Goal: Task Accomplishment & Management: Complete application form

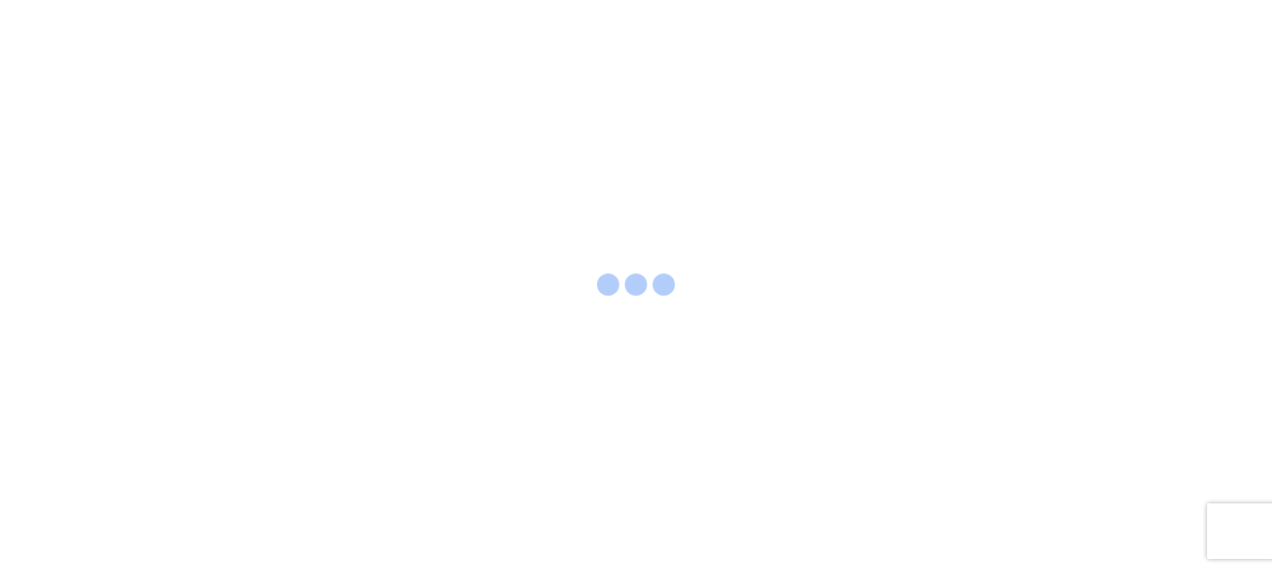
select select "FULL"
select select "LBS"
select select "IN"
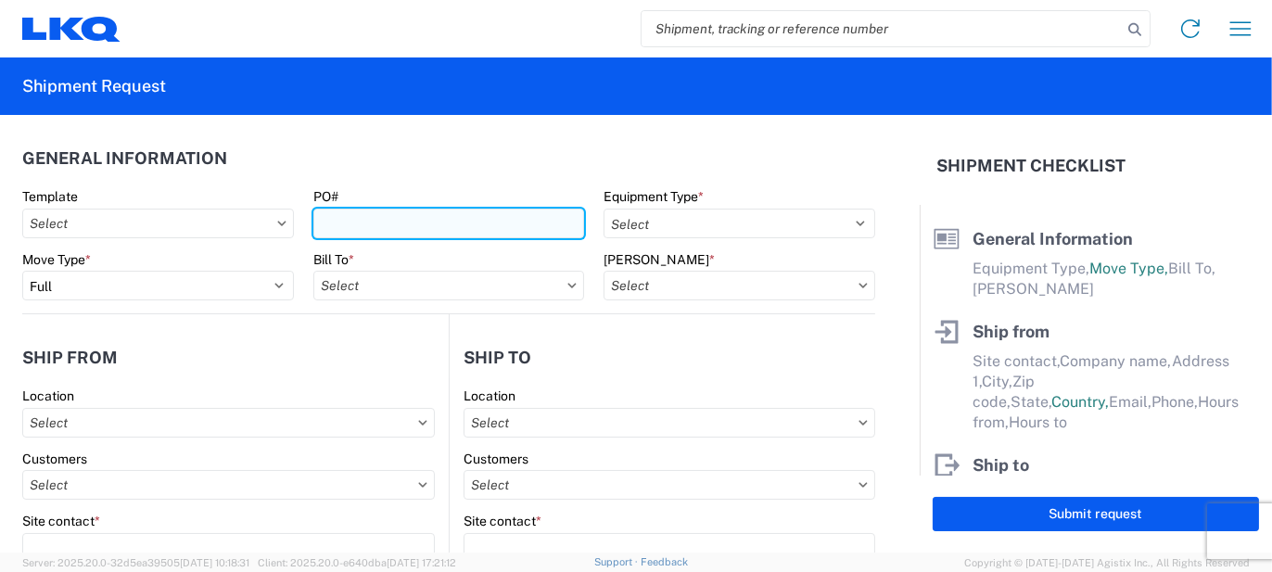
click at [410, 223] on input "PO#" at bounding box center [449, 224] width 272 height 30
type input "FO260077"
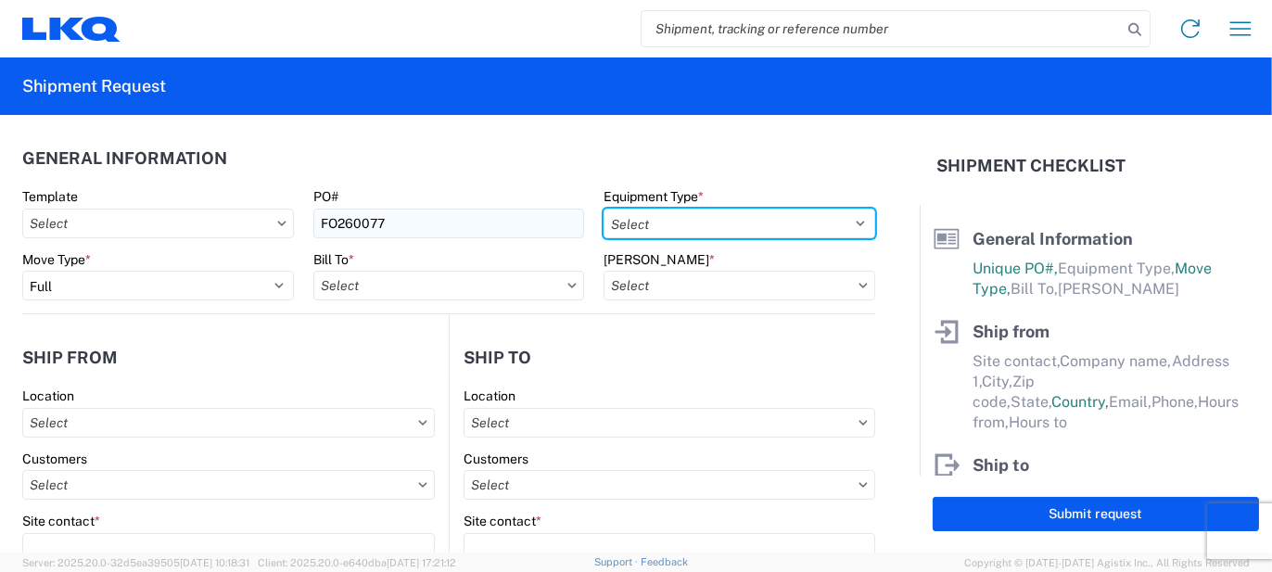
select select "STDV"
click at [604, 209] on select "Select 53’ Dry Van Flatbed Dropdeck (van) Lowboy (flatbed) Rail" at bounding box center [740, 224] width 272 height 30
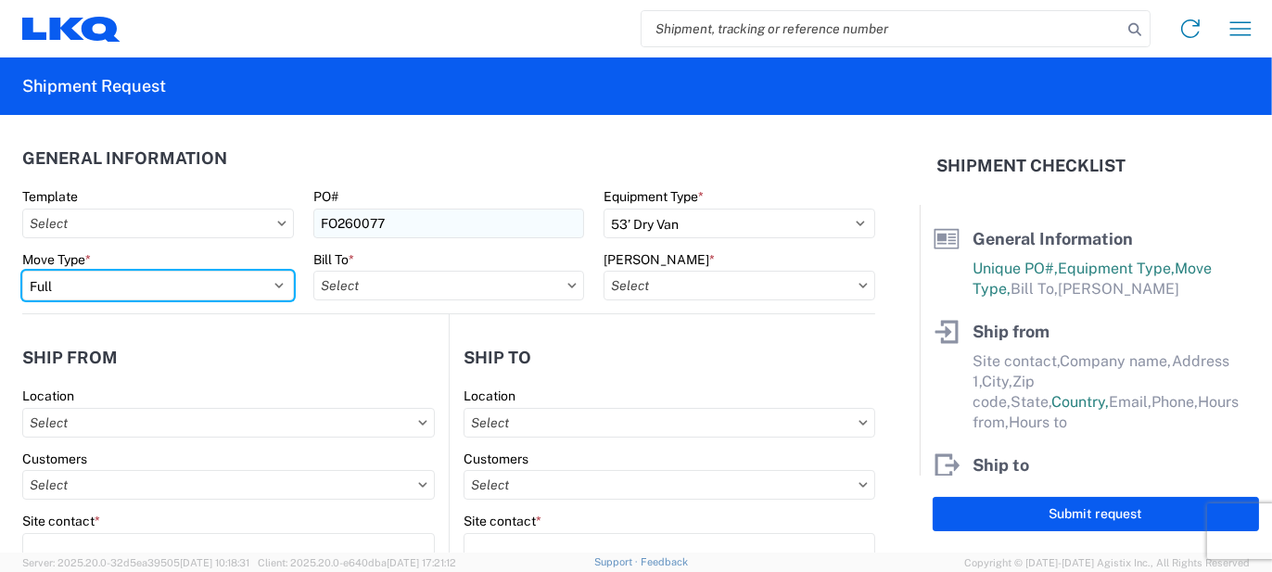
select select "PARTIAL_TL"
click at [22, 271] on select "Select Full Partial TL" at bounding box center [158, 286] width 272 height 30
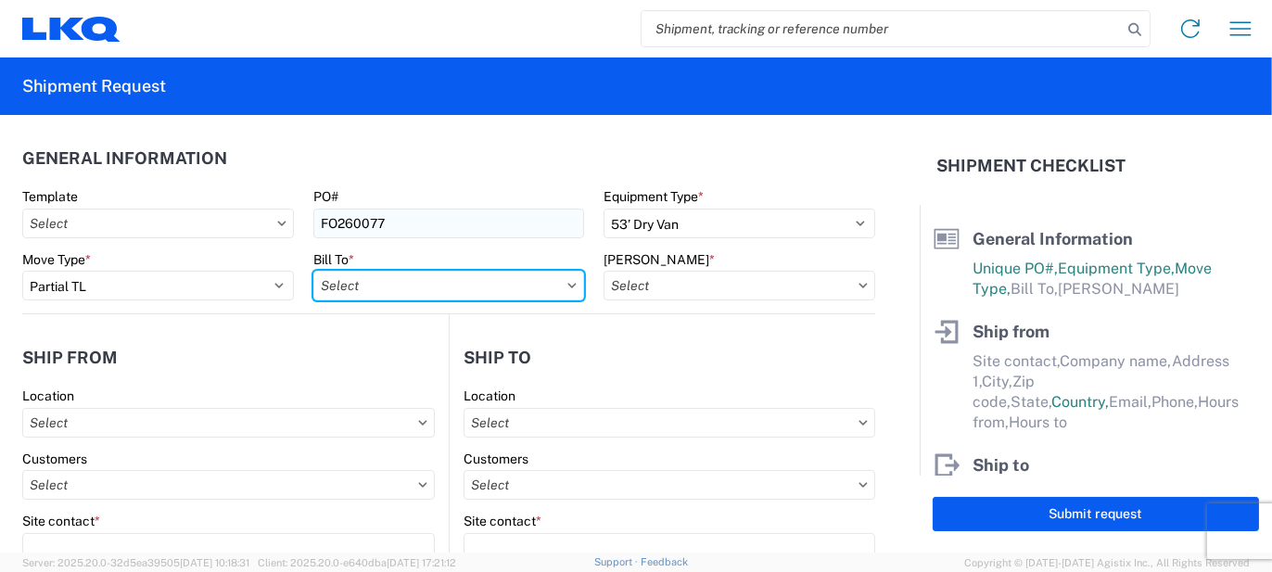
type input "3"
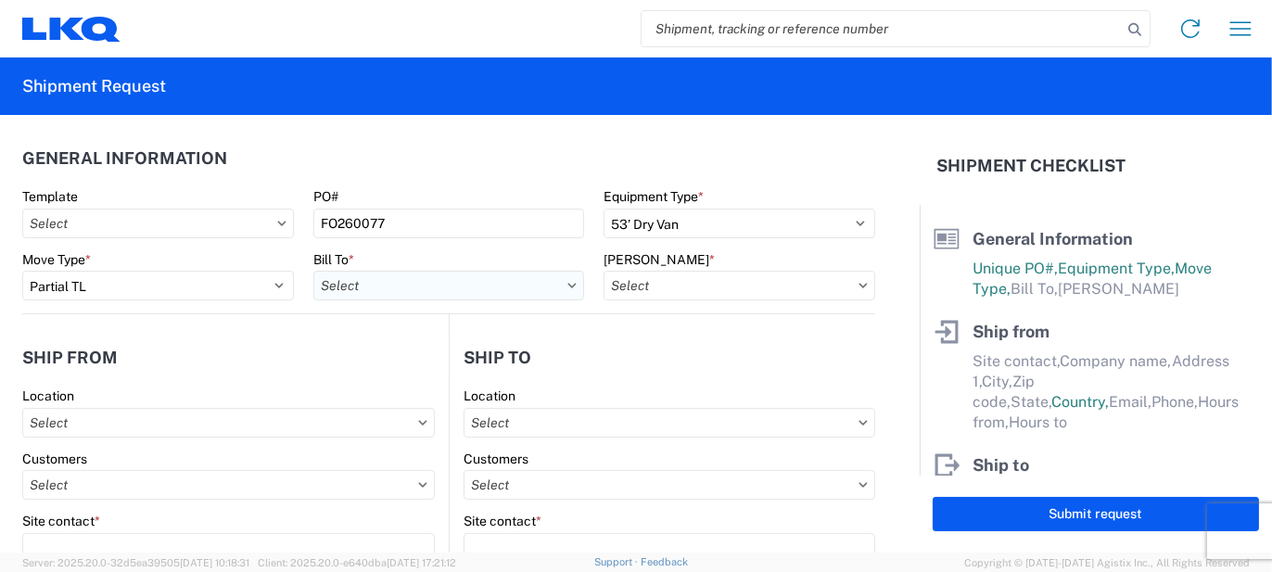
click at [464, 275] on input "text" at bounding box center [449, 286] width 272 height 30
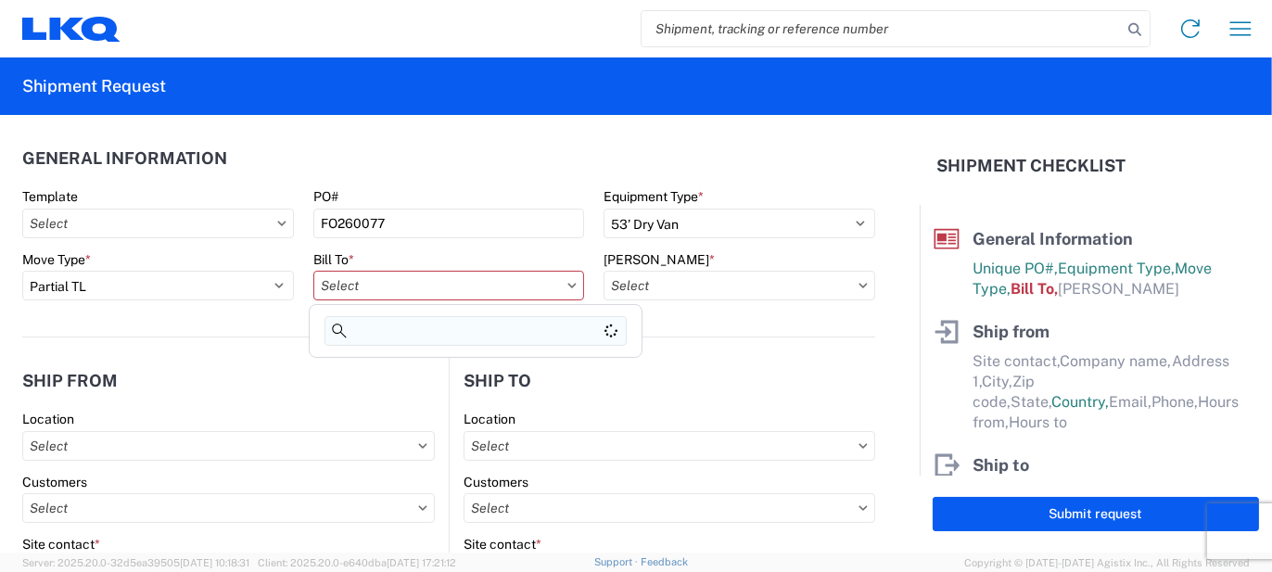
click at [424, 327] on input at bounding box center [476, 331] width 302 height 30
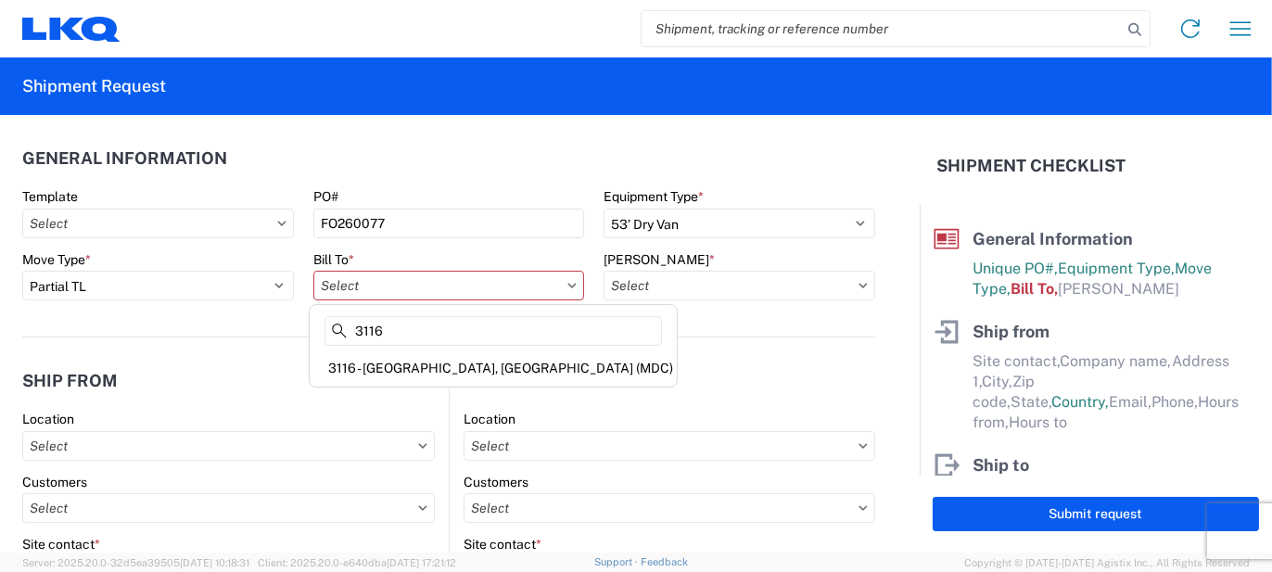
type input "3116"
click at [410, 361] on div "3116 - [GEOGRAPHIC_DATA], [GEOGRAPHIC_DATA] (MDC)" at bounding box center [493, 368] width 360 height 30
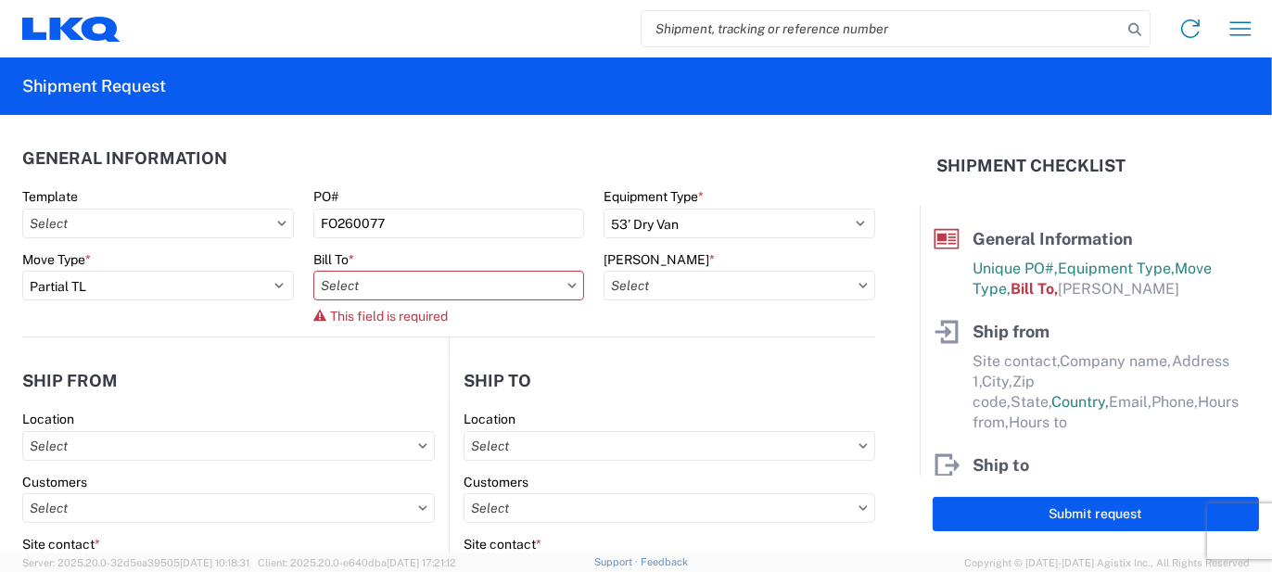
type input "3116 - [GEOGRAPHIC_DATA], [GEOGRAPHIC_DATA] (MDC)"
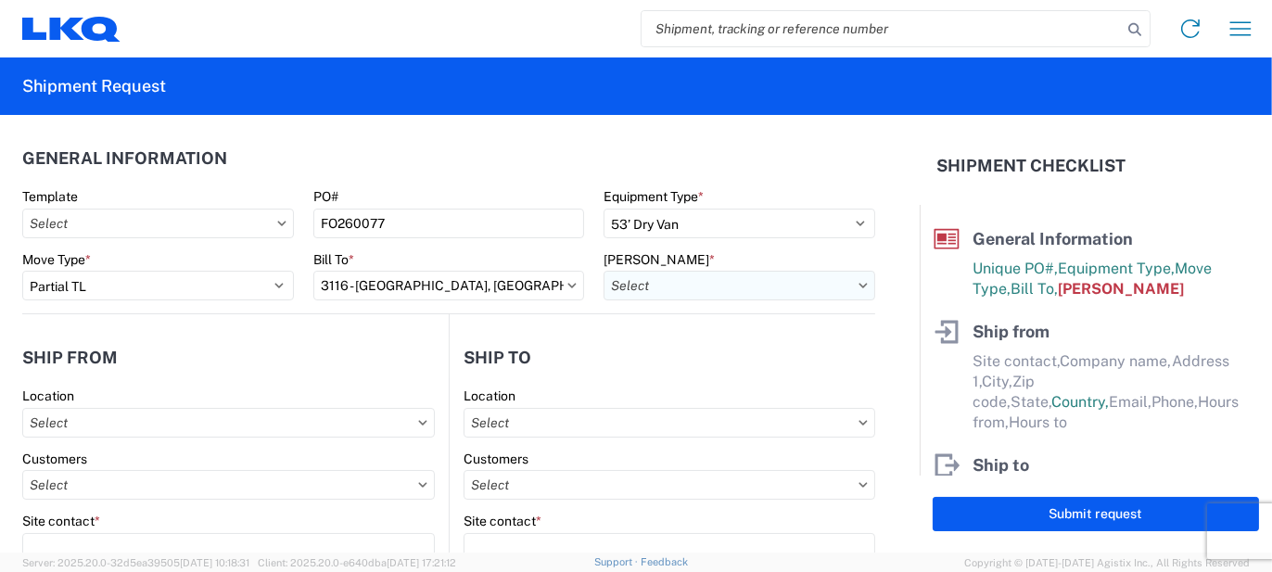
click at [640, 287] on input "text" at bounding box center [740, 286] width 272 height 30
click at [653, 339] on input at bounding box center [761, 331] width 302 height 30
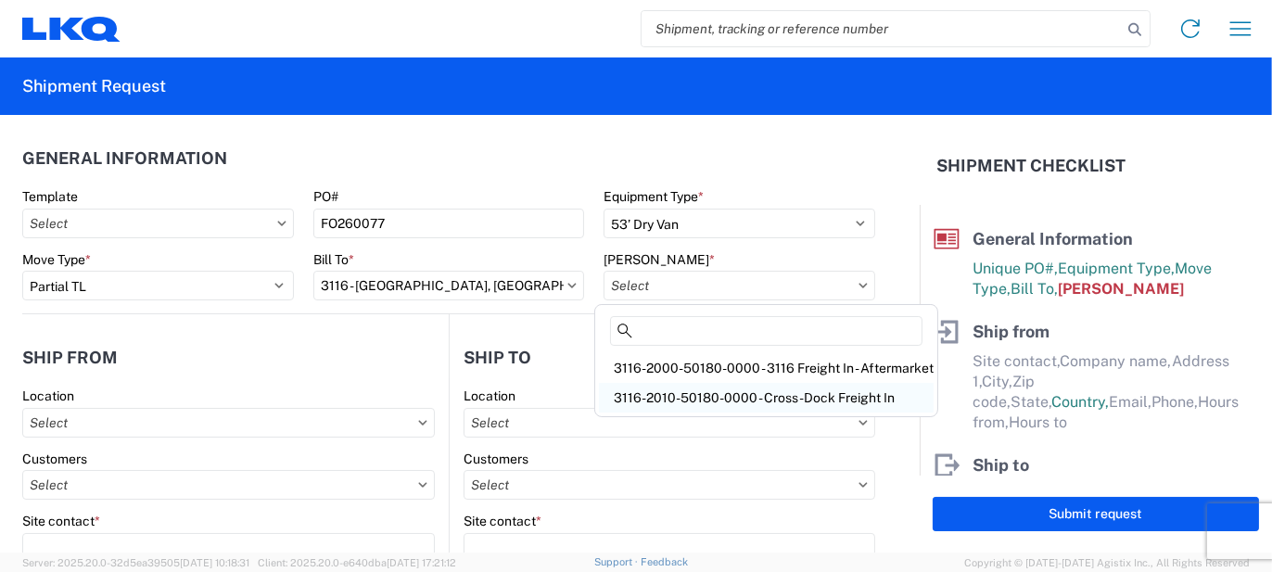
click at [663, 393] on div "3116-2010-50180-0000 - Cross-Dock Freight In" at bounding box center [766, 398] width 335 height 30
type input "3116-2010-50180-0000 - Cross-Dock Freight In"
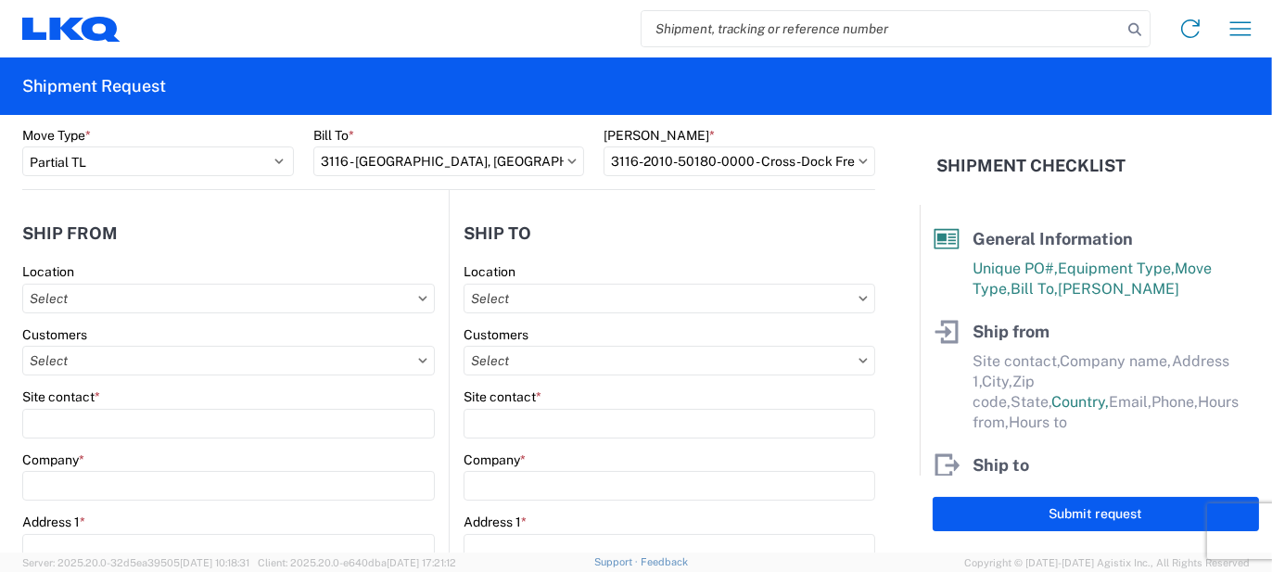
scroll to position [185, 0]
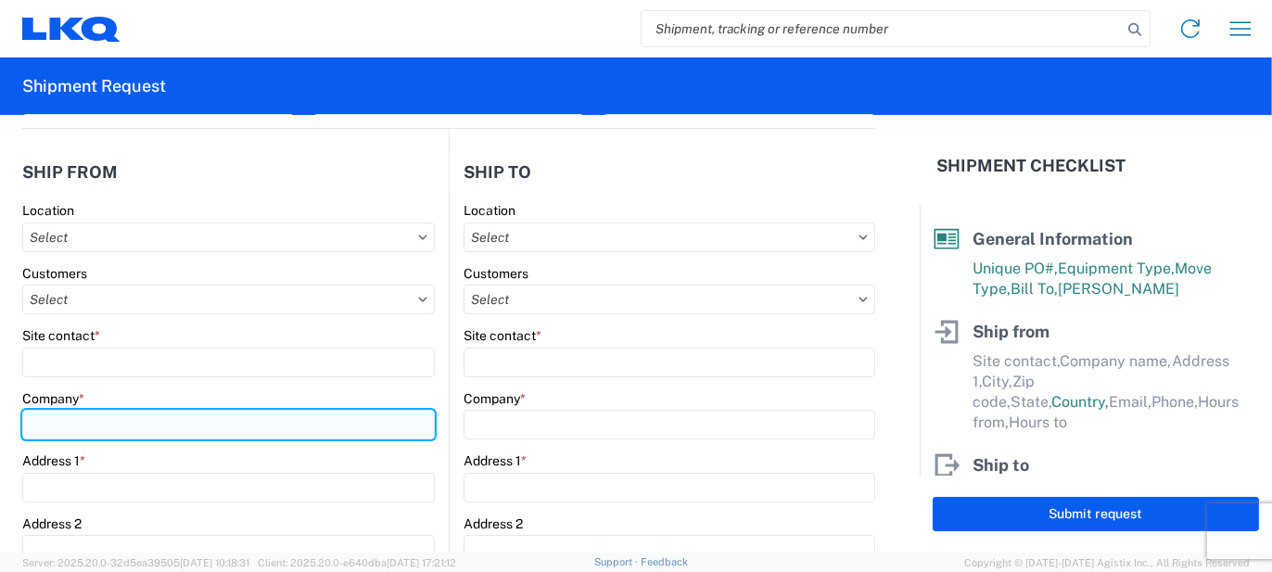
click at [185, 415] on input "Company *" at bounding box center [228, 425] width 413 height 30
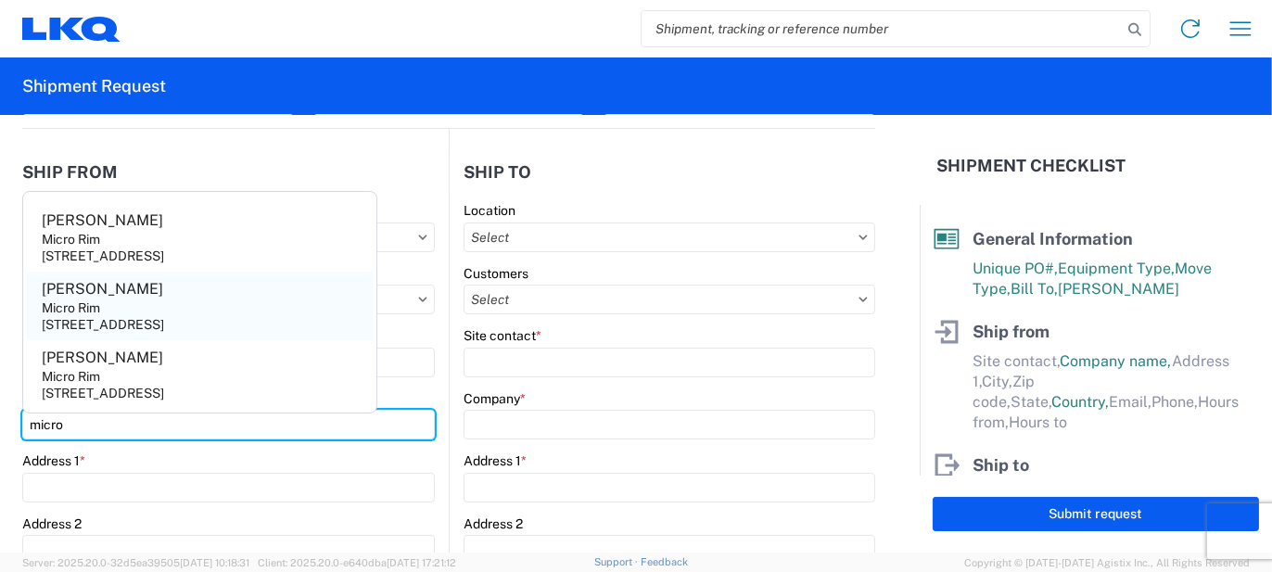
type input "micro"
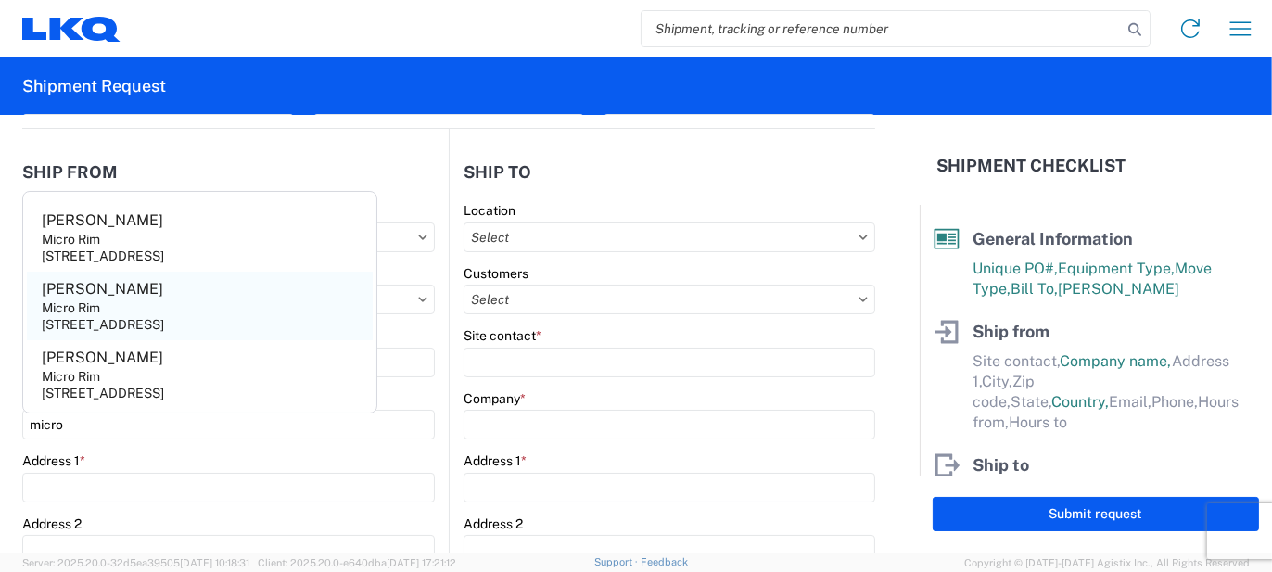
click at [164, 323] on div "[STREET_ADDRESS]" at bounding box center [103, 324] width 122 height 17
type input "[PERSON_NAME]"
type input "Micro Rim"
type input "12800 E. 10 Mile"
type input "[PERSON_NAME]"
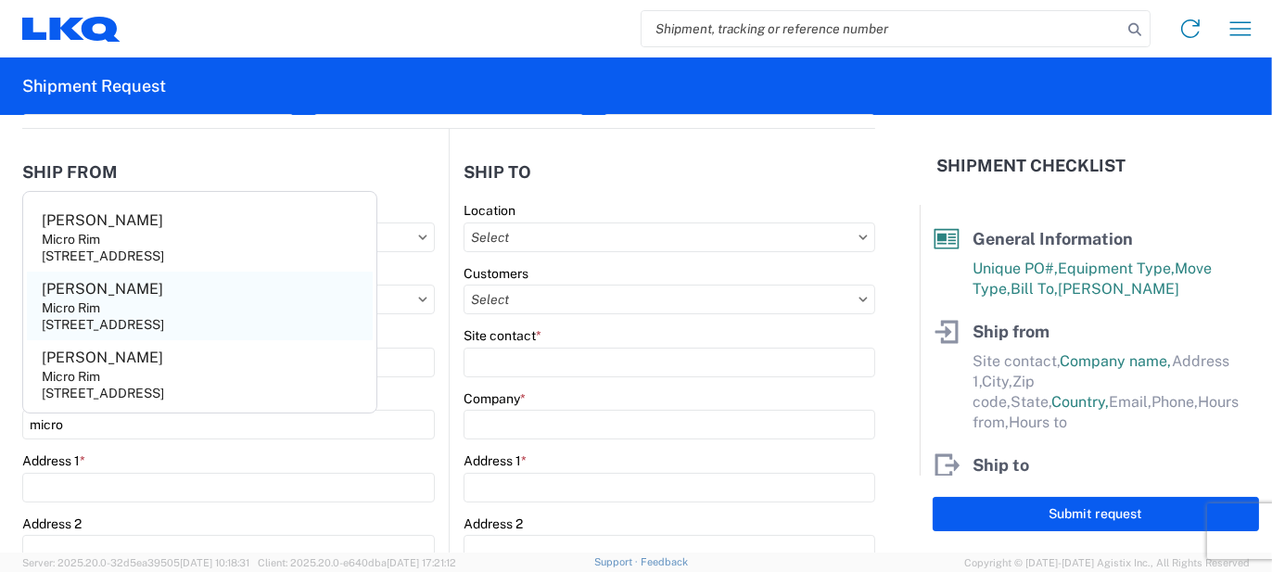
type input "48089"
select select "MI"
select select "US"
type input "[EMAIL_ADDRESS][DOMAIN_NAME]"
type input "[PHONE_NUMBER]"
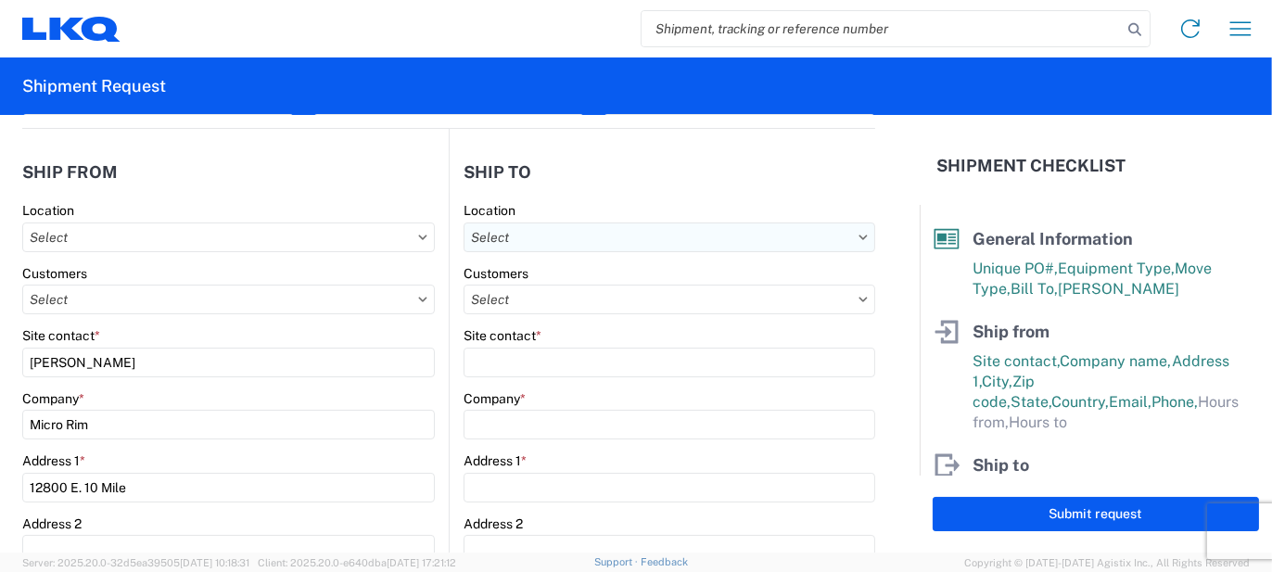
click at [679, 231] on input "text" at bounding box center [670, 238] width 412 height 30
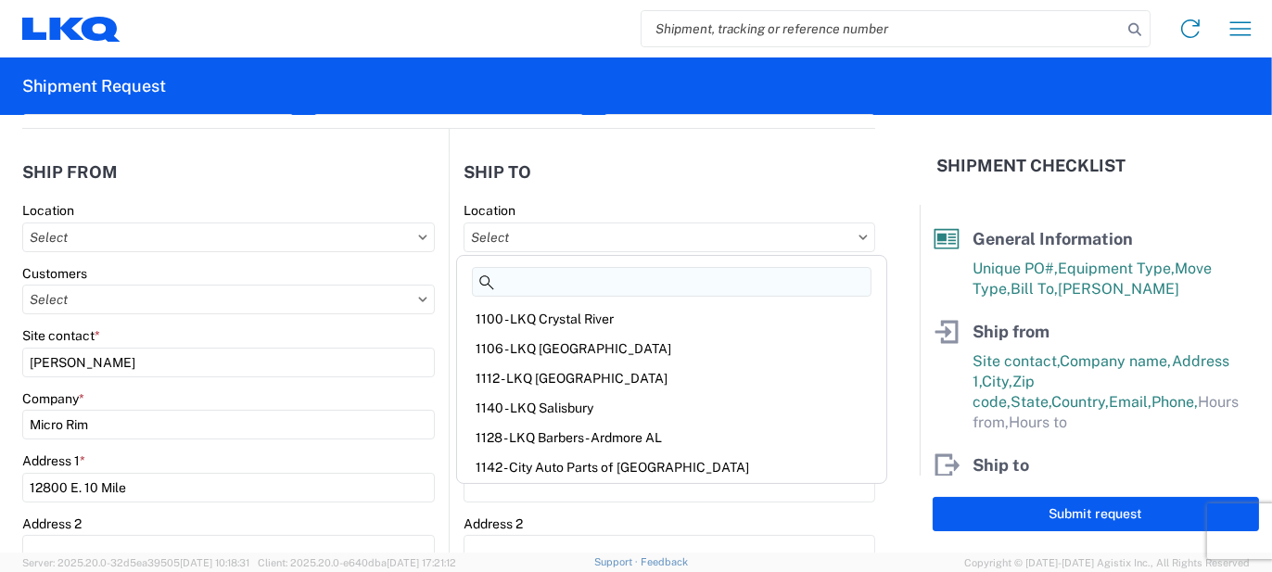
click at [603, 284] on input at bounding box center [672, 282] width 400 height 30
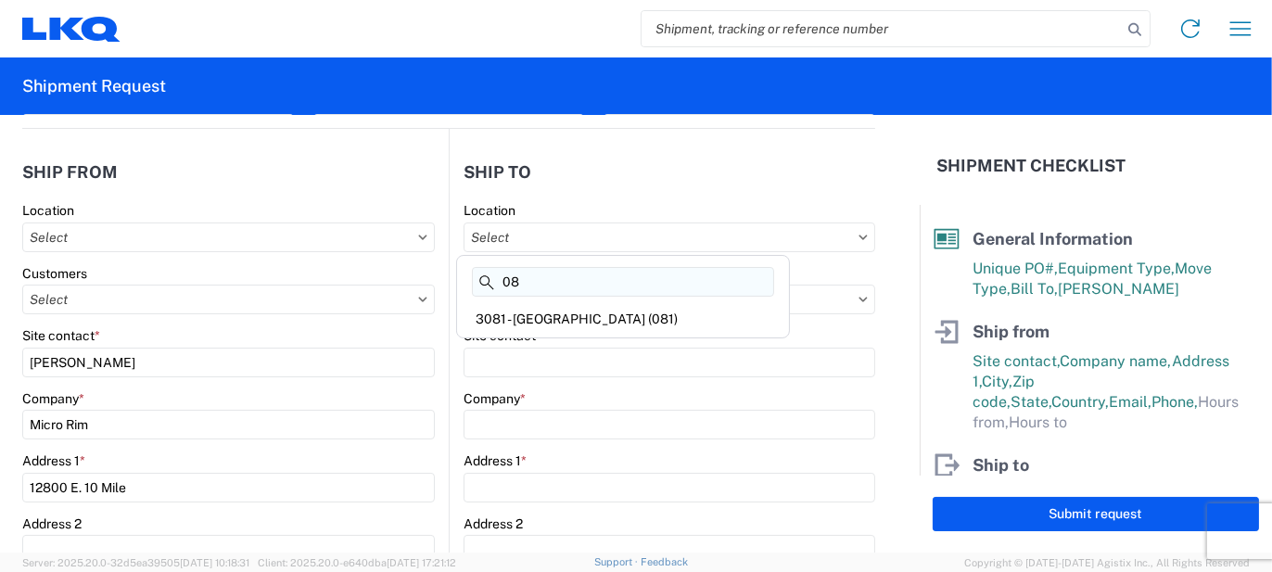
type input "0"
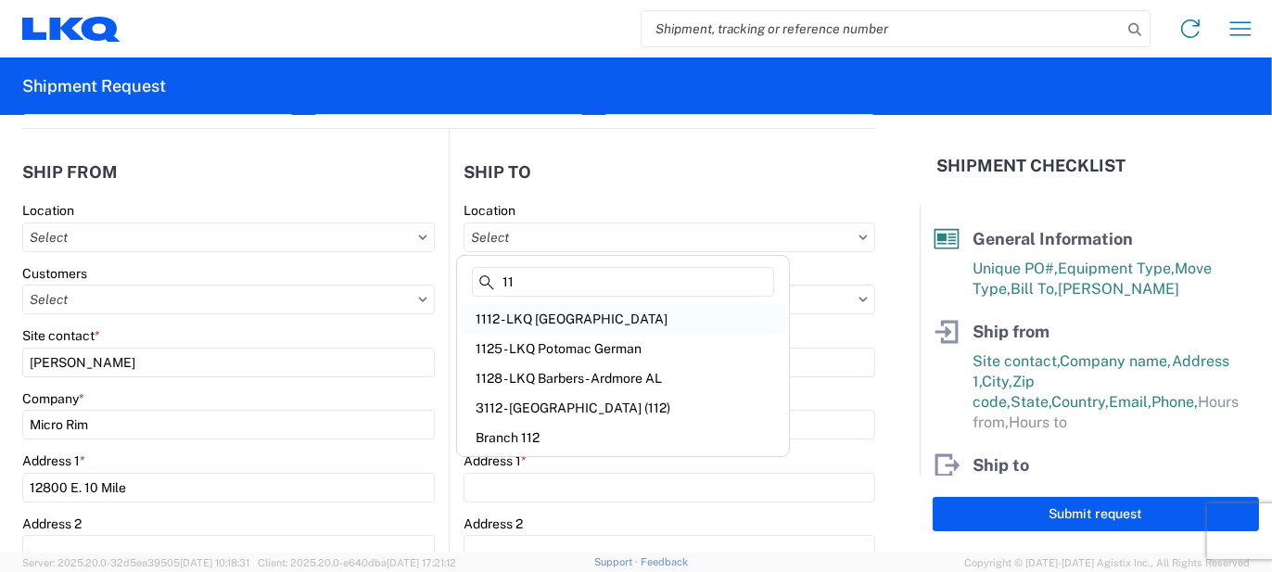
type input "1"
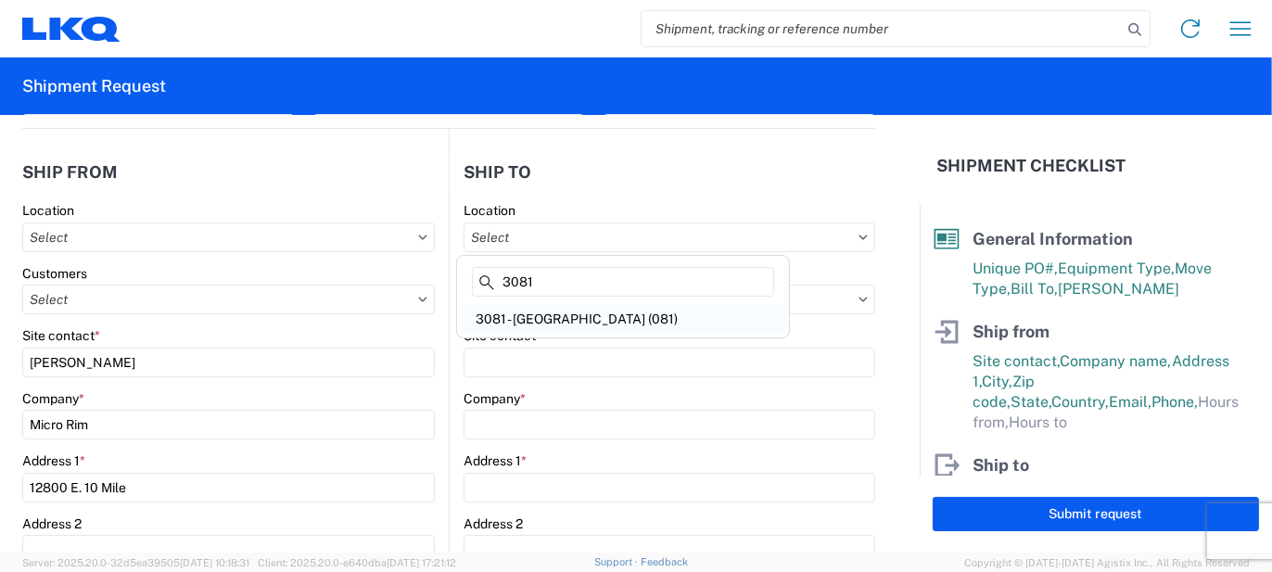
type input "3081"
click at [533, 325] on div "3081 - [GEOGRAPHIC_DATA] (081)" at bounding box center [623, 319] width 325 height 30
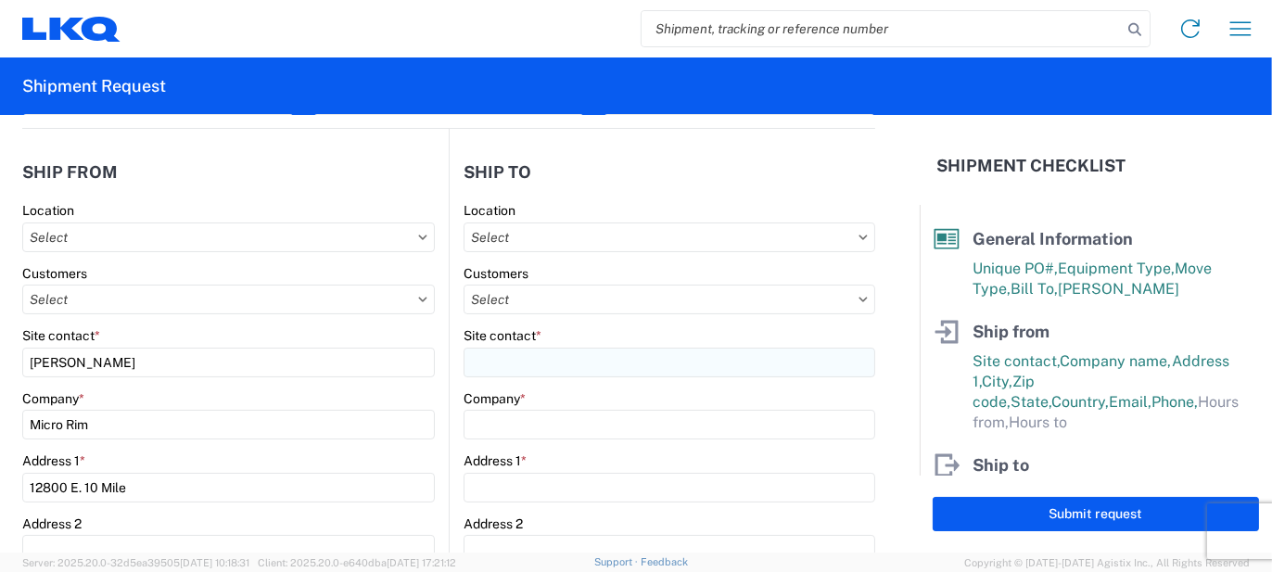
type input "3081 - [GEOGRAPHIC_DATA] (081)"
type input "LKQ Corporation"
type input "[STREET_ADDRESS]"
type input "Medley"
type input "33178"
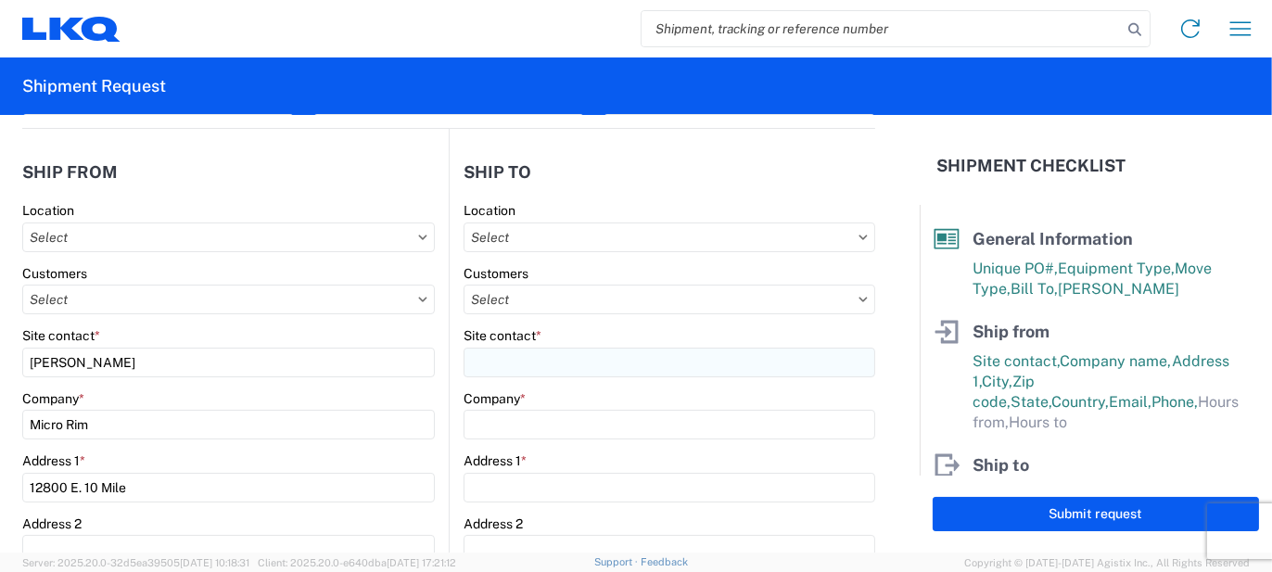
select select "US"
type input "[PHONE_NUMBER]"
type input "08:30"
type input "19:00"
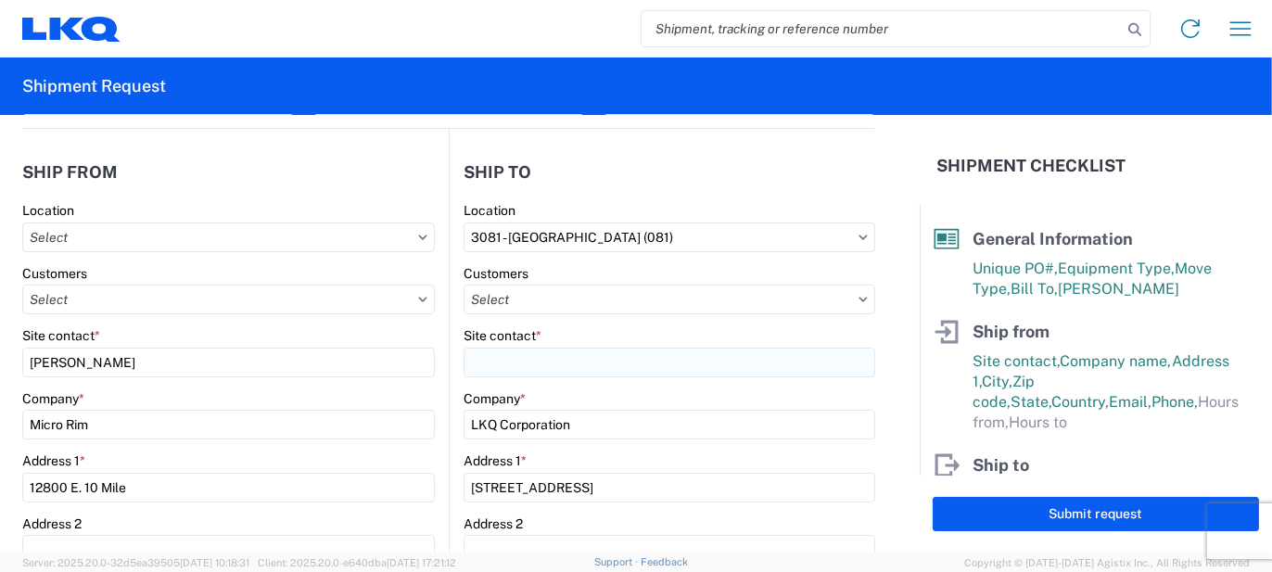
select select
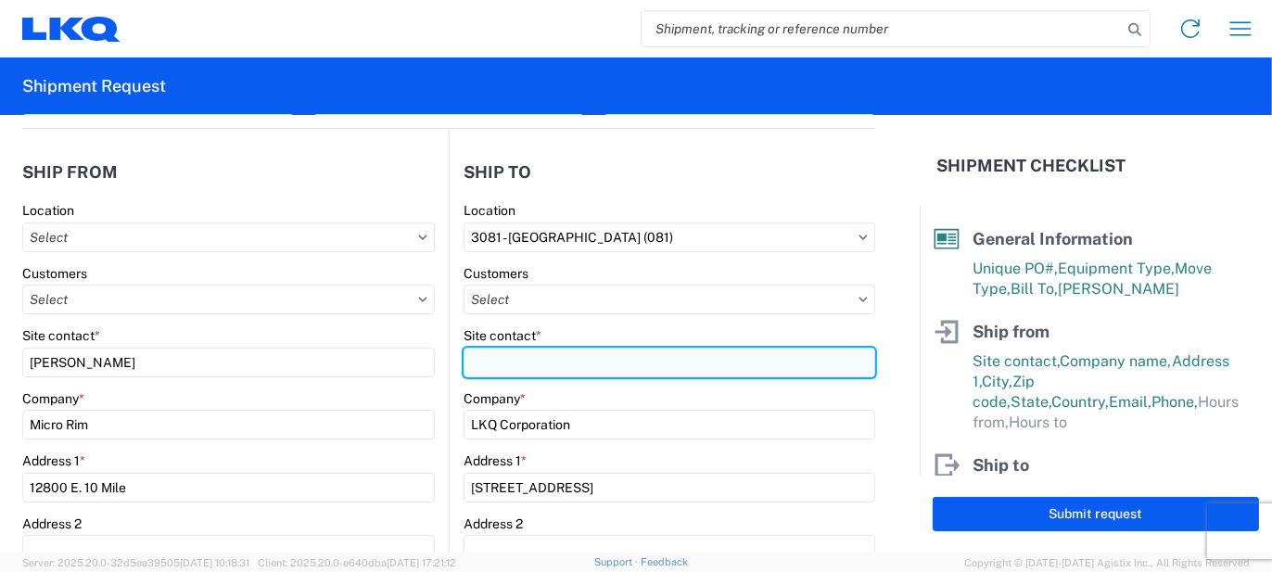
click at [521, 366] on input "Site contact *" at bounding box center [670, 363] width 412 height 30
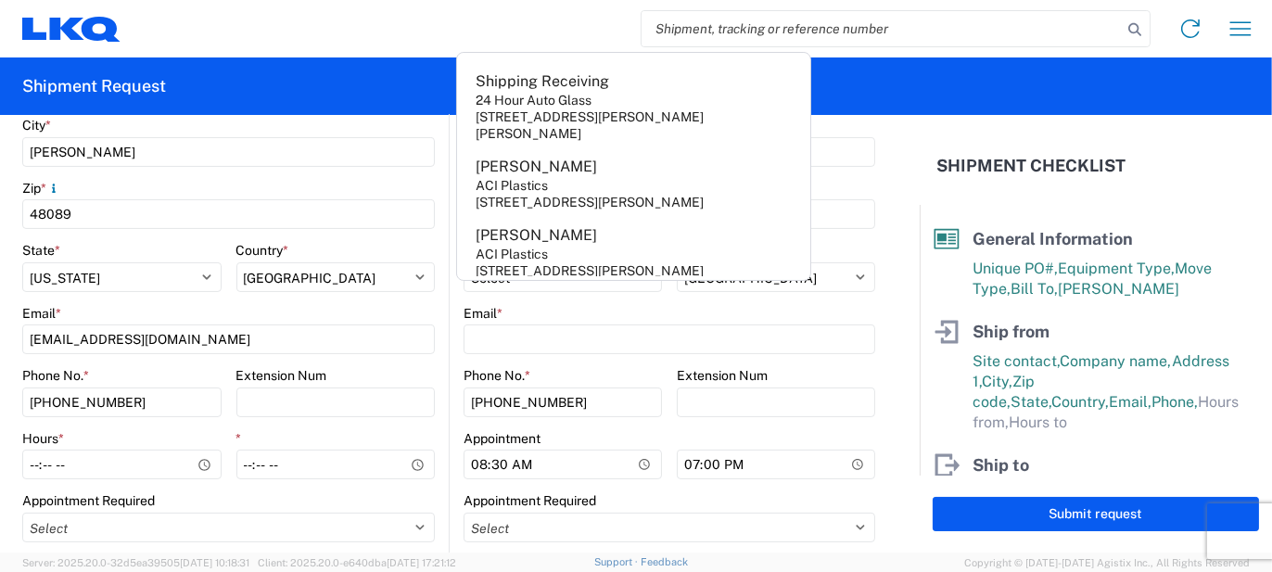
scroll to position [649, 0]
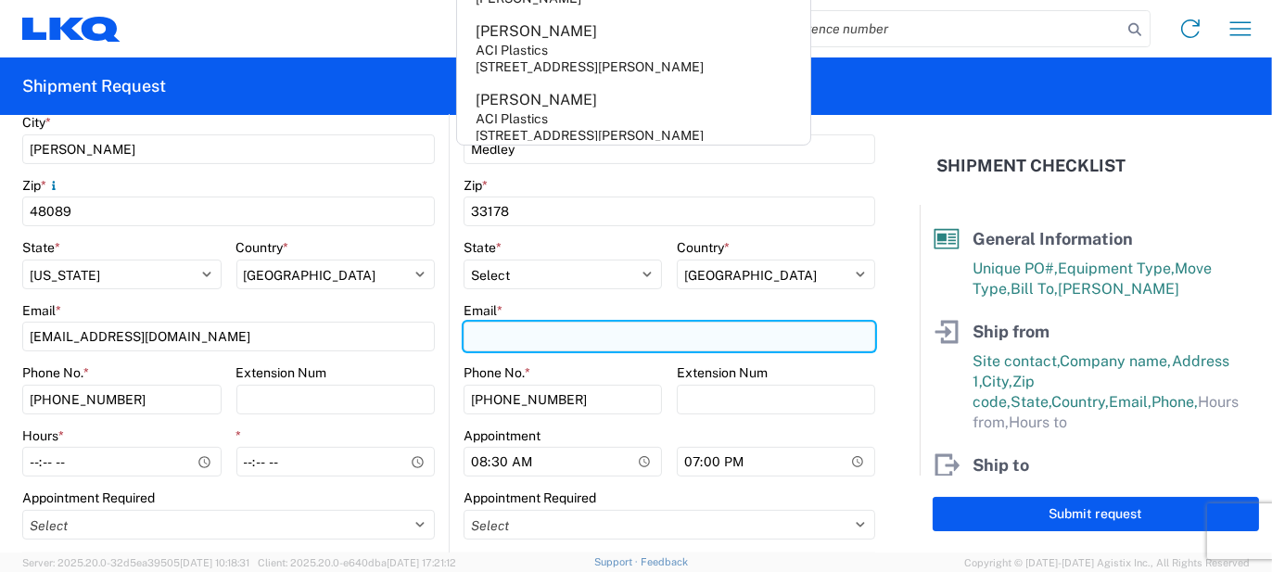
click at [492, 339] on input "Email *" at bounding box center [670, 337] width 412 height 30
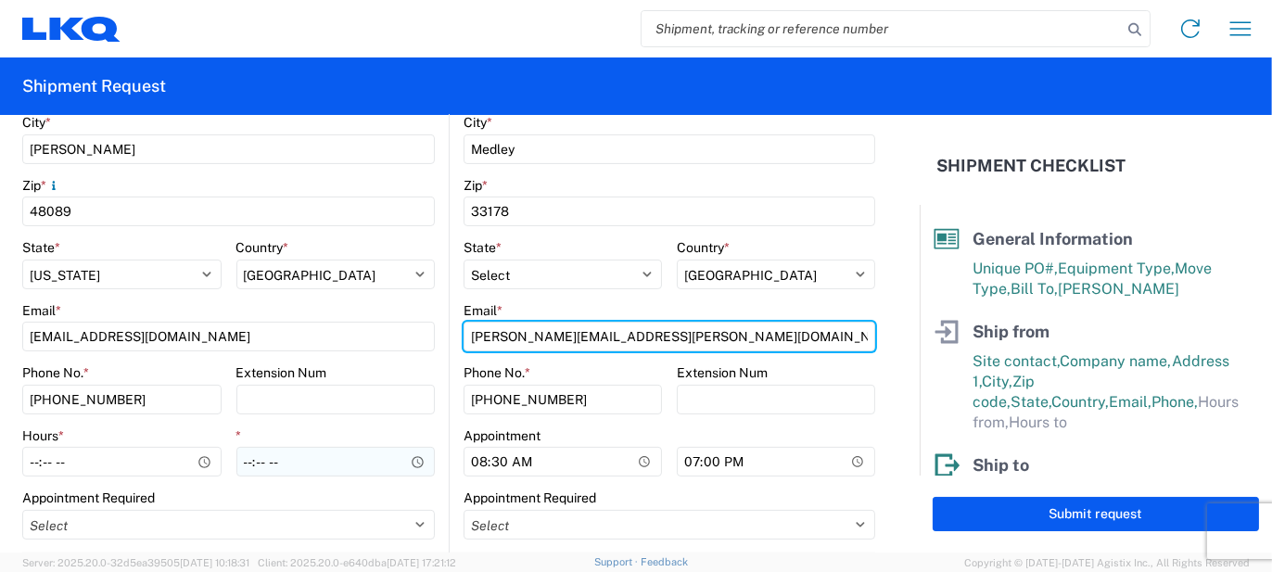
scroll to position [742, 0]
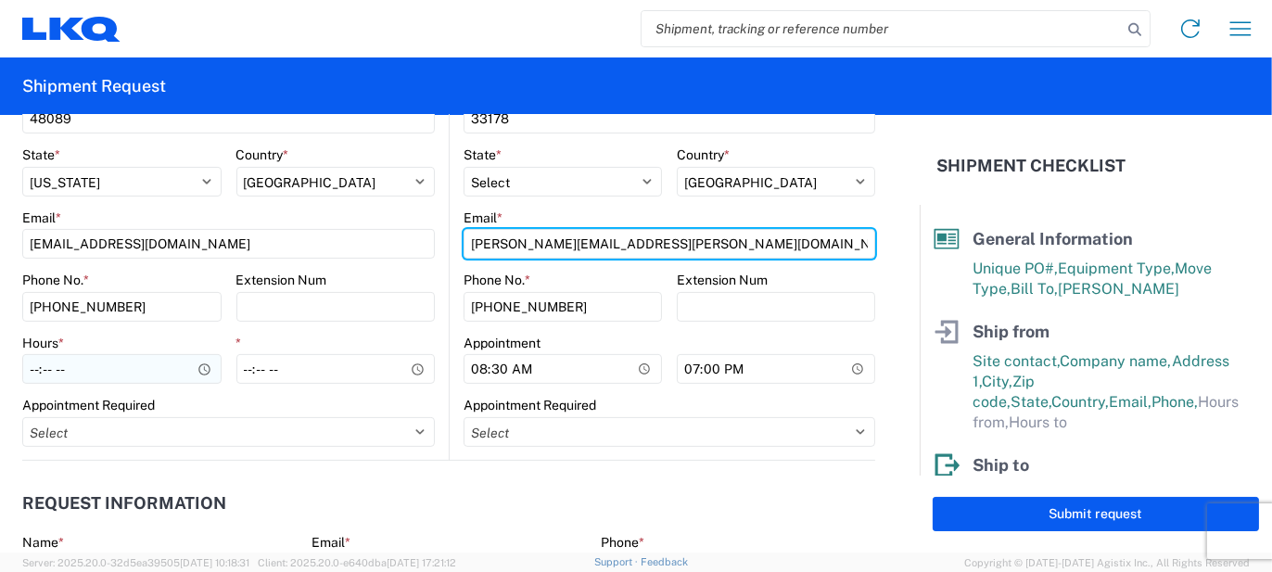
type input "[PERSON_NAME][EMAIL_ADDRESS][PERSON_NAME][DOMAIN_NAME]"
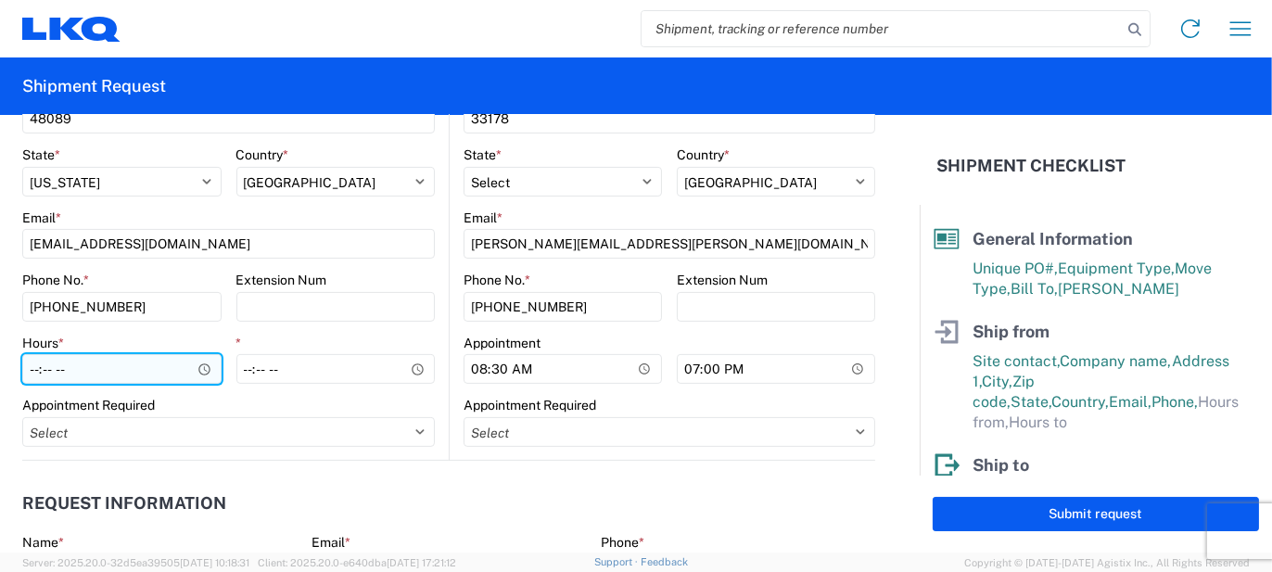
click at [174, 367] on input "Hours *" at bounding box center [121, 369] width 199 height 30
type input "07:00"
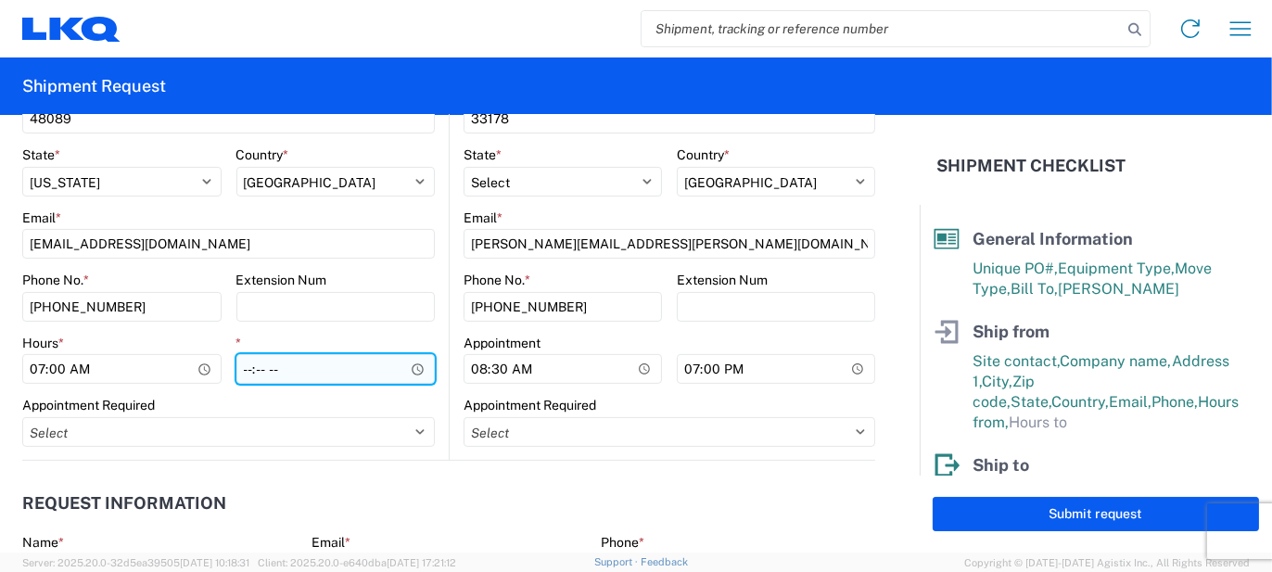
click at [248, 369] on input "*" at bounding box center [335, 369] width 199 height 30
type input "15:30"
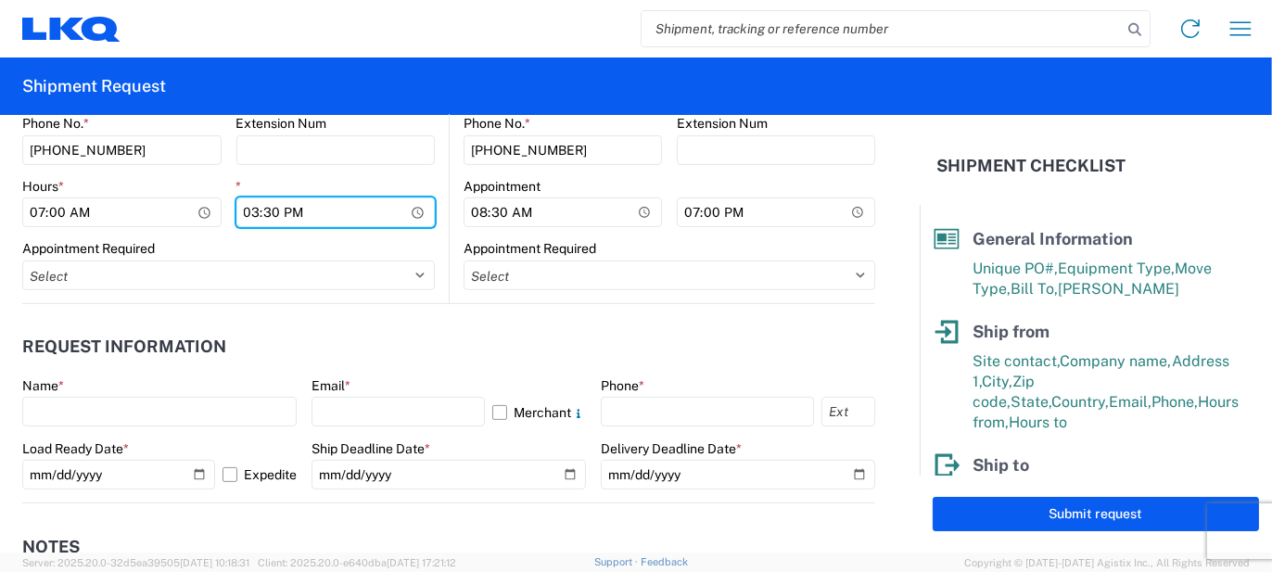
scroll to position [927, 0]
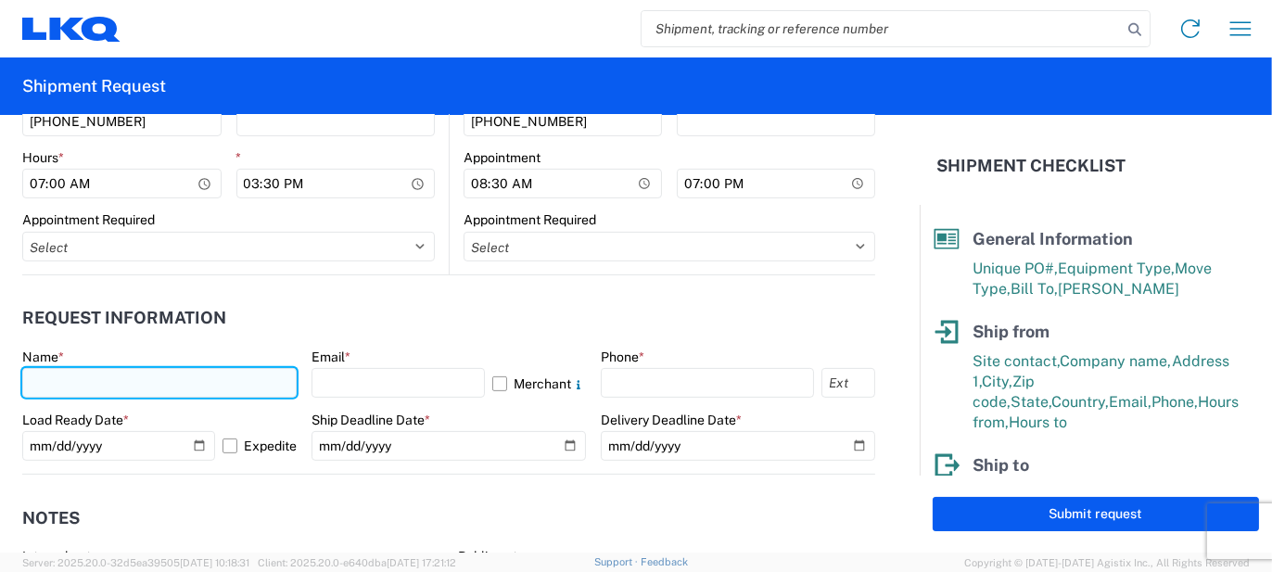
drag, startPoint x: 80, startPoint y: 377, endPoint x: 99, endPoint y: 390, distance: 23.4
click at [80, 377] on input "text" at bounding box center [159, 383] width 275 height 30
type input "[PERSON_NAME]"
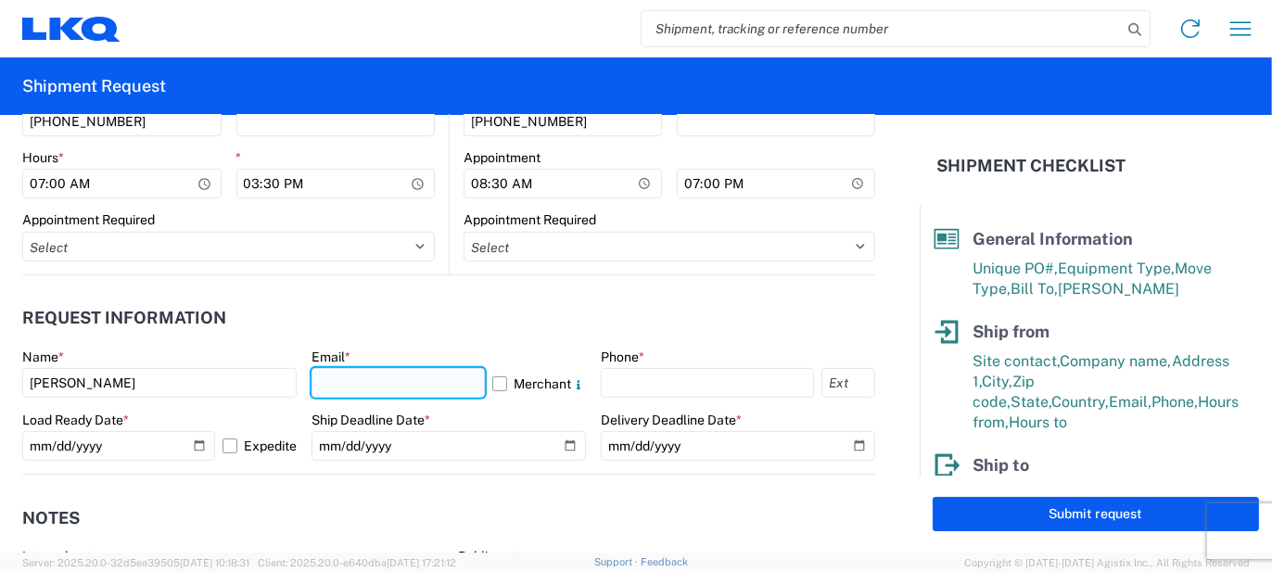
click at [340, 382] on input "text" at bounding box center [398, 383] width 173 height 30
type input "[EMAIL_ADDRESS][PERSON_NAME][DOMAIN_NAME]"
click at [512, 381] on label "Merchant" at bounding box center [539, 383] width 94 height 30
click at [0, 0] on input "Merchant" at bounding box center [0, 0] width 0 height 0
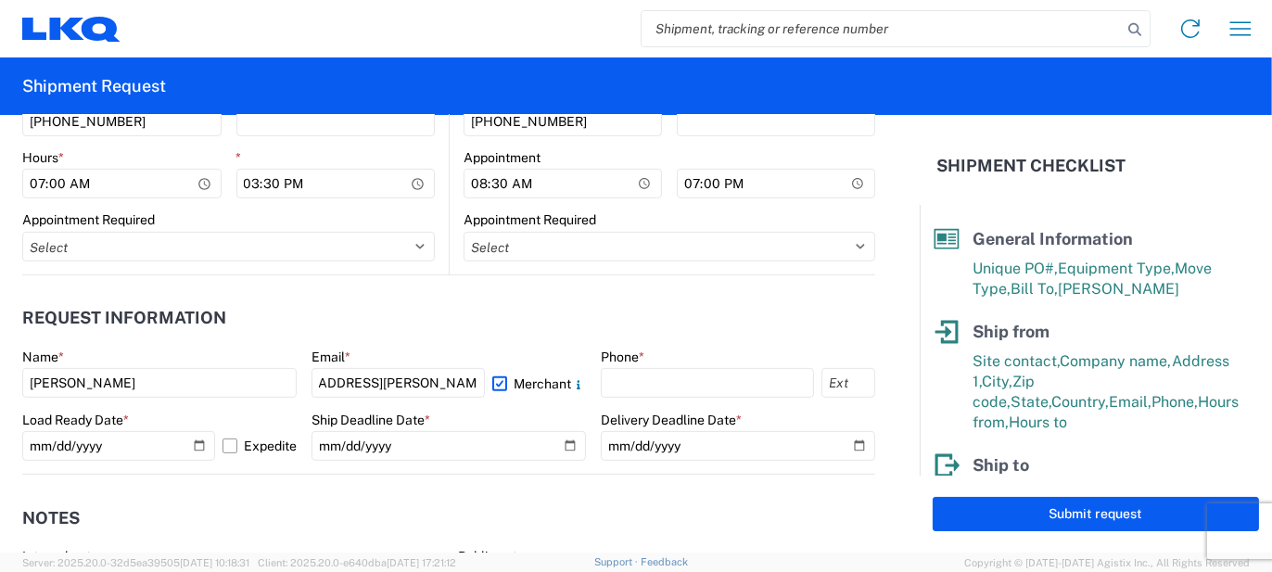
scroll to position [0, 0]
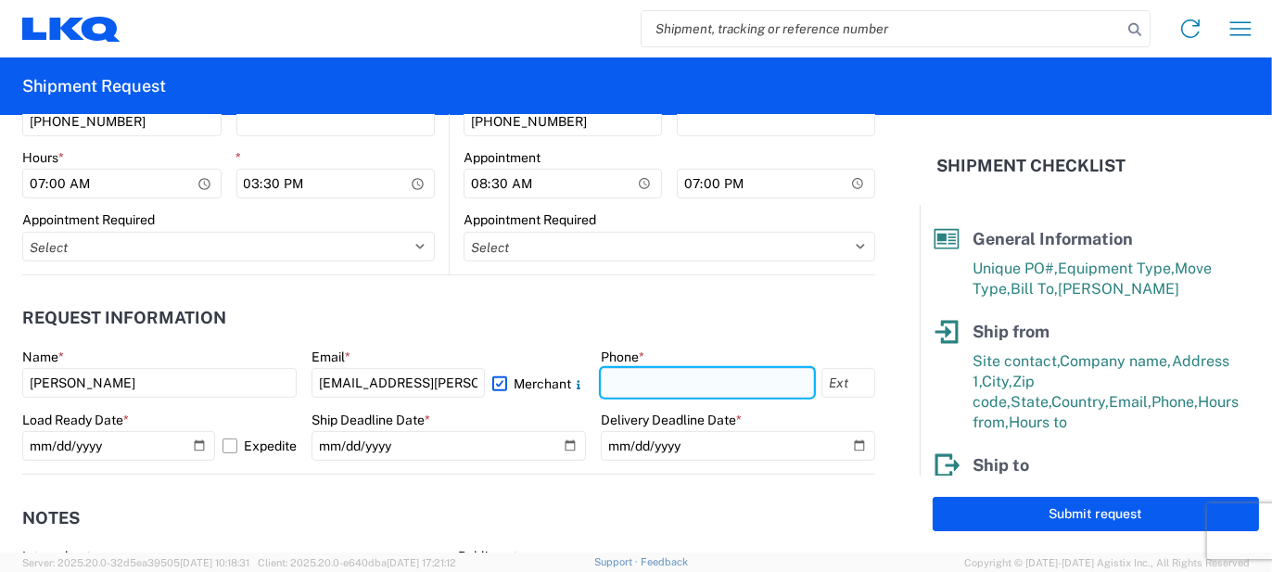
click at [601, 384] on input "text" at bounding box center [707, 383] width 213 height 30
type input "5862551686"
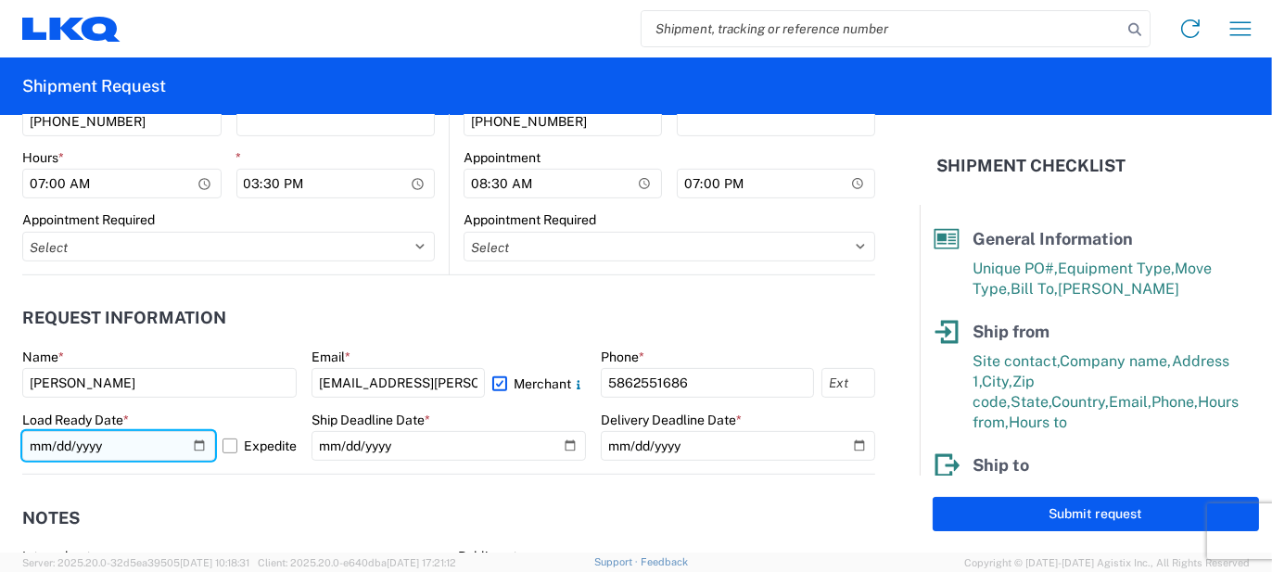
click at [195, 454] on input "[DATE]" at bounding box center [118, 446] width 193 height 30
click at [226, 450] on label "Expedite" at bounding box center [260, 446] width 74 height 30
click at [0, 0] on input "Expedite" at bounding box center [0, 0] width 0 height 0
click at [223, 446] on label "Expedite" at bounding box center [260, 446] width 74 height 30
click at [0, 0] on input "Expedite" at bounding box center [0, 0] width 0 height 0
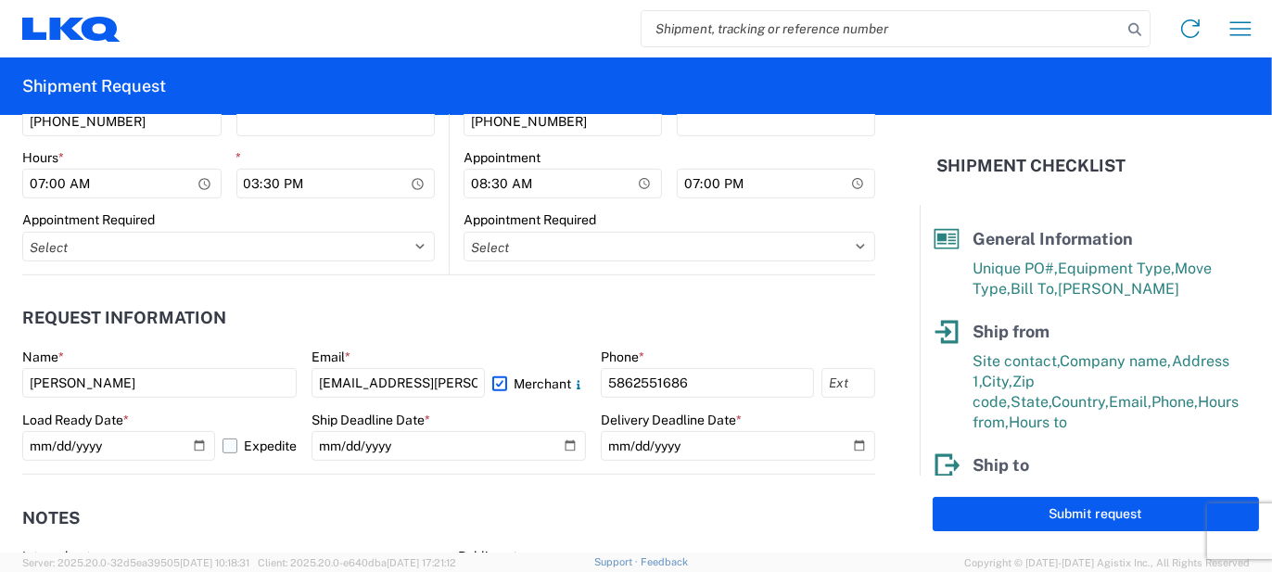
click at [223, 447] on label "Expedite" at bounding box center [260, 446] width 74 height 30
click at [0, 0] on input "Expedite" at bounding box center [0, 0] width 0 height 0
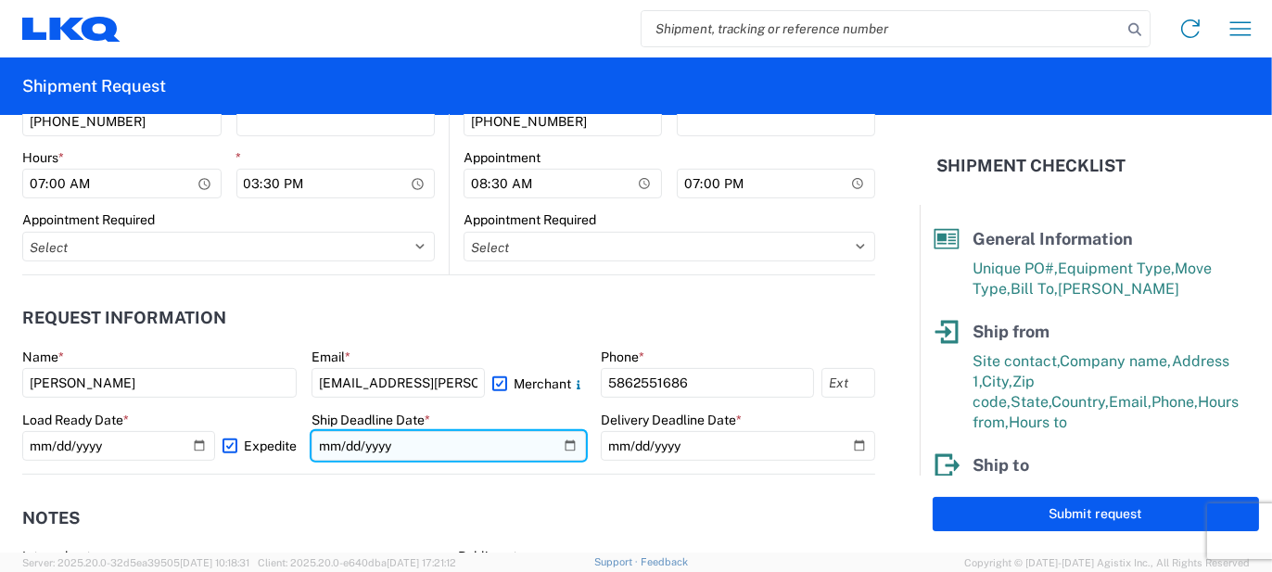
click at [561, 448] on input "date" at bounding box center [449, 446] width 275 height 30
type input "[DATE]"
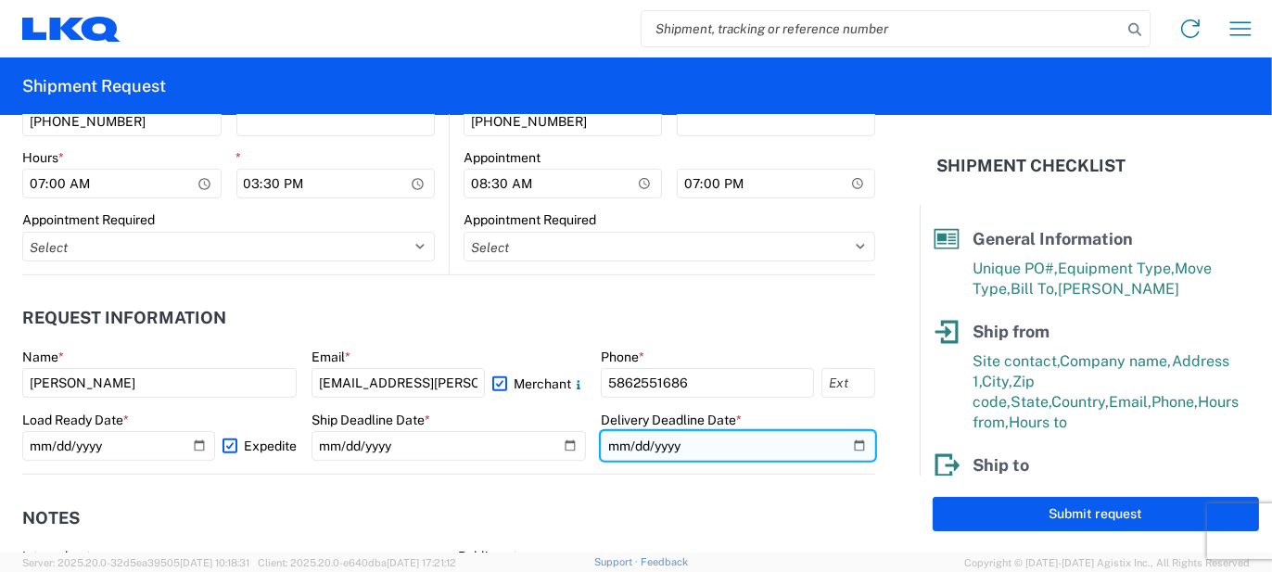
click at [849, 438] on input "date" at bounding box center [738, 446] width 275 height 30
type input "[DATE]"
click at [851, 441] on input "[DATE]" at bounding box center [738, 446] width 275 height 30
click at [846, 449] on input "[DATE]" at bounding box center [738, 446] width 275 height 30
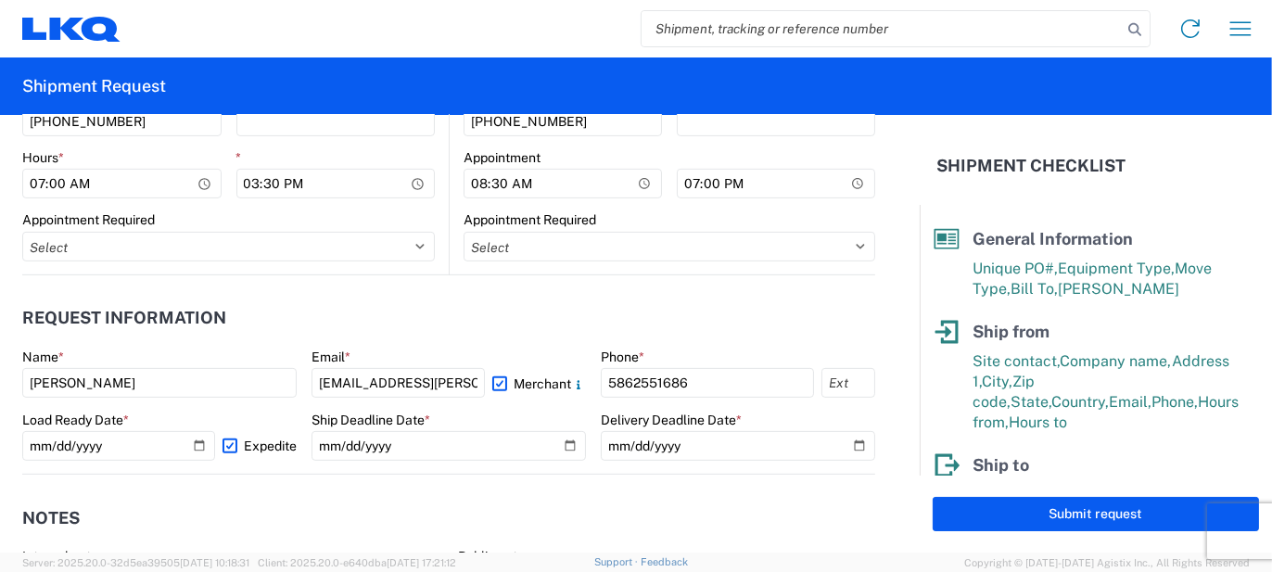
click at [751, 514] on header "Notes" at bounding box center [448, 518] width 853 height 42
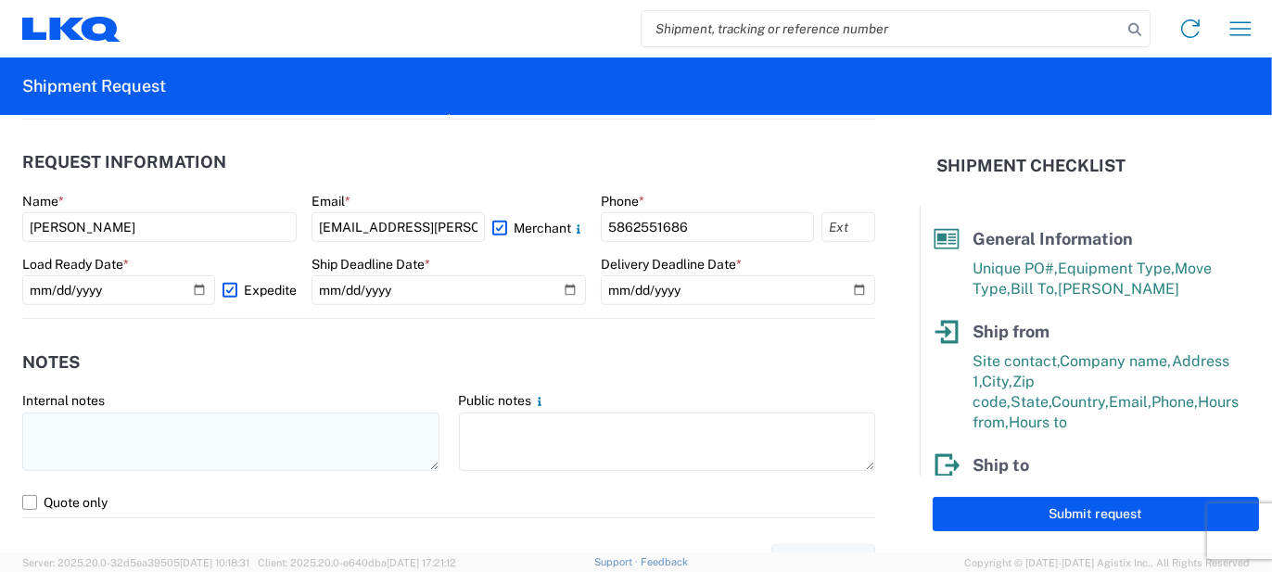
scroll to position [1113, 0]
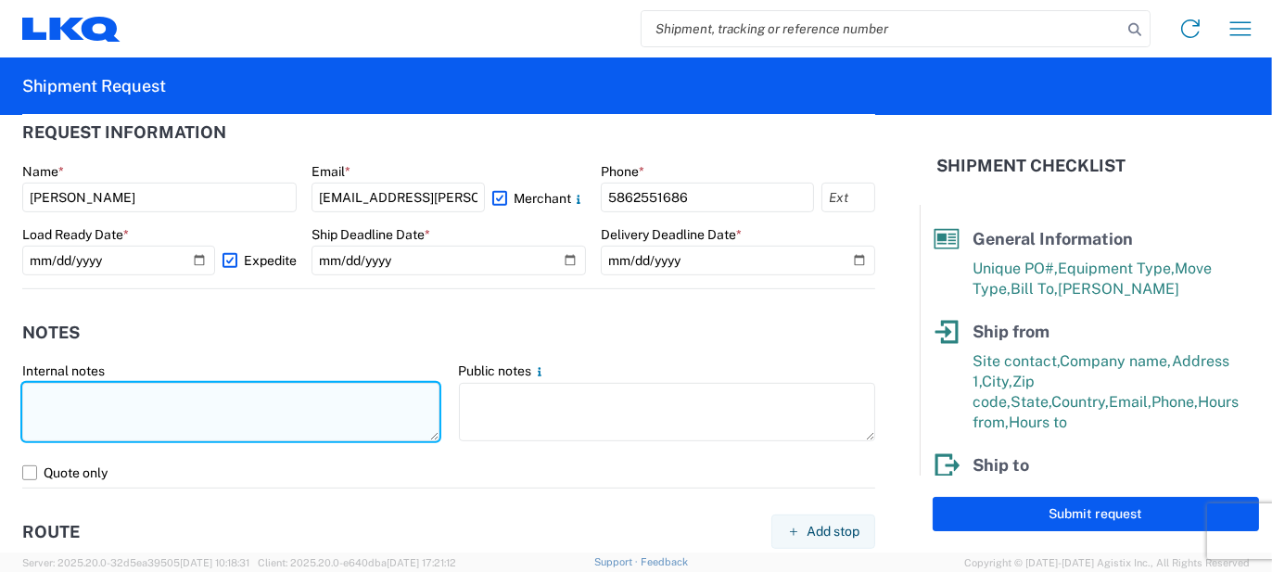
click at [202, 405] on textarea at bounding box center [230, 412] width 417 height 58
type textarea "82pcs, 19 boxes, 5 skids, 77x48x103 NEED SWING DOORS"
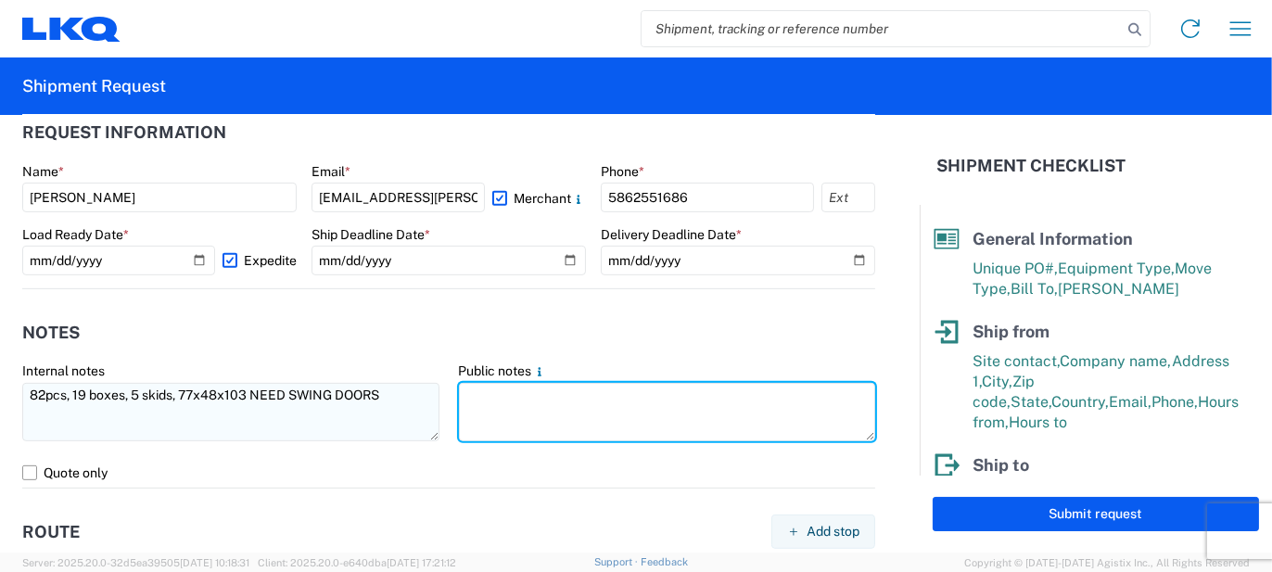
paste textarea "82pcs, 19 boxes, 5 skids, 77x48x103 NEED SWING DOORS"
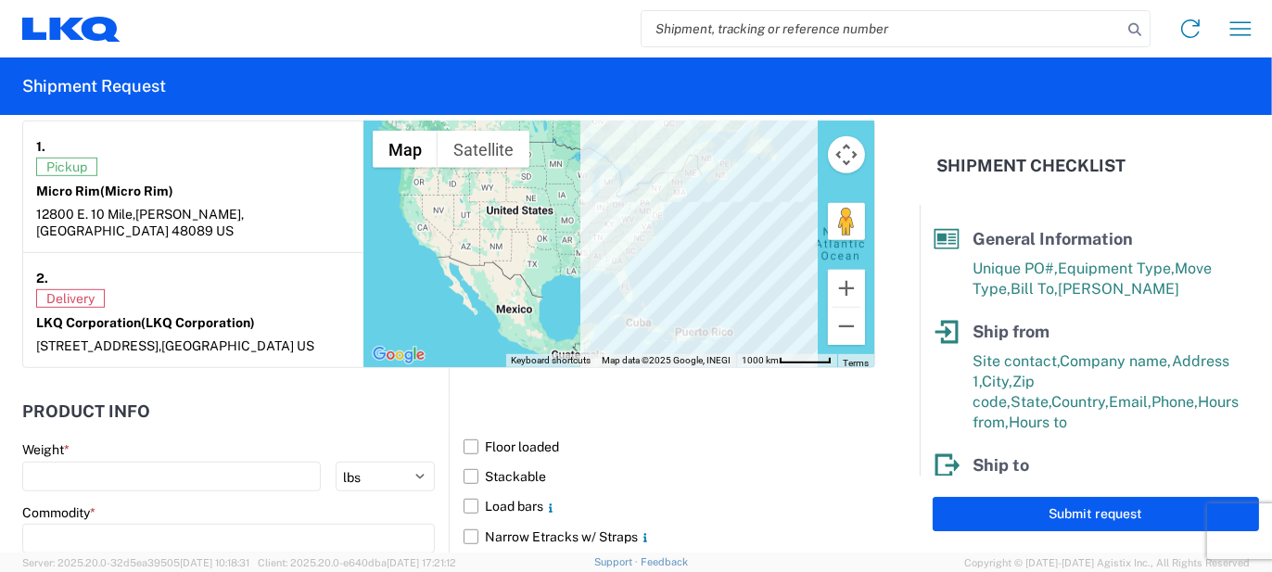
scroll to position [1669, 0]
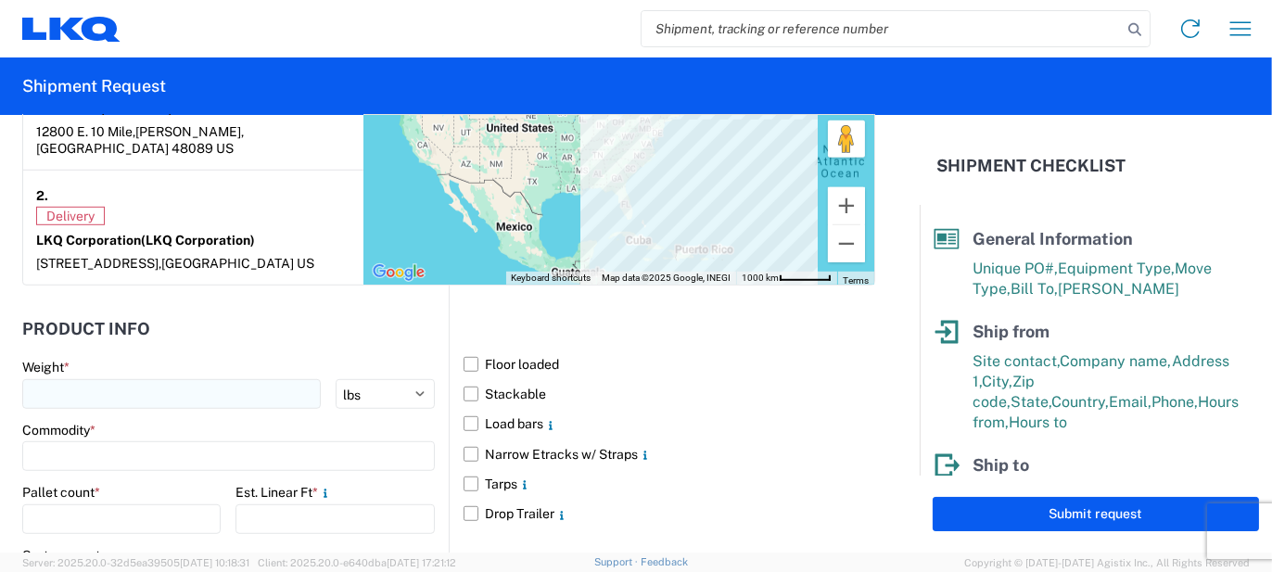
type textarea "82pcs, 19 boxes, 5 skids, 77x48x103 NEED SWING DOORS"
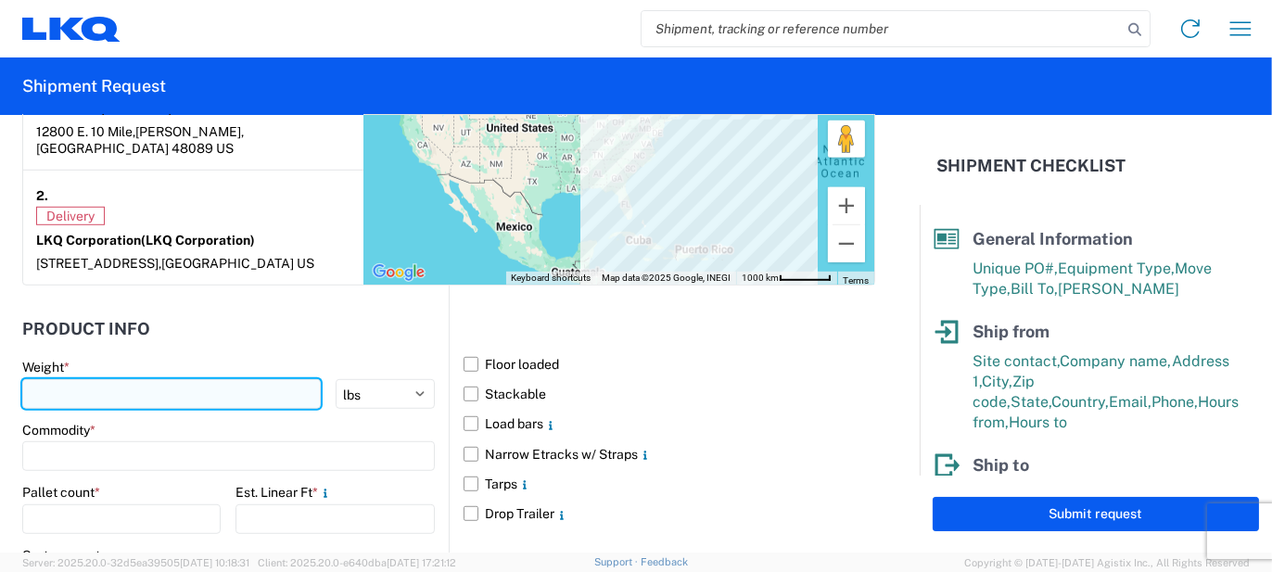
click at [172, 379] on input "number" at bounding box center [171, 394] width 299 height 30
type input "2000"
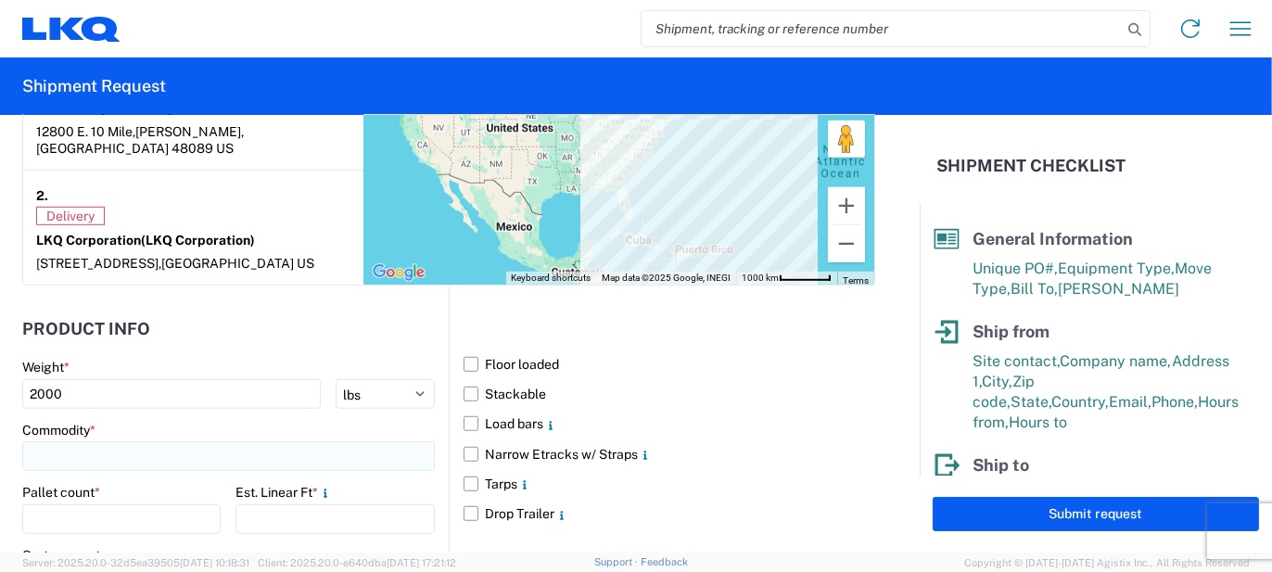
click at [96, 442] on input at bounding box center [228, 456] width 413 height 30
click at [99, 480] on input at bounding box center [189, 482] width 302 height 30
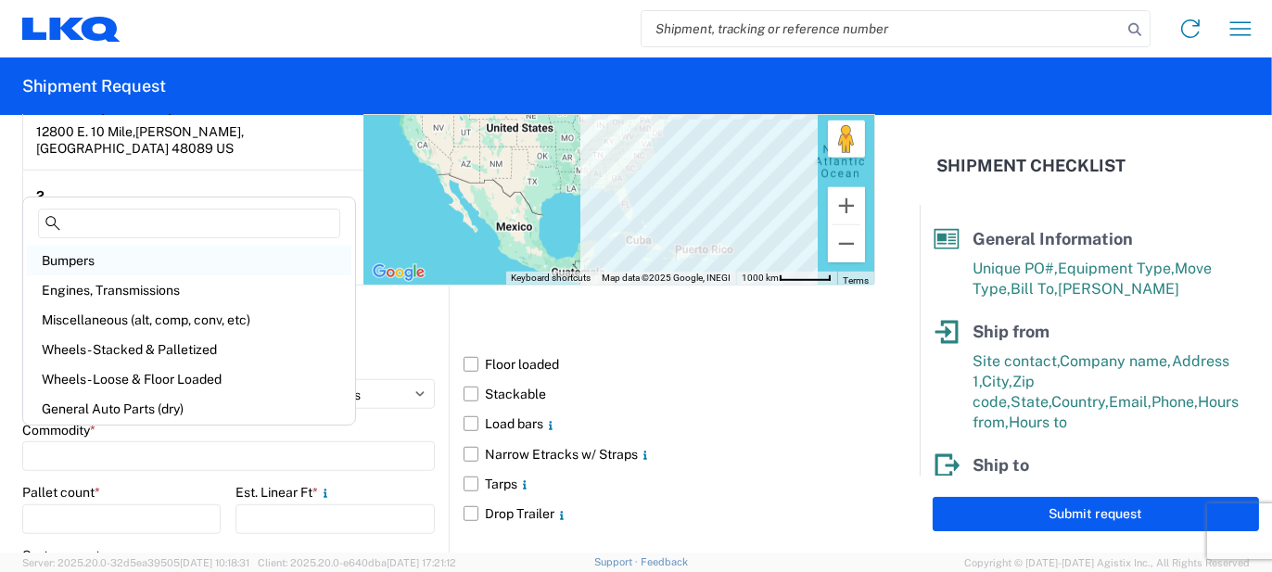
click at [91, 262] on div "Bumpers" at bounding box center [189, 261] width 325 height 30
type input "Bumpers"
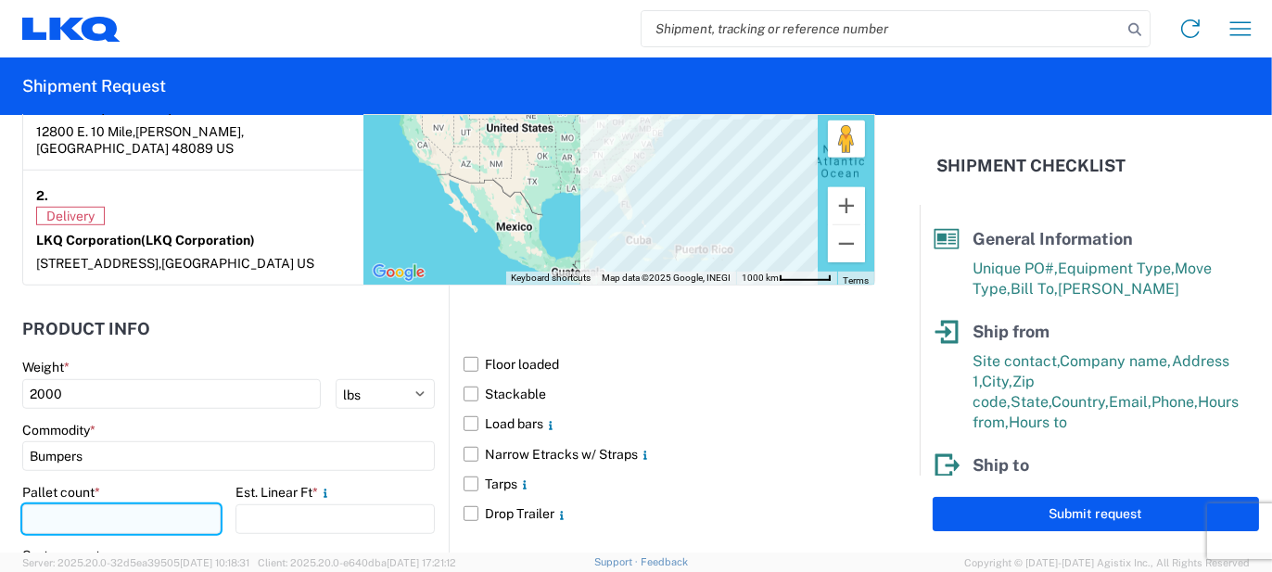
click at [108, 505] on input "number" at bounding box center [121, 520] width 198 height 30
type input "5"
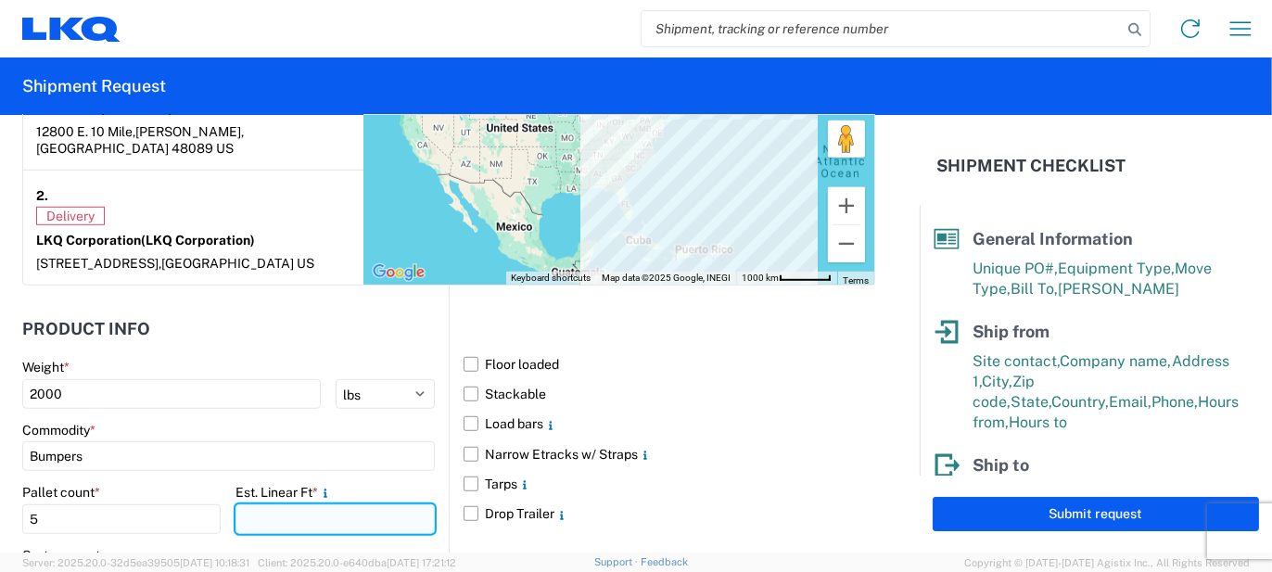
click at [271, 505] on input "number" at bounding box center [335, 520] width 198 height 30
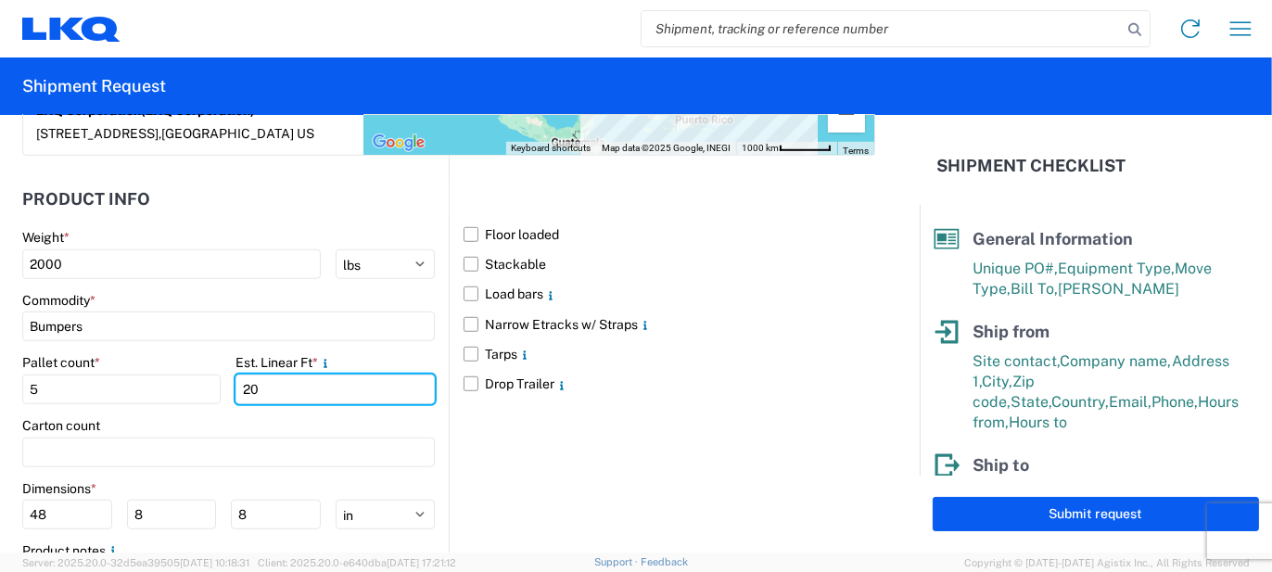
scroll to position [1855, 0]
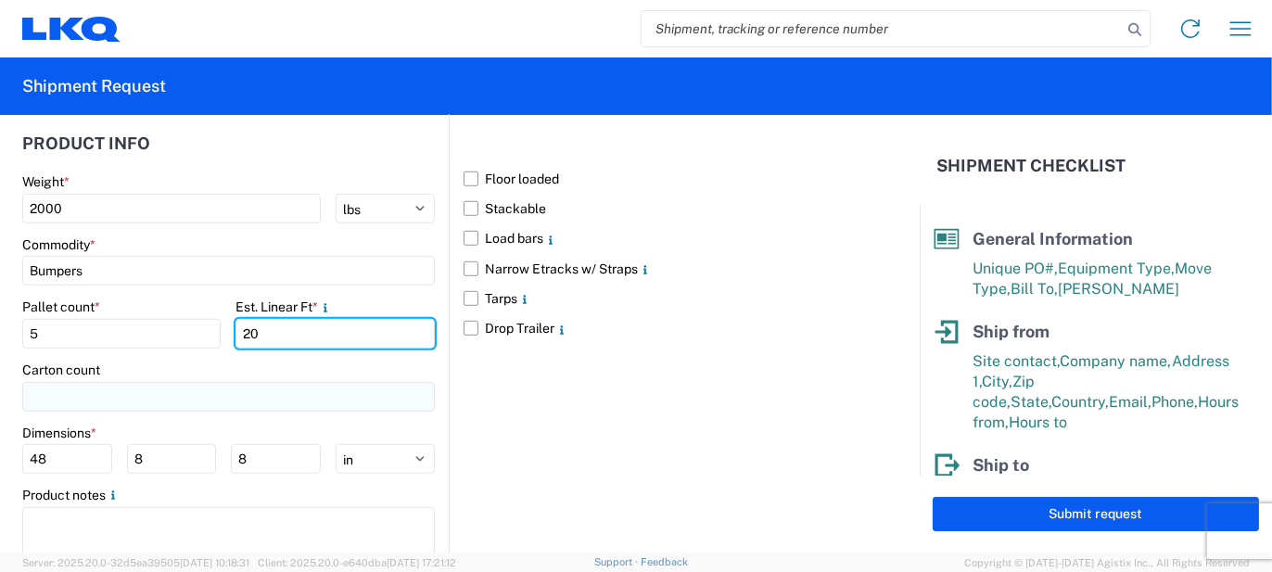
type input "20"
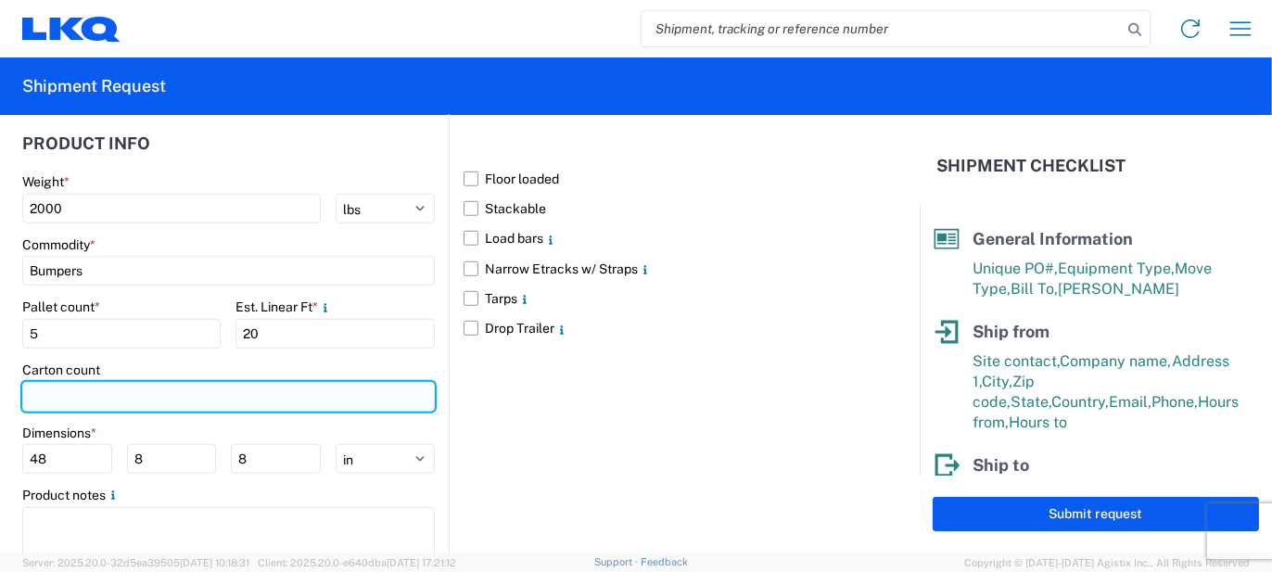
click at [175, 382] on input "number" at bounding box center [228, 397] width 413 height 30
type input "19"
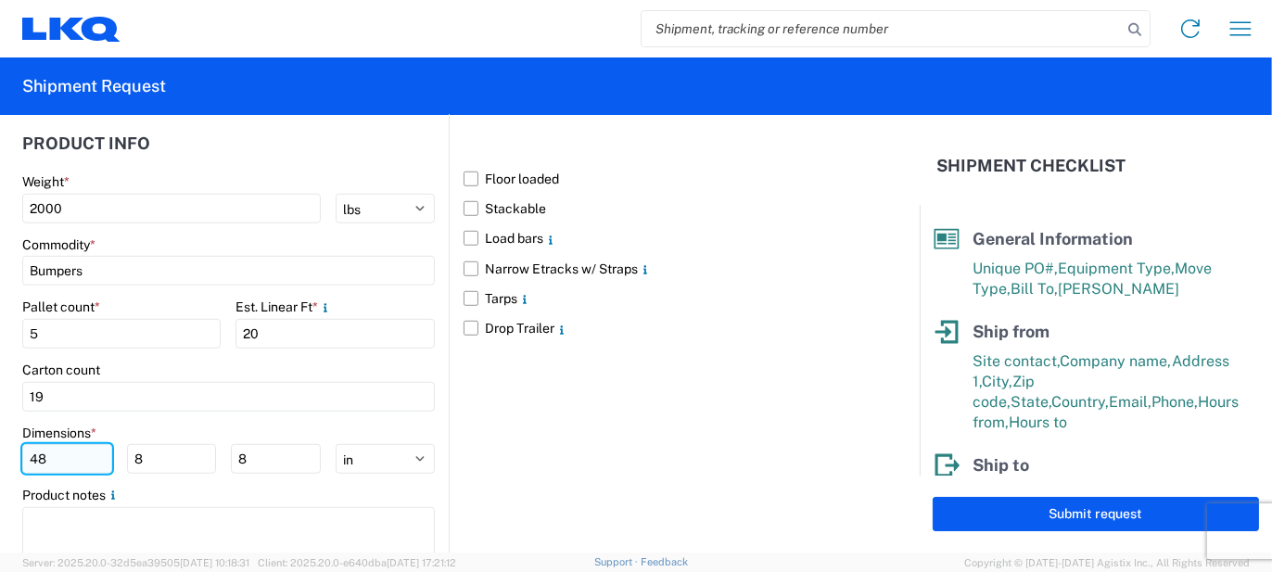
click at [76, 447] on input "48" at bounding box center [67, 459] width 90 height 30
click at [76, 448] on input "48" at bounding box center [67, 459] width 90 height 30
type input "77"
click at [129, 448] on input "8" at bounding box center [172, 459] width 90 height 30
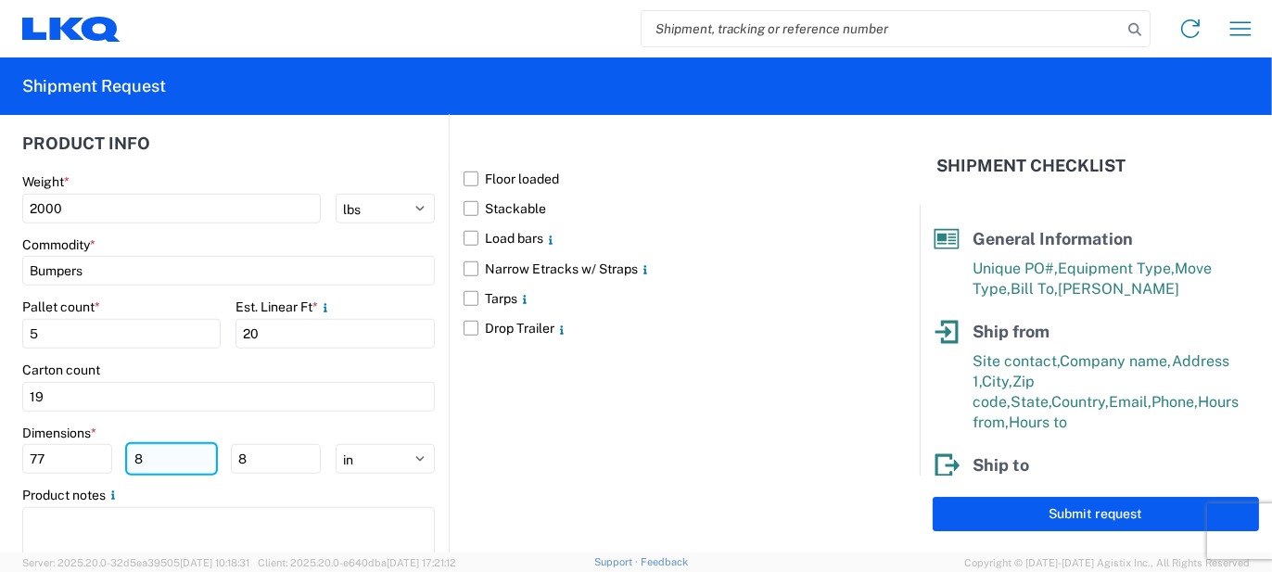
click at [129, 446] on input "8" at bounding box center [172, 459] width 90 height 30
type input "48"
click at [261, 444] on input "8" at bounding box center [276, 459] width 90 height 30
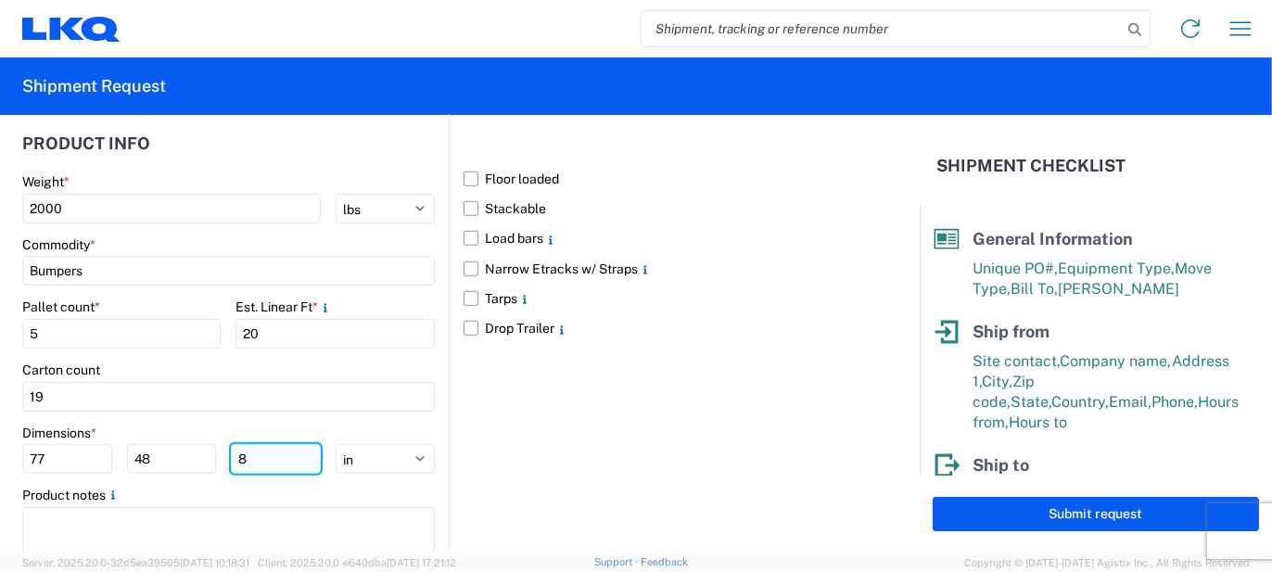
click at [261, 444] on input "8" at bounding box center [276, 459] width 90 height 30
click at [262, 444] on input "8" at bounding box center [276, 459] width 90 height 30
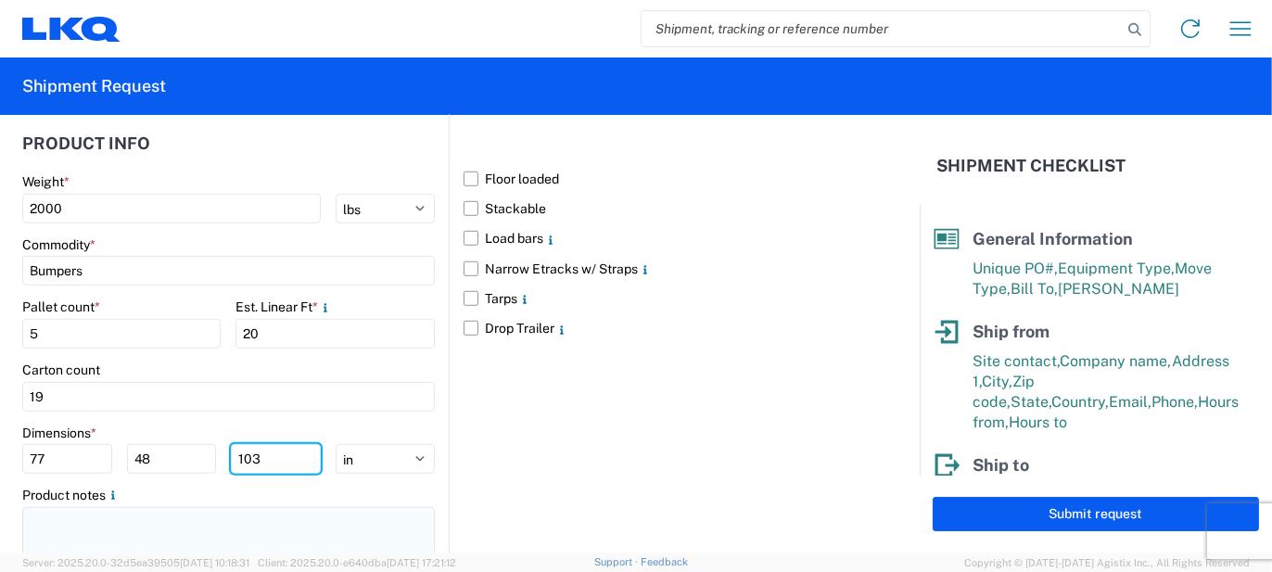
type input "103"
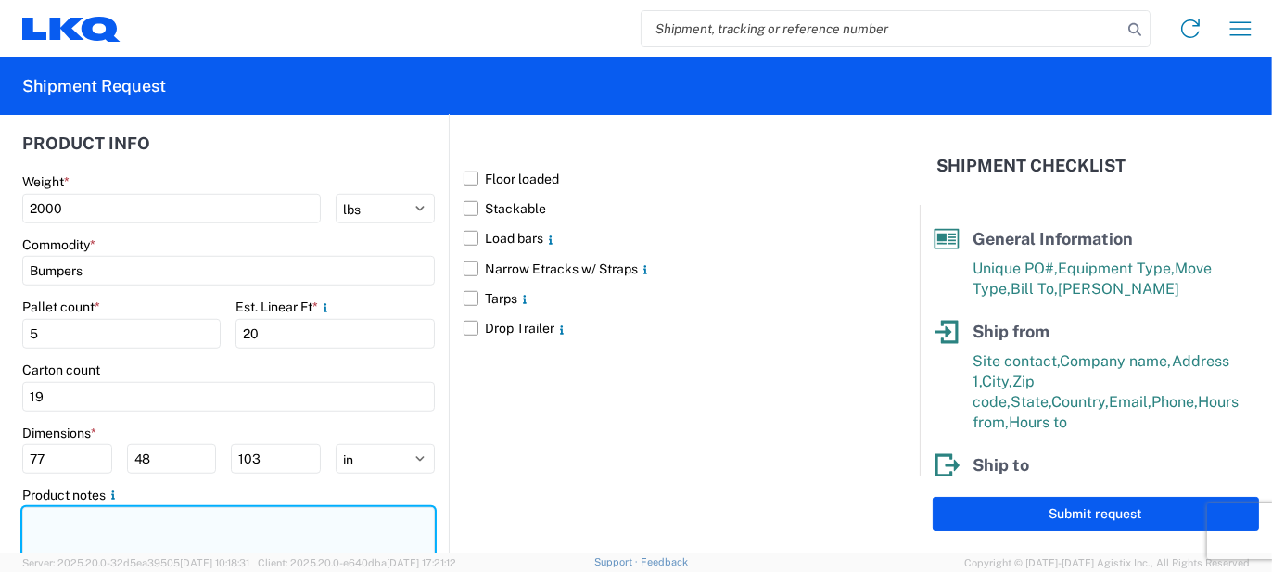
click at [219, 514] on textarea at bounding box center [228, 536] width 413 height 58
paste textarea "82pcs, 19 boxes, 5 skids, 77x48x103 NEED SWING DOORS"
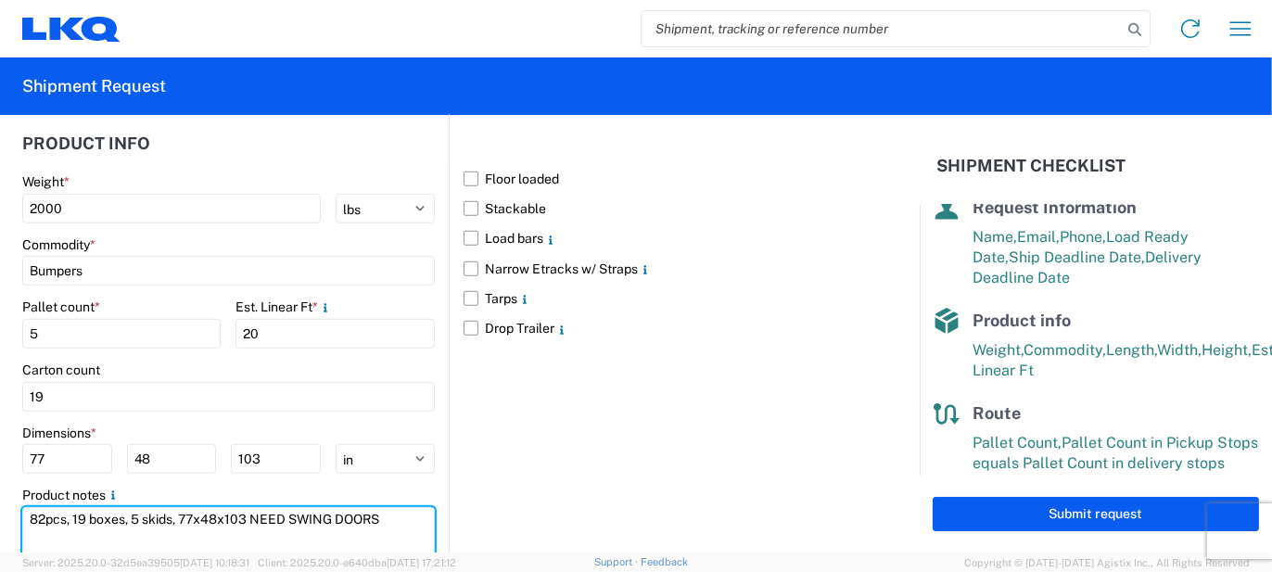
scroll to position [387, 0]
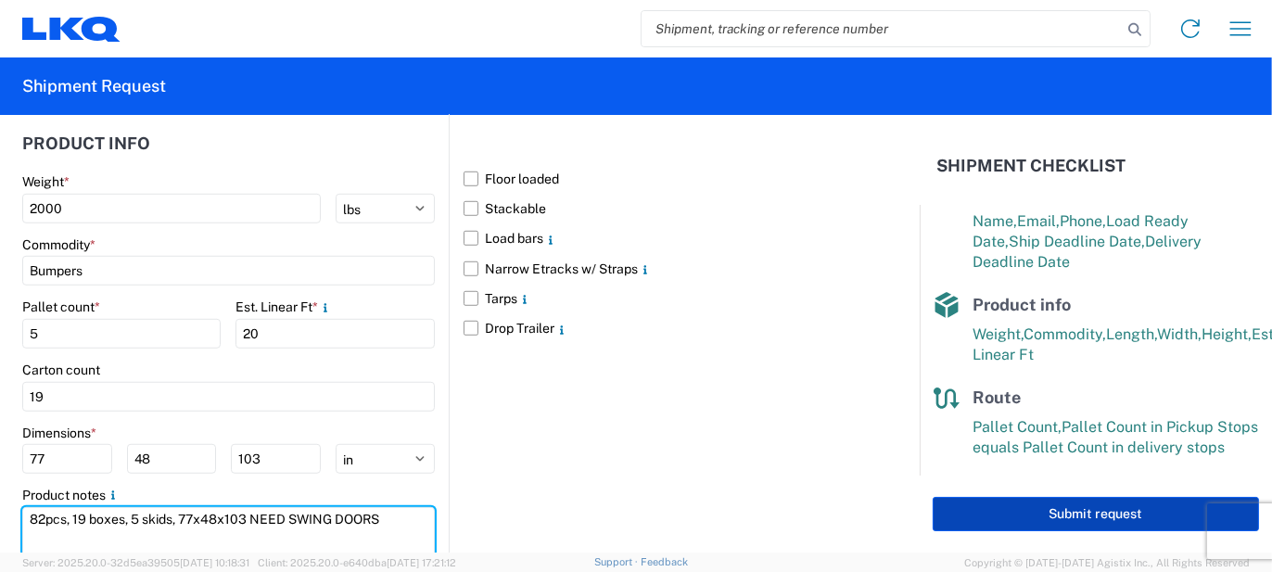
type textarea "82pcs, 19 boxes, 5 skids, 77x48x103 NEED SWING DOORS"
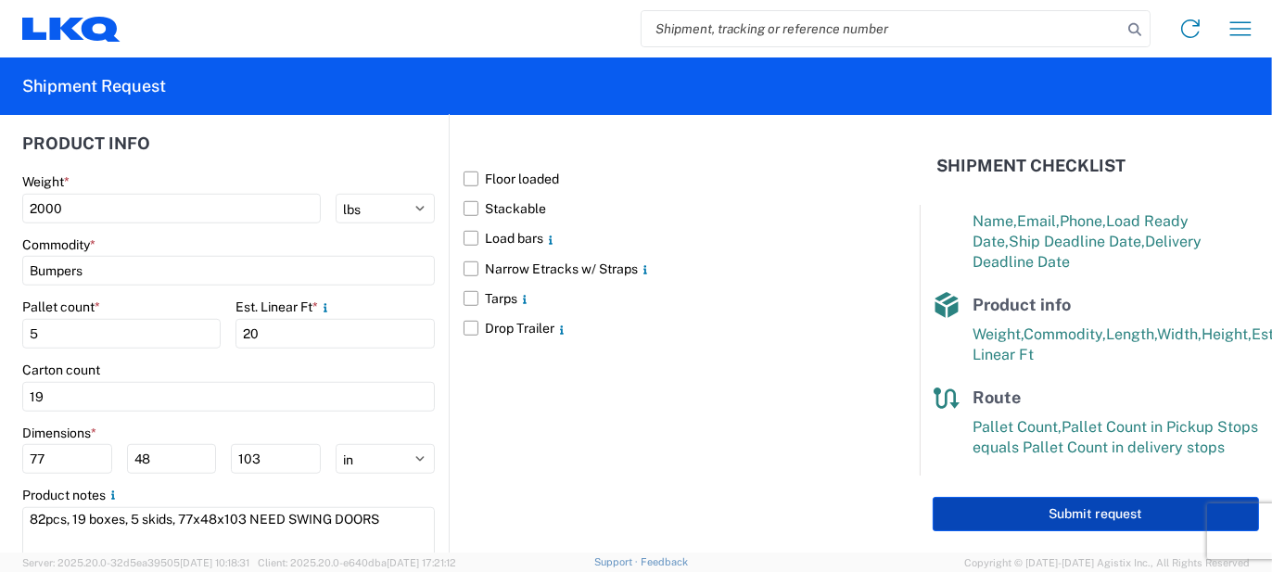
click at [993, 506] on button "Submit request" at bounding box center [1096, 514] width 326 height 34
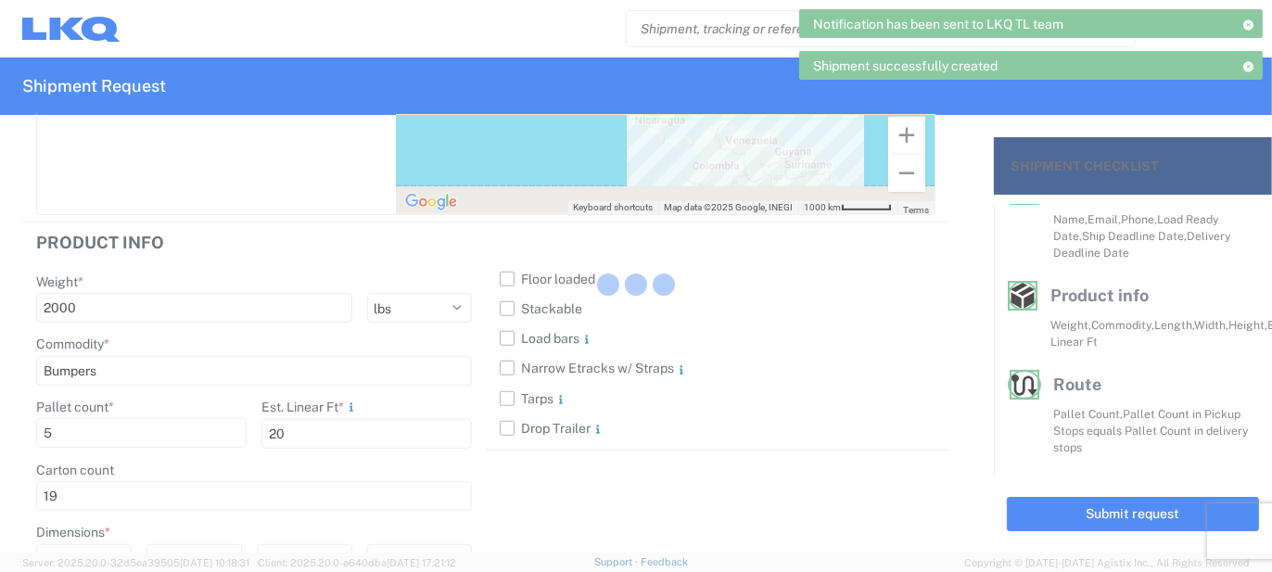
scroll to position [367, 0]
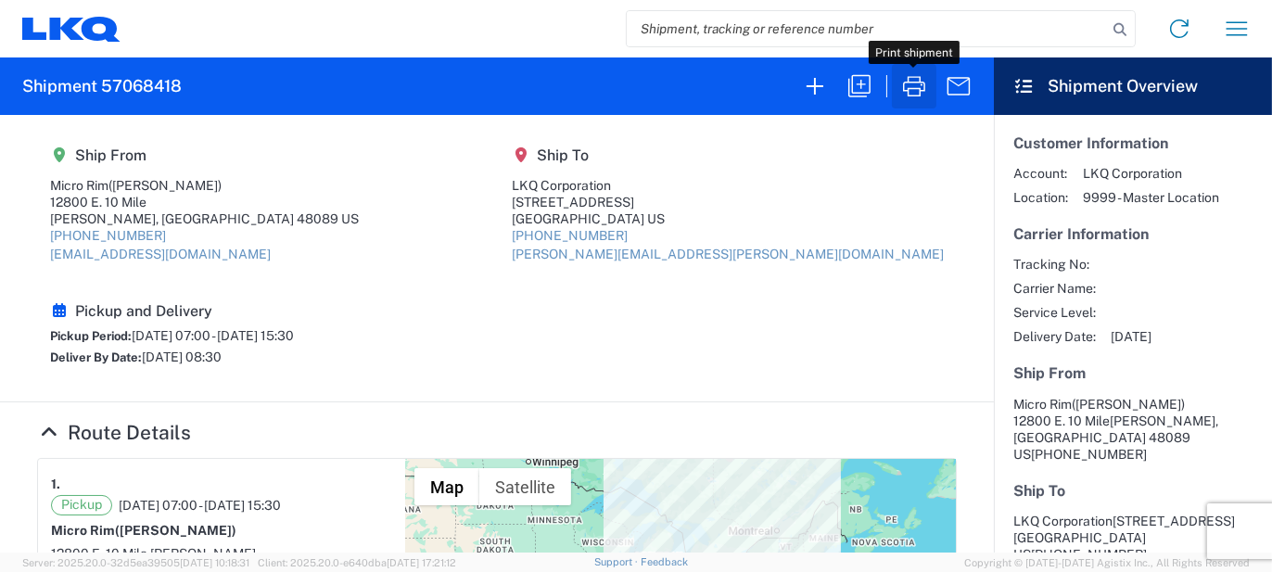
click at [900, 96] on icon "button" at bounding box center [915, 86] width 30 height 30
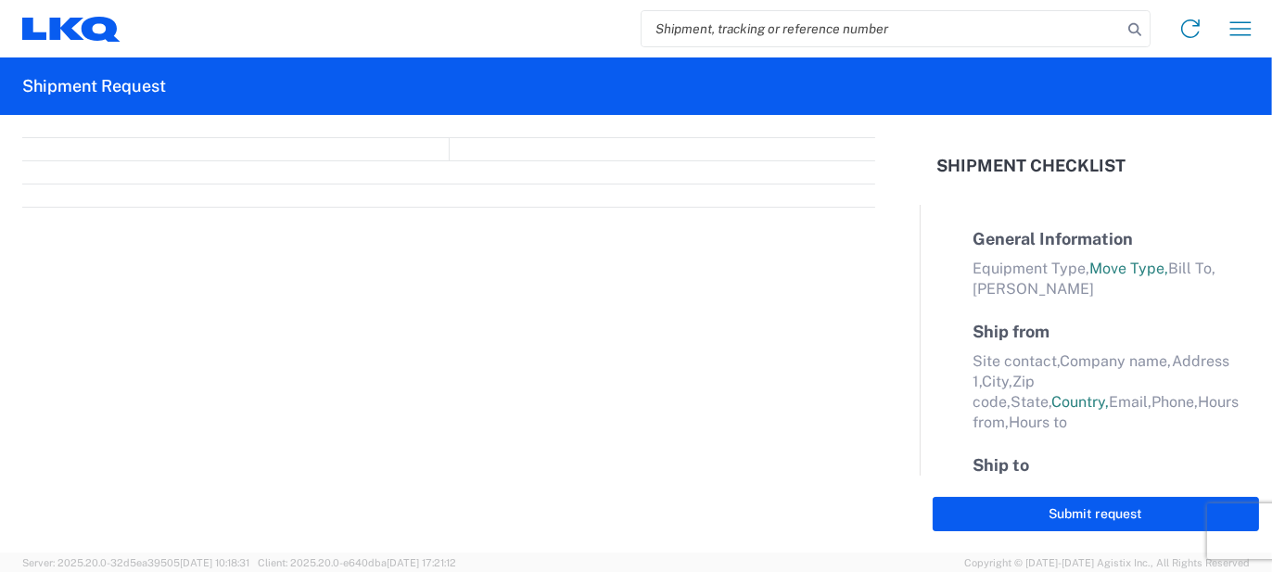
select select "FULL"
select select "LBS"
select select "IN"
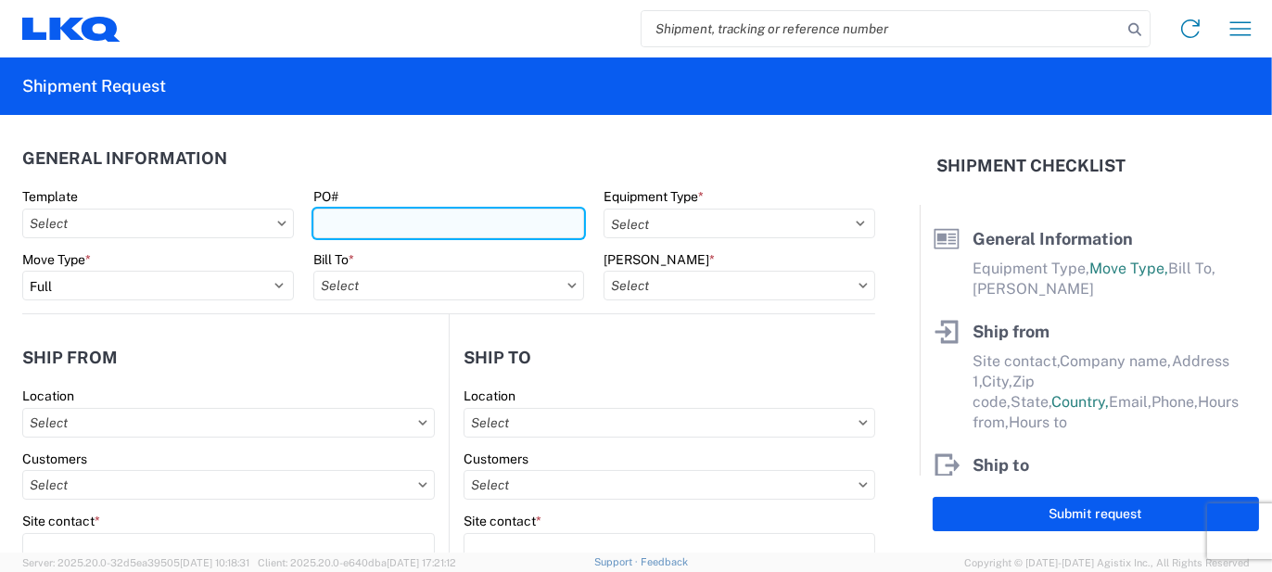
click at [314, 220] on input "PO#" at bounding box center [449, 224] width 272 height 30
type input "LO427558"
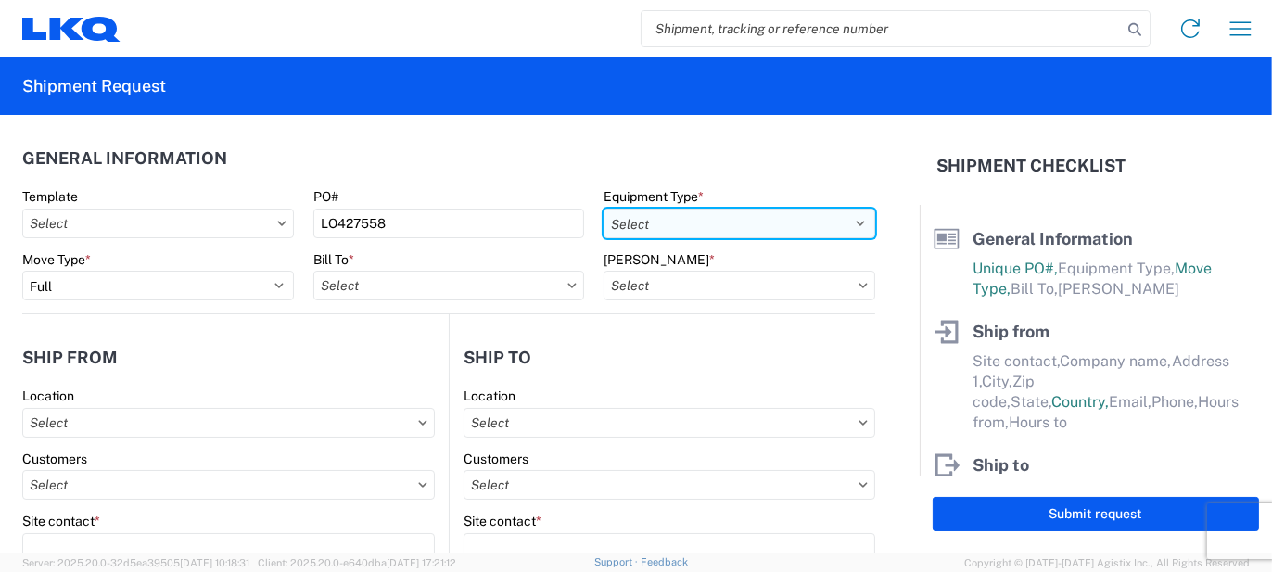
click at [769, 227] on select "Select 53’ Dry Van Flatbed Dropdeck (van) Lowboy (flatbed) Rail" at bounding box center [740, 224] width 272 height 30
select select "STDV"
click at [604, 209] on select "Select 53’ Dry Van Flatbed Dropdeck (van) Lowboy (flatbed) Rail" at bounding box center [740, 224] width 272 height 30
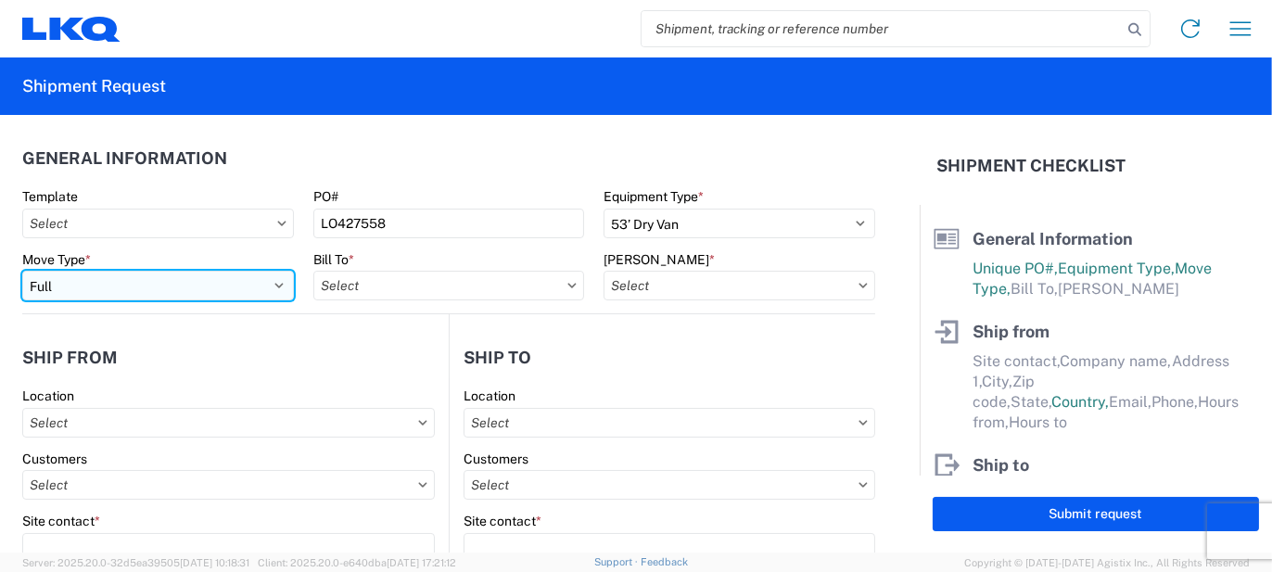
click at [150, 288] on select "Select Full Partial TL" at bounding box center [158, 286] width 272 height 30
select select "PARTIAL_TL"
click at [22, 271] on select "Select Full Partial TL" at bounding box center [158, 286] width 272 height 30
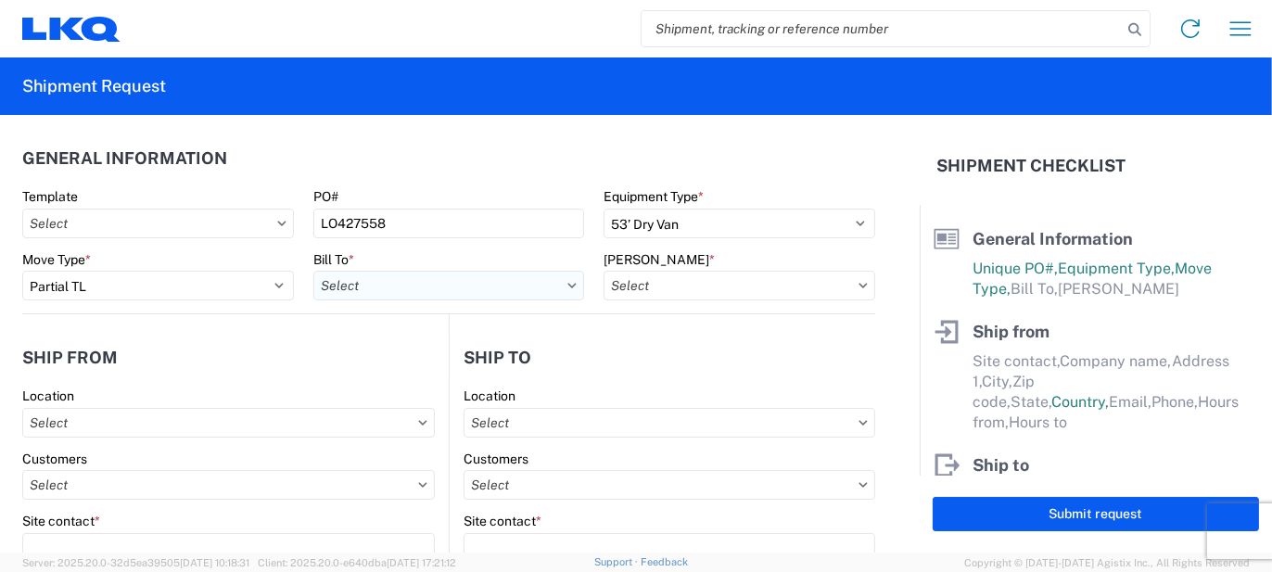
click at [496, 291] on input "text" at bounding box center [449, 286] width 272 height 30
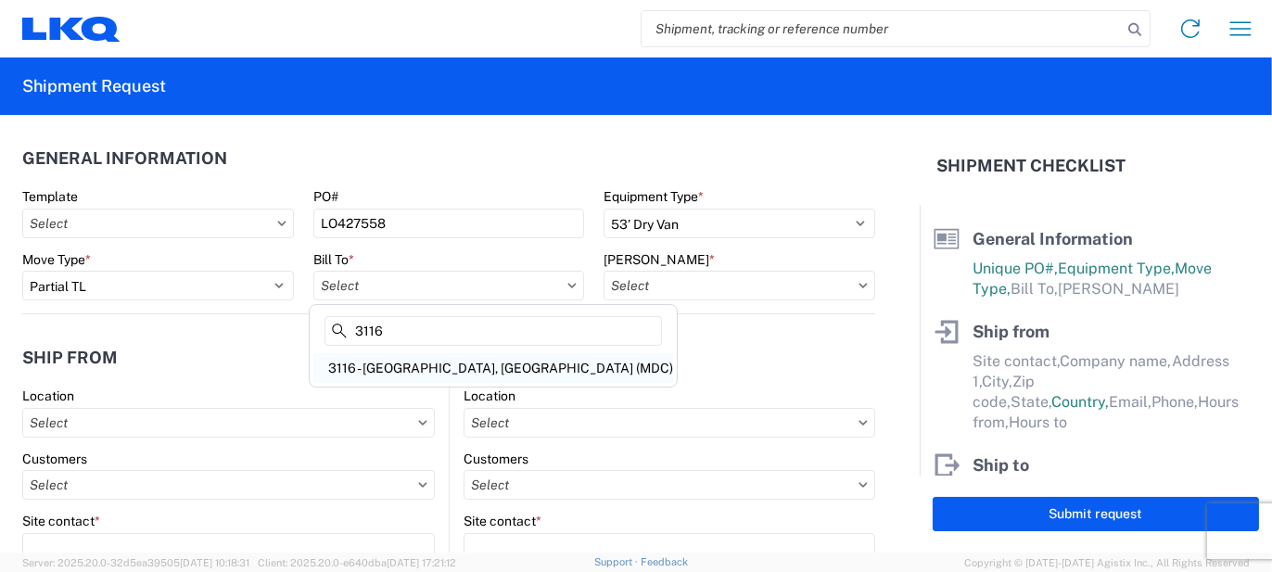
type input "3116"
click at [481, 363] on div "3116 - [GEOGRAPHIC_DATA], [GEOGRAPHIC_DATA] (MDC)" at bounding box center [493, 368] width 360 height 30
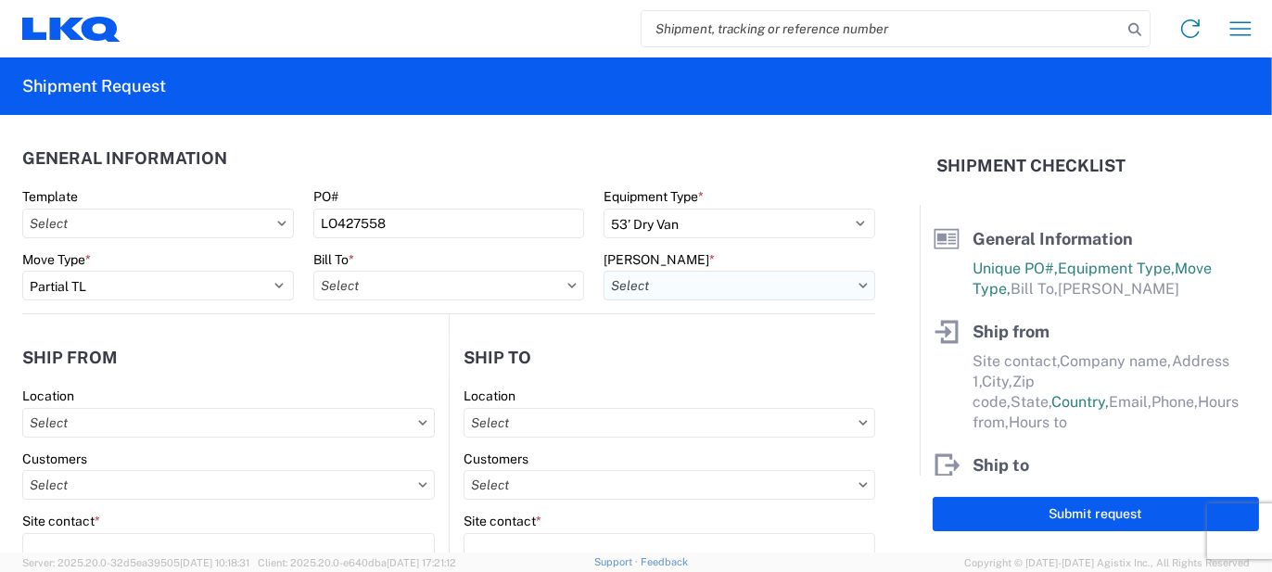
type input "3116 - [GEOGRAPHIC_DATA], [GEOGRAPHIC_DATA] (MDC)"
click at [672, 286] on input "text" at bounding box center [740, 286] width 272 height 30
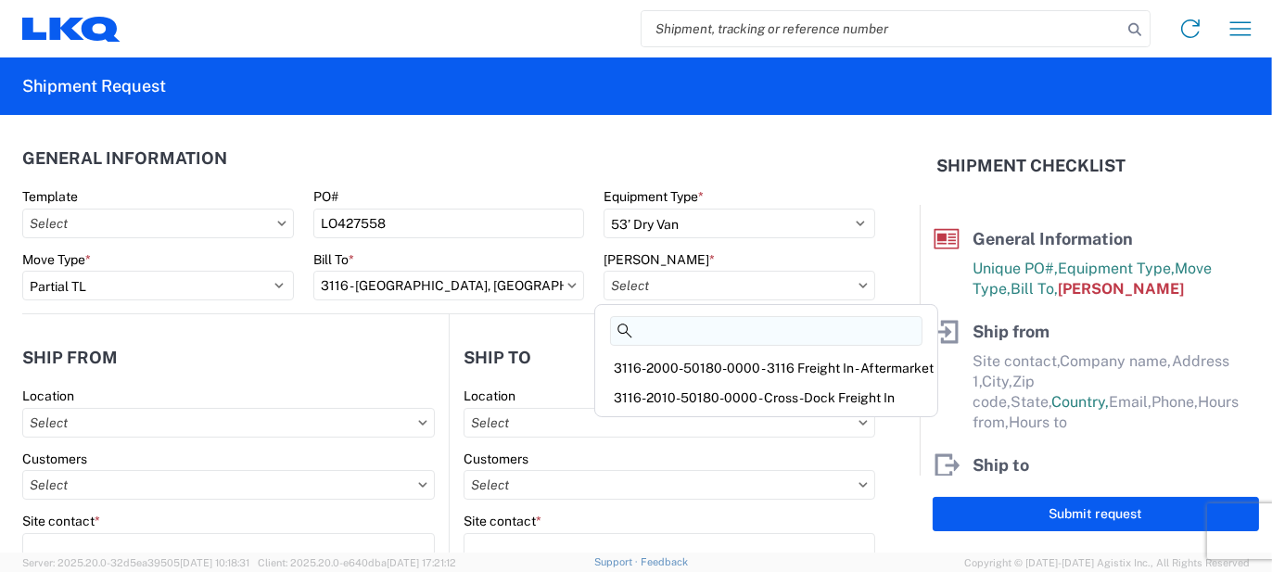
click at [676, 332] on input at bounding box center [766, 331] width 313 height 30
click at [688, 393] on div "3116-2010-50180-0000 - Cross-Dock Freight In" at bounding box center [766, 398] width 335 height 30
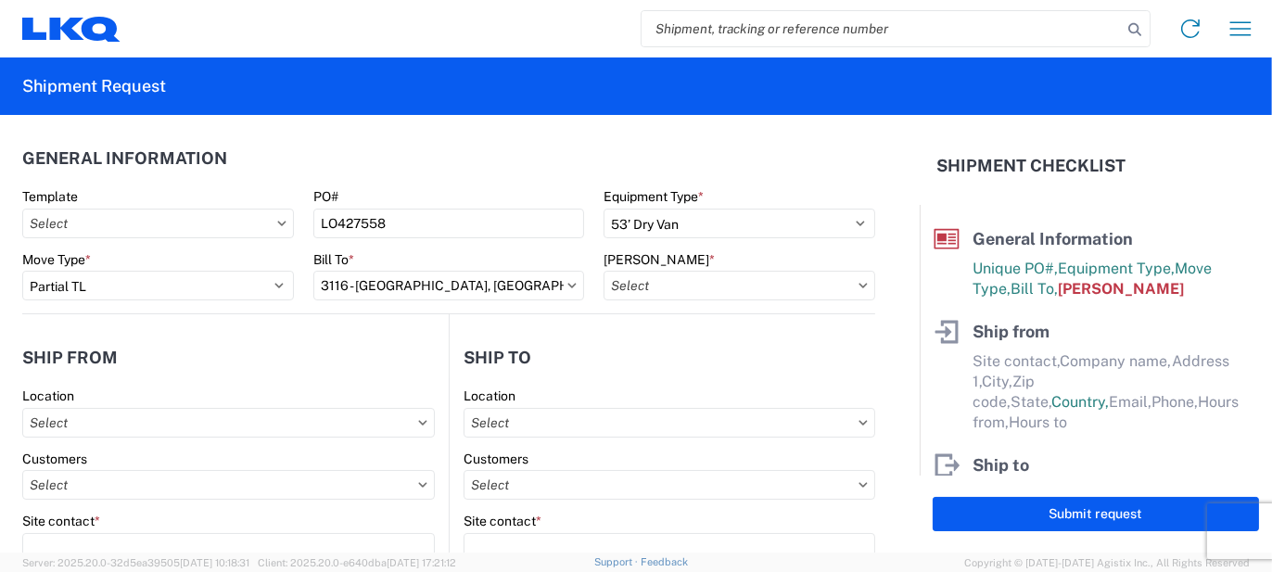
type input "3116-2010-50180-0000 - Cross-Dock Freight In"
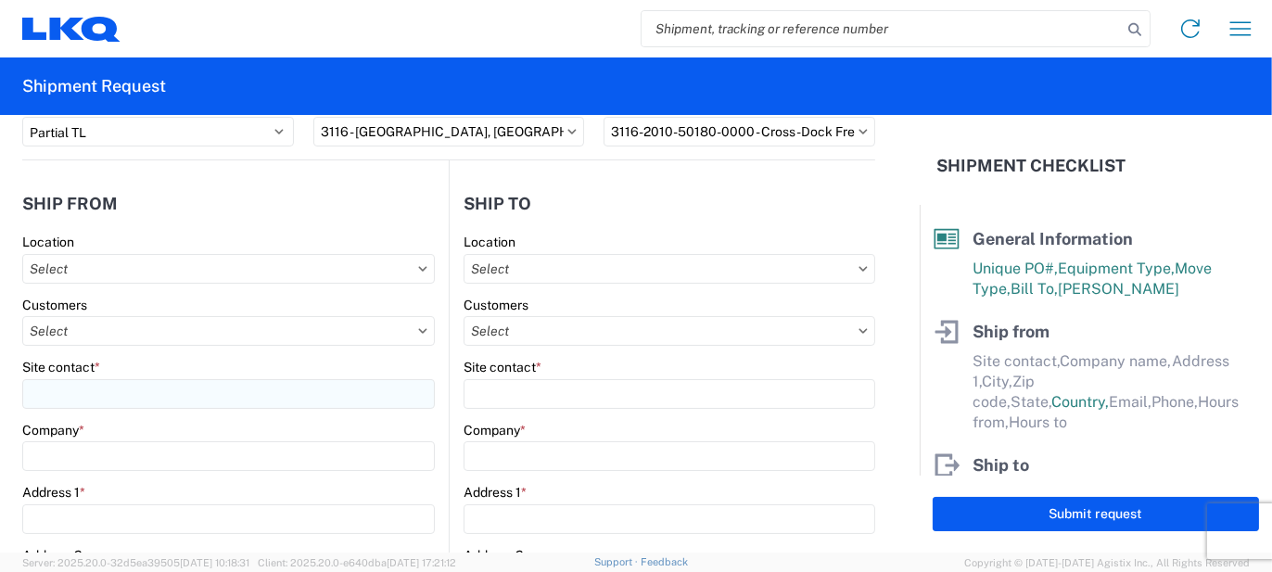
scroll to position [185, 0]
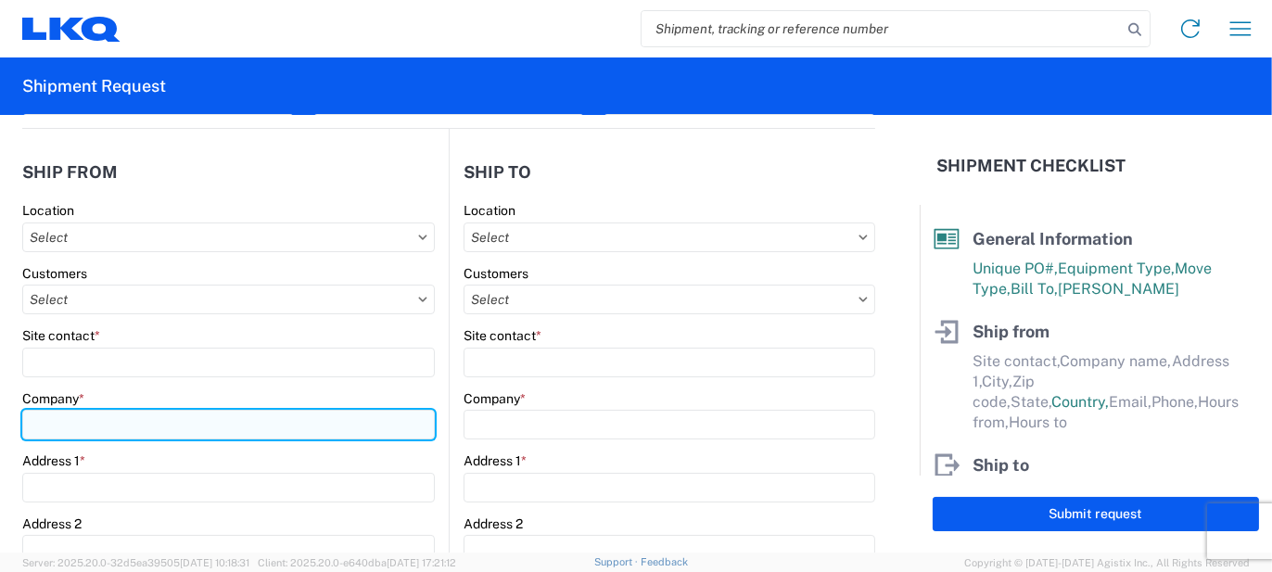
click at [192, 423] on input "Company *" at bounding box center [228, 425] width 413 height 30
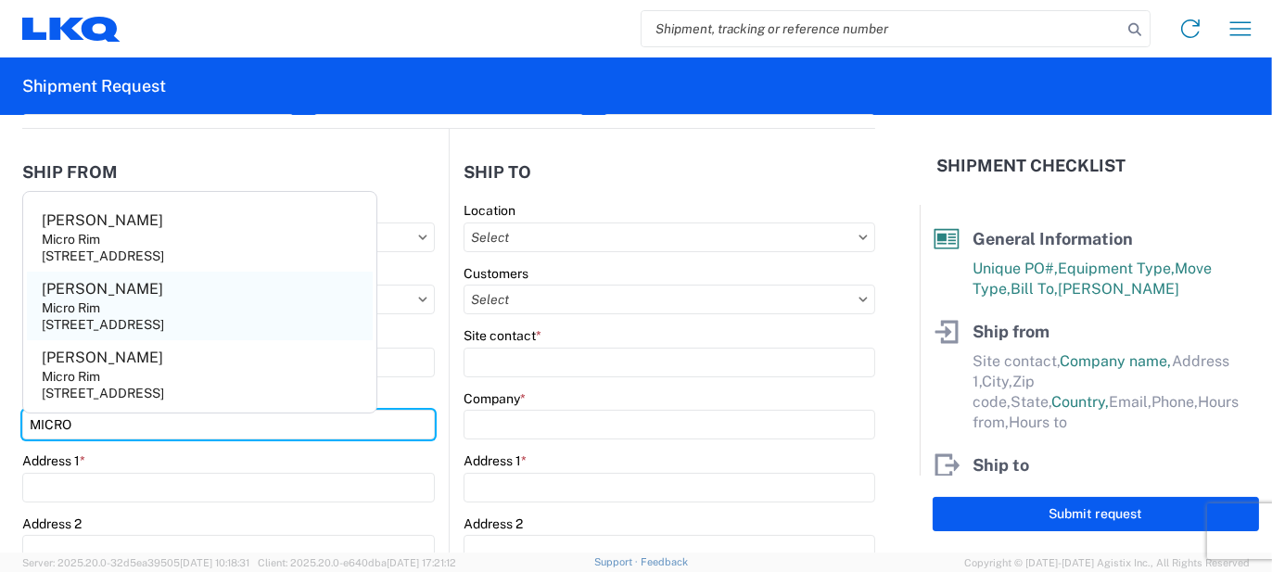
type input "MICRO"
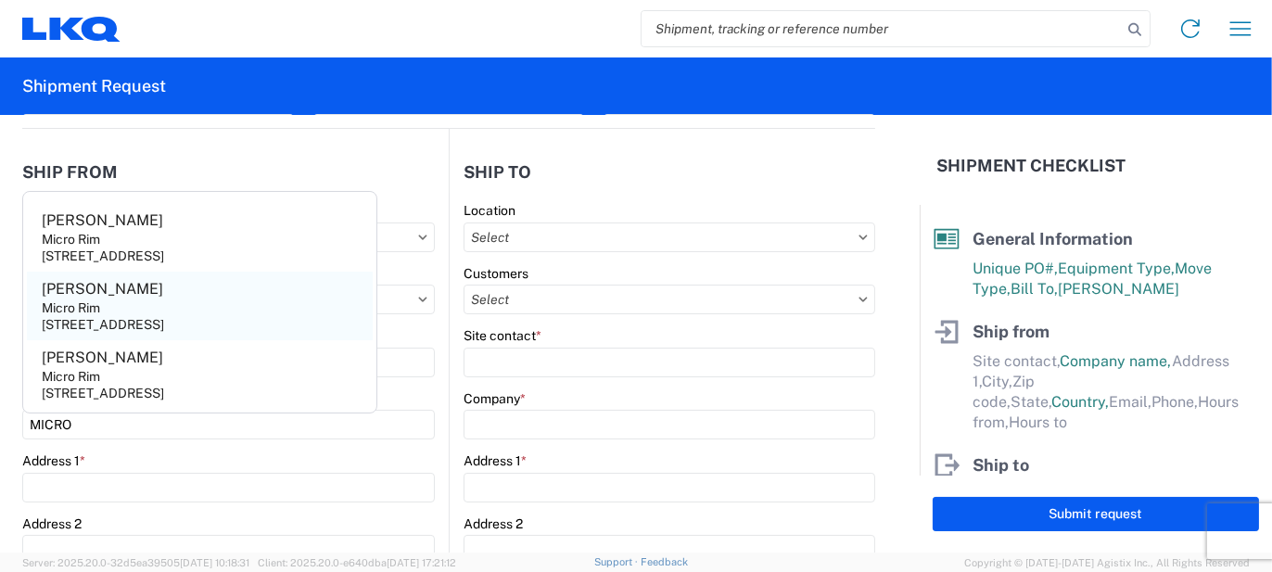
click at [164, 327] on div "[STREET_ADDRESS]" at bounding box center [103, 324] width 122 height 17
type input "[PERSON_NAME]"
type input "Micro Rim"
type input "12800 E. 10 Mile"
type input "[PERSON_NAME]"
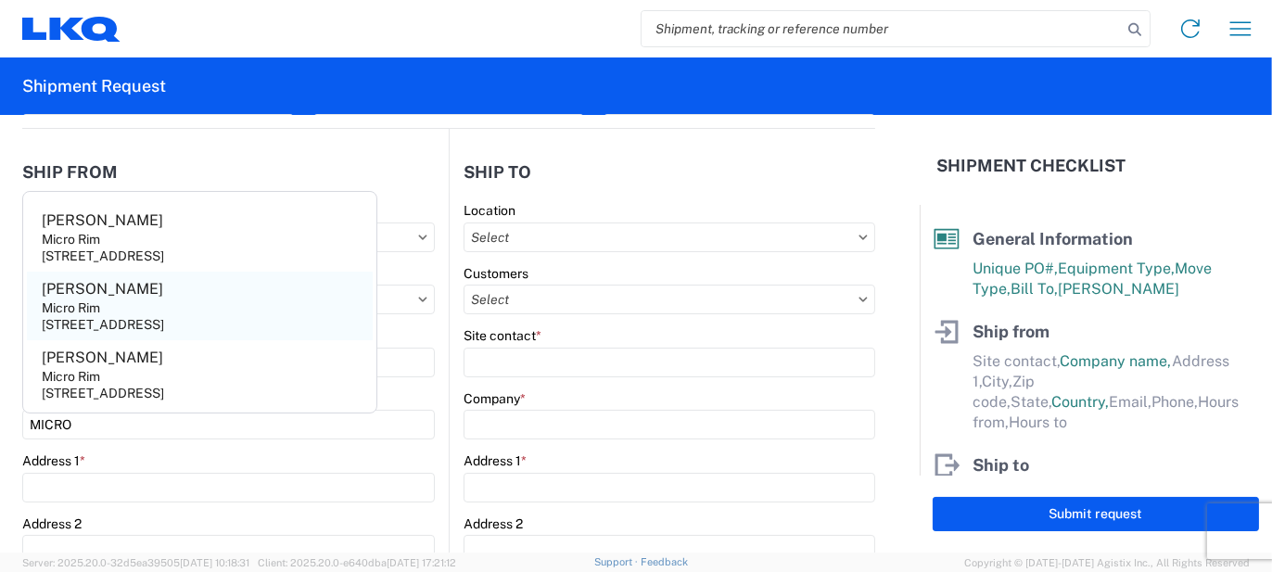
type input "48089"
select select "MI"
select select "US"
type input "[EMAIL_ADDRESS][DOMAIN_NAME]"
type input "[PHONE_NUMBER]"
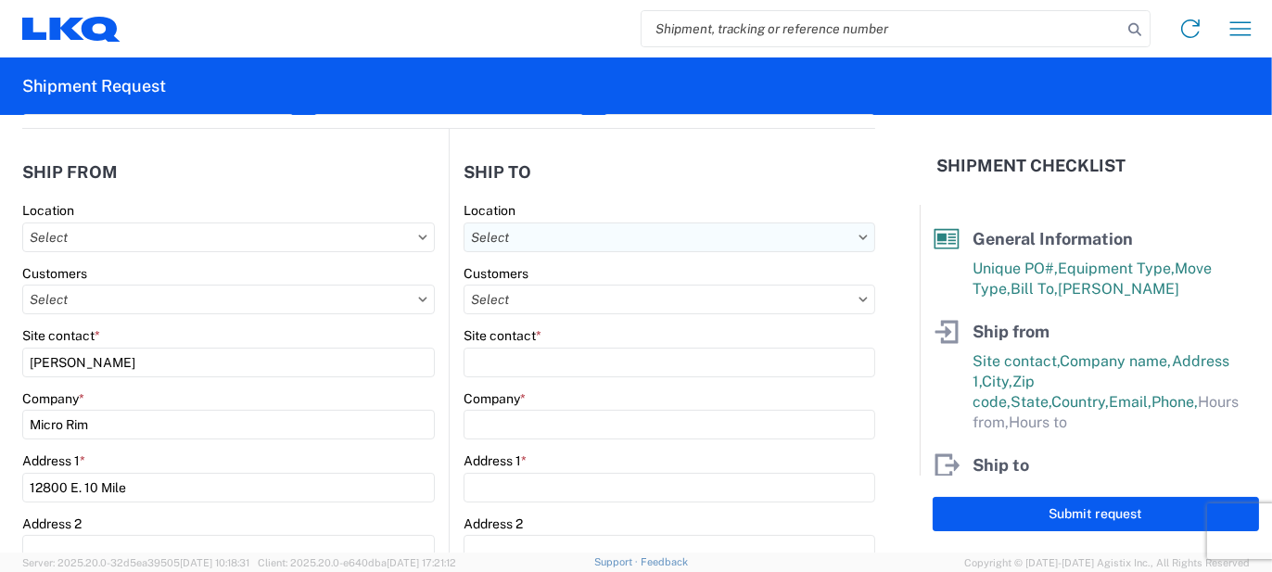
click at [519, 229] on input "text" at bounding box center [670, 238] width 412 height 30
type input "3022"
click at [540, 321] on div "3022 - [PERSON_NAME] MD (022)" at bounding box center [623, 319] width 325 height 30
type input "3022 - [PERSON_NAME] MD (022)"
type input "LKQ Corporation"
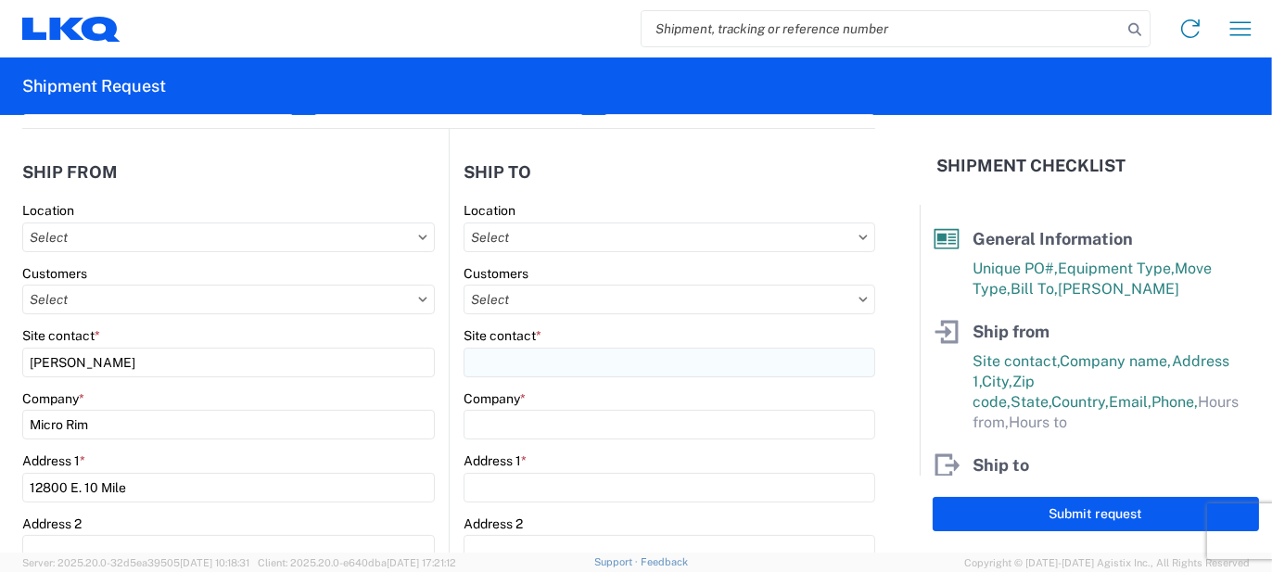
type input "4803 Hollins Ferry Rd"
type input "Halethorpe"
type input "21227"
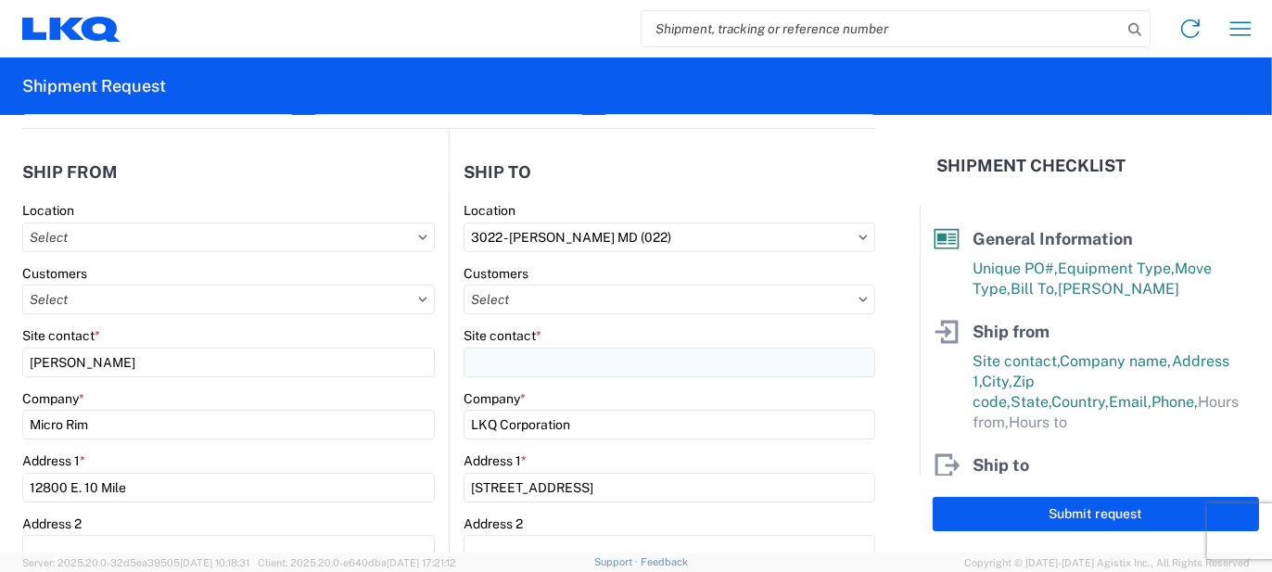
select select "US"
type input "443-695-0717"
type input "07:00"
type input "23:00"
select select "MD"
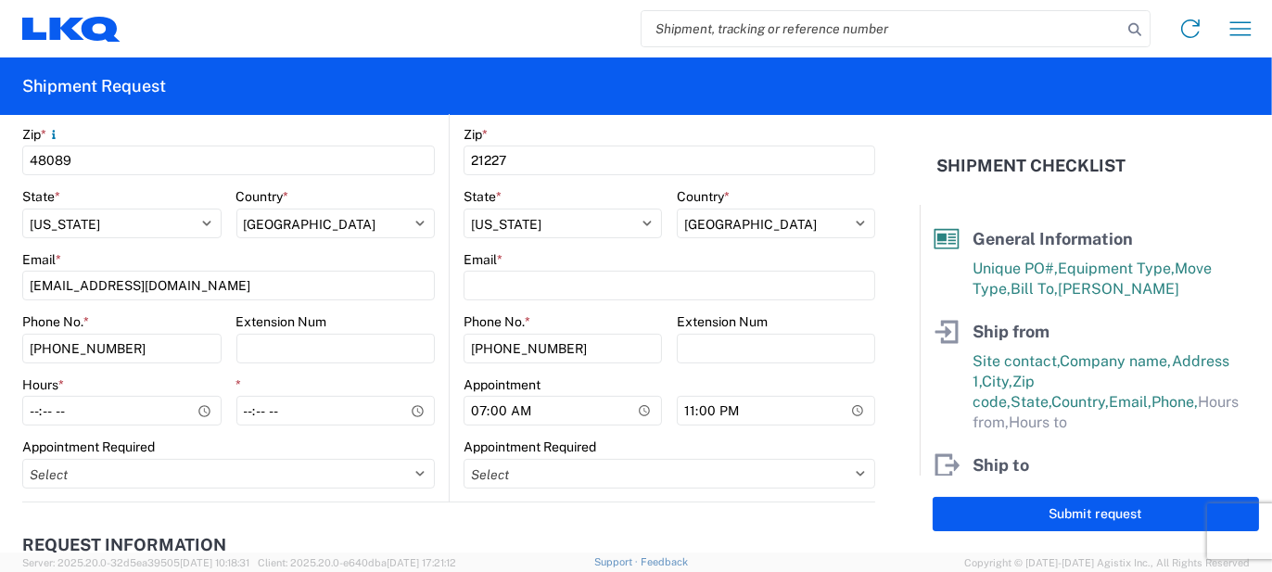
scroll to position [742, 0]
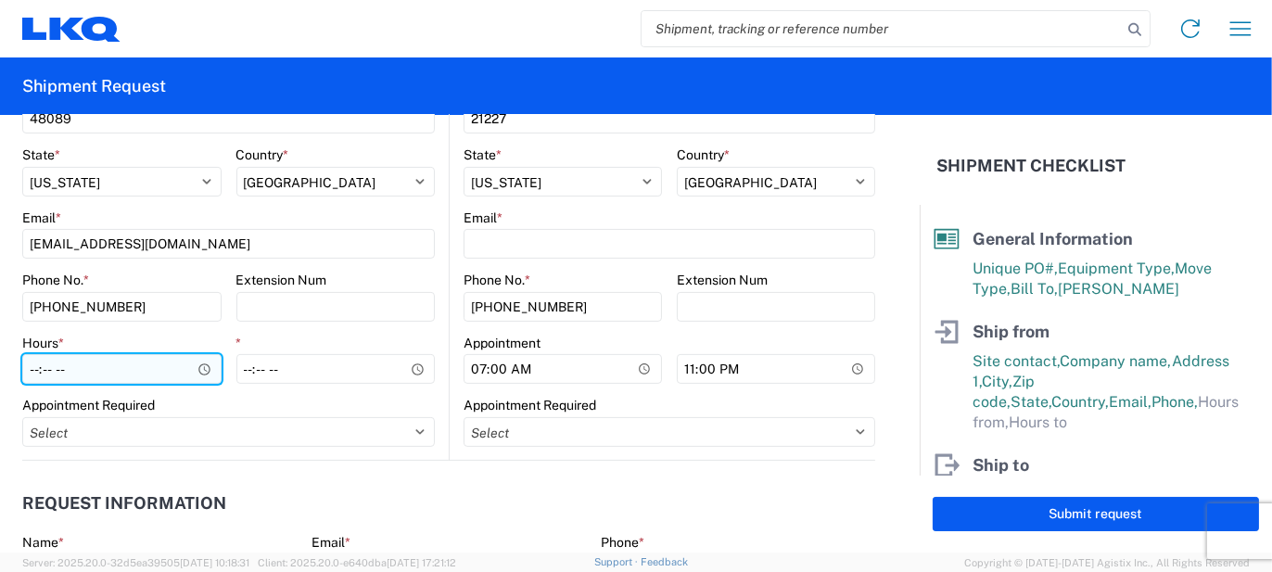
click at [147, 359] on input "Hours *" at bounding box center [121, 369] width 199 height 30
type input "07:00"
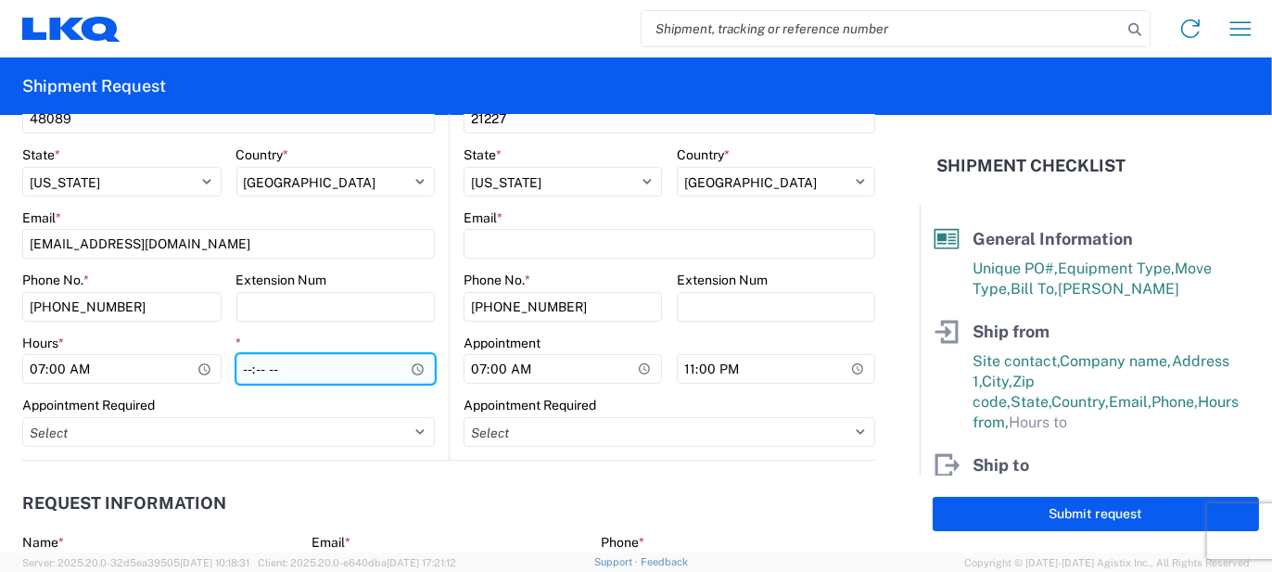
click at [250, 365] on input "*" at bounding box center [335, 369] width 199 height 30
type input "15:30"
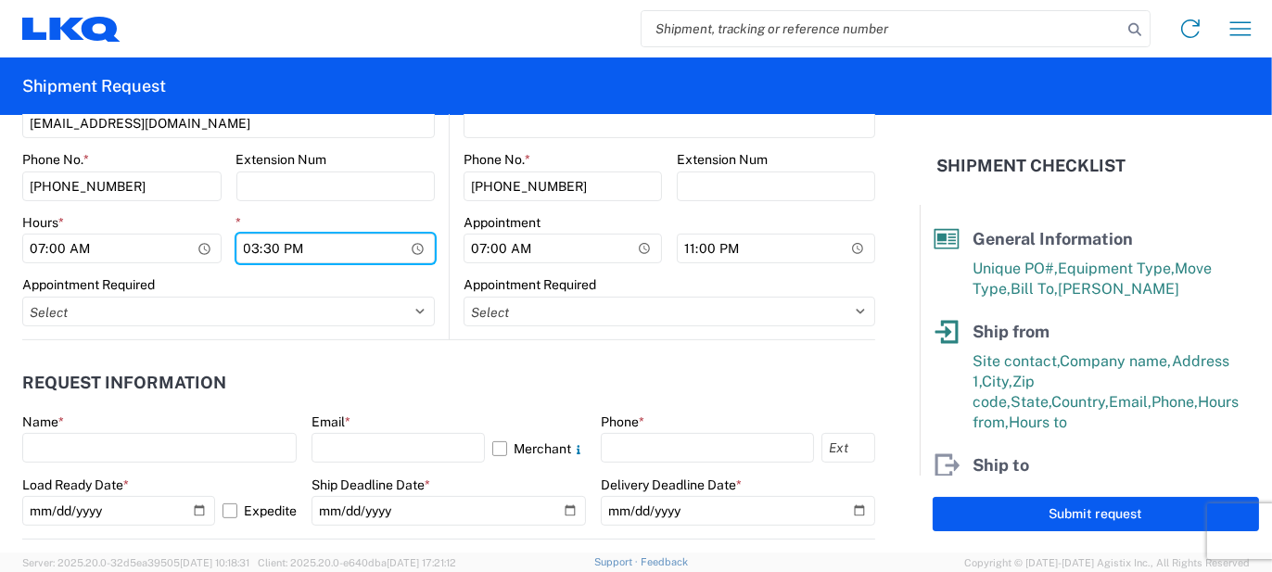
scroll to position [835, 0]
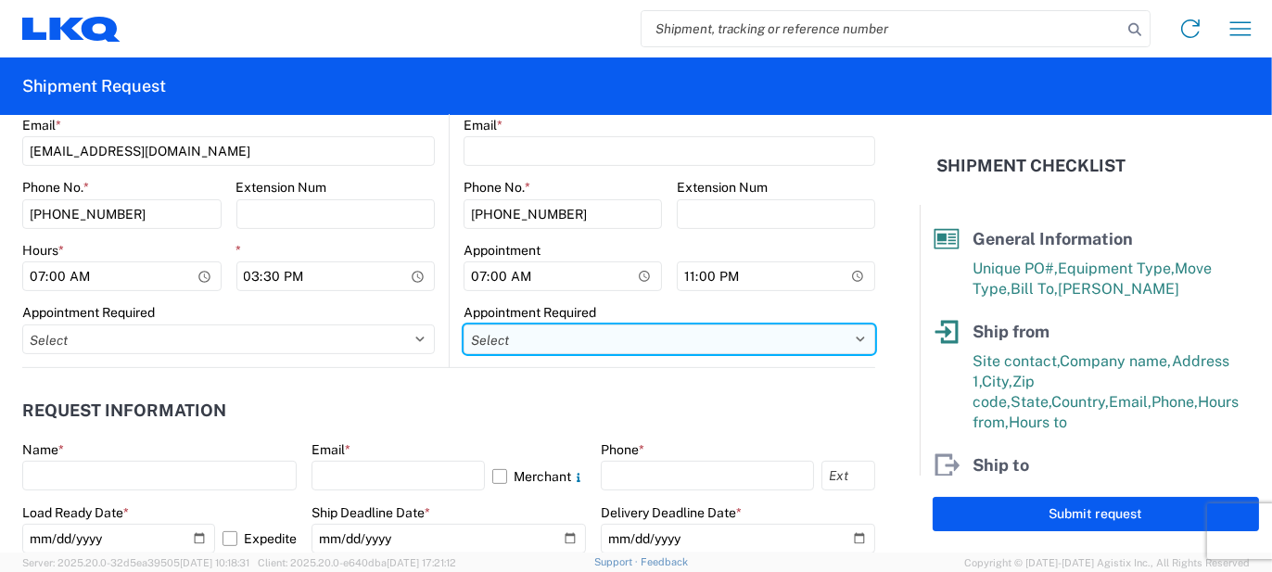
click at [576, 335] on select "Select Appt Required Appt Not Required Appt - First available" at bounding box center [670, 340] width 412 height 30
select select "apptRequired"
click at [464, 325] on select "Select Appt Required Appt Not Required Appt - First available" at bounding box center [670, 340] width 412 height 30
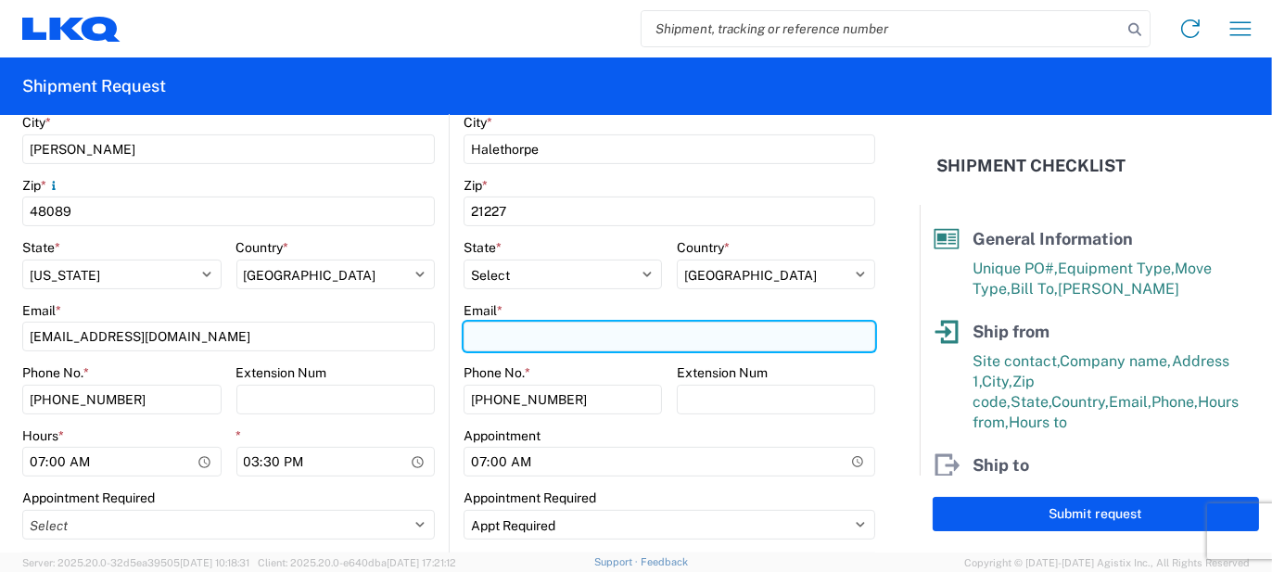
click at [518, 338] on input "Email *" at bounding box center [670, 337] width 412 height 30
type input "R"
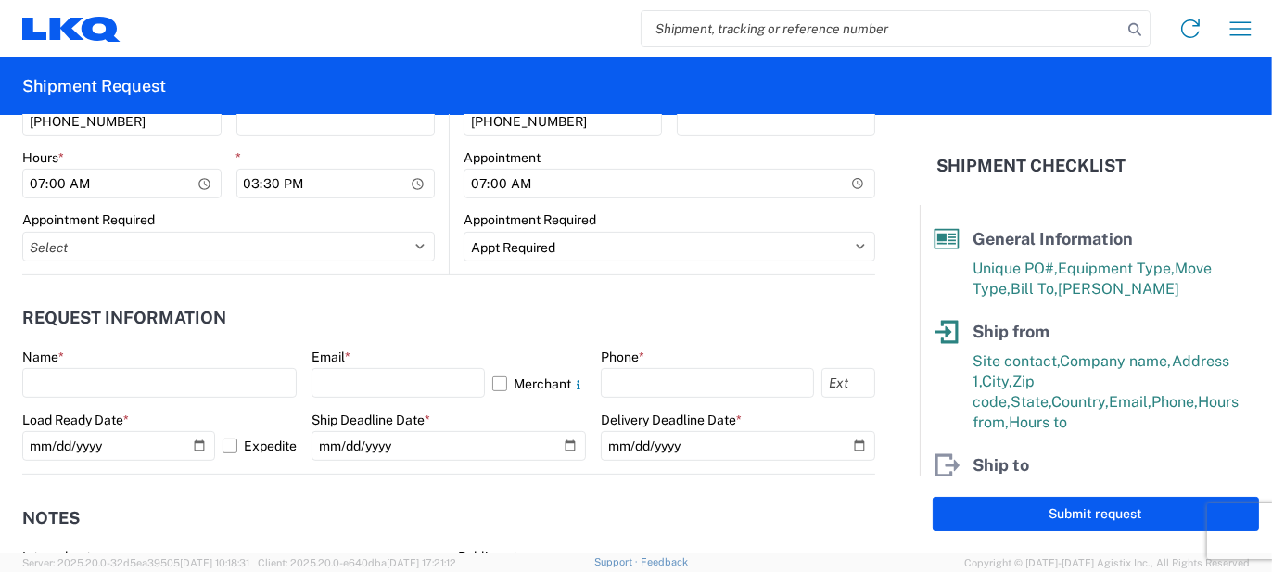
scroll to position [927, 0]
type input "roopio@lkqcorp.com"
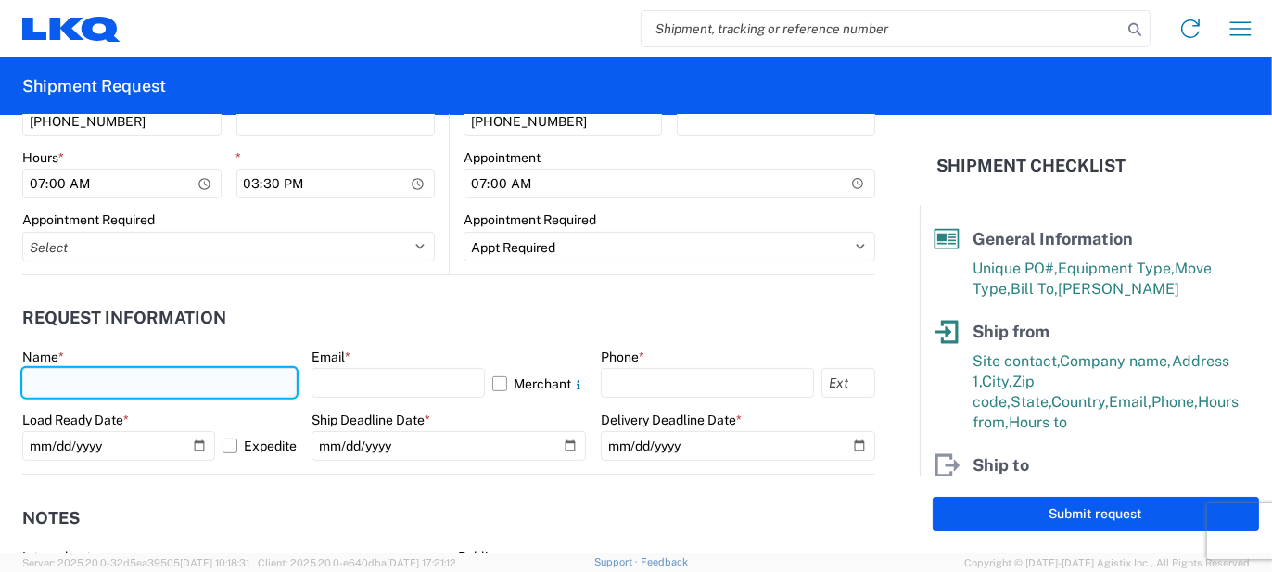
click at [140, 393] on input "text" at bounding box center [159, 383] width 275 height 30
type input "[PERSON_NAME]"
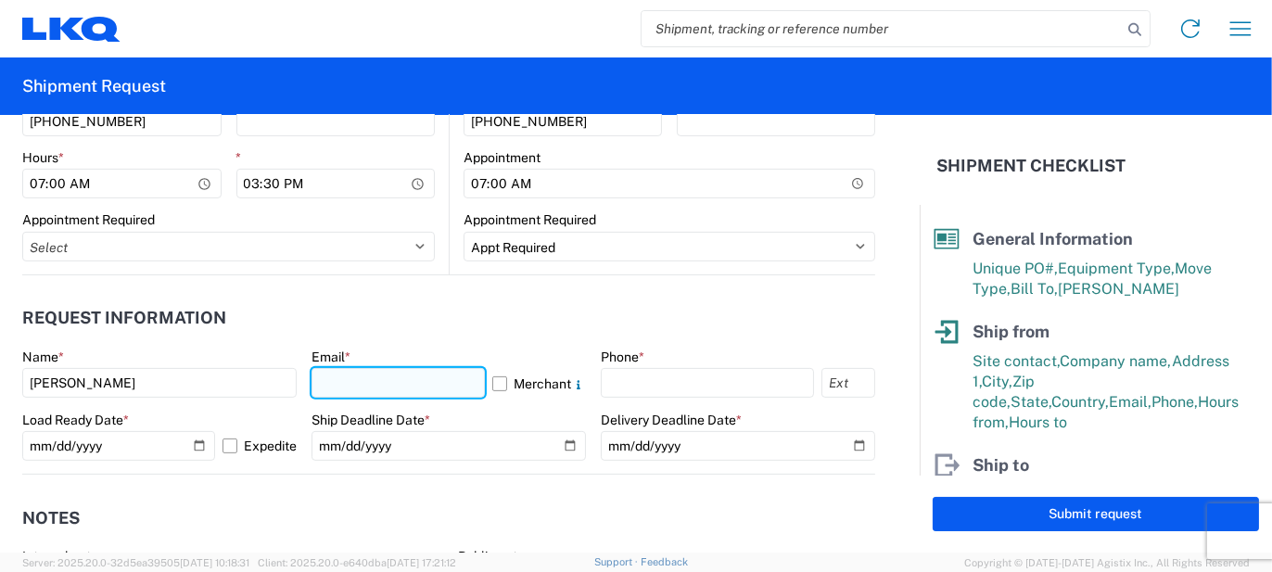
click at [350, 390] on input "text" at bounding box center [398, 383] width 173 height 30
type input "[EMAIL_ADDRESS][PERSON_NAME][DOMAIN_NAME]"
click at [512, 378] on label "Merchant" at bounding box center [539, 383] width 94 height 30
click at [0, 0] on input "Merchant" at bounding box center [0, 0] width 0 height 0
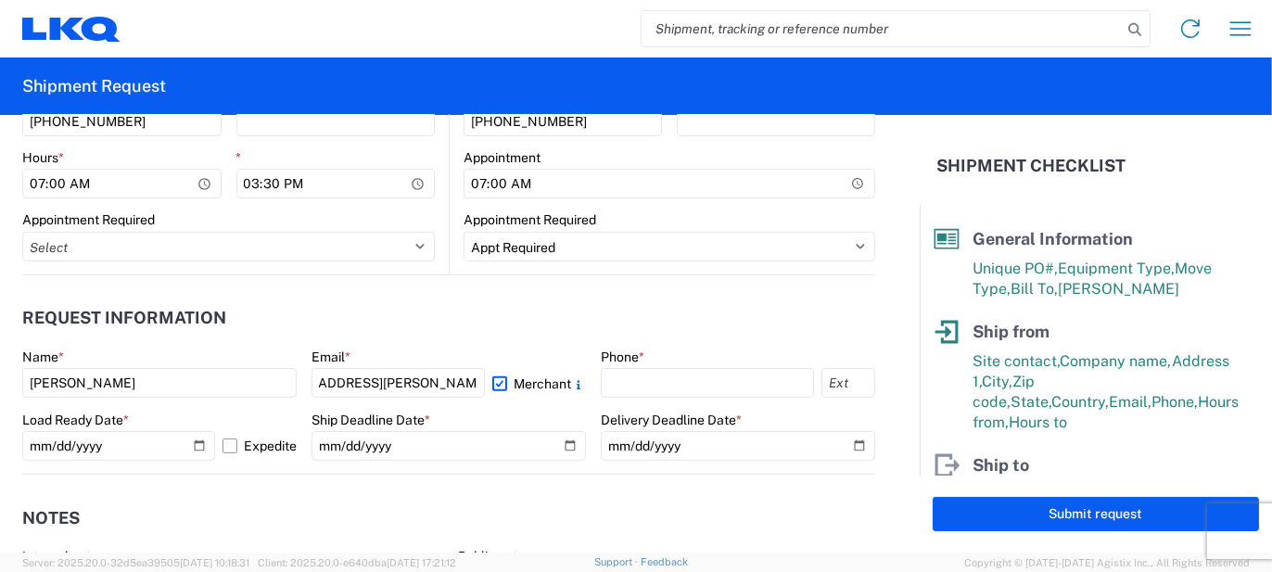
scroll to position [0, 0]
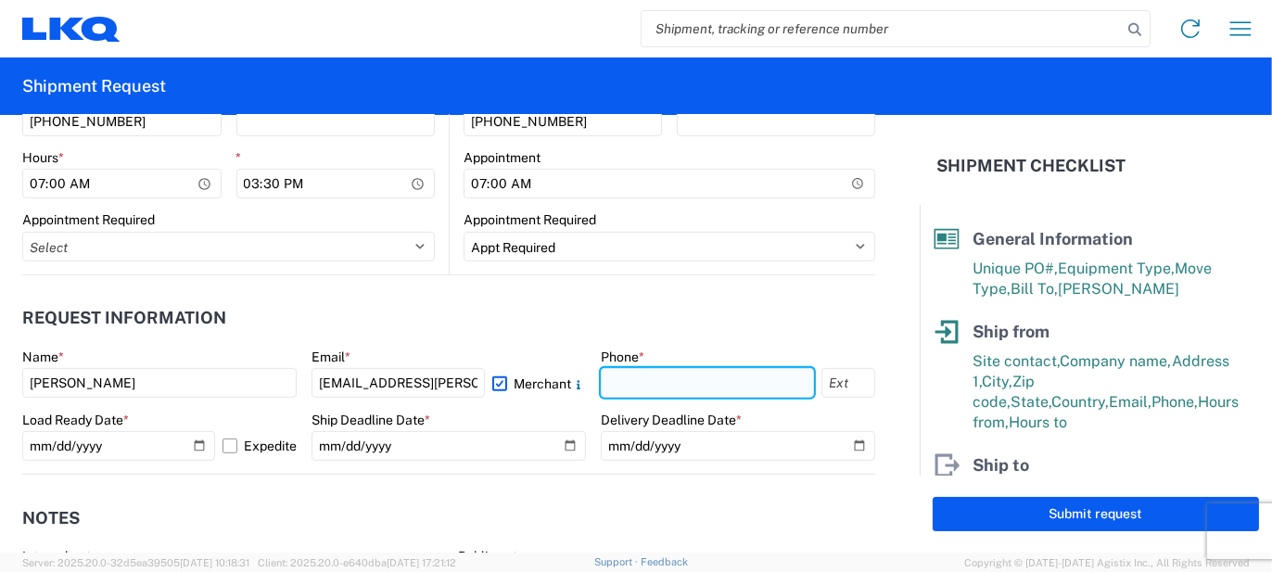
click at [620, 375] on input "text" at bounding box center [707, 383] width 213 height 30
type input "5862551686"
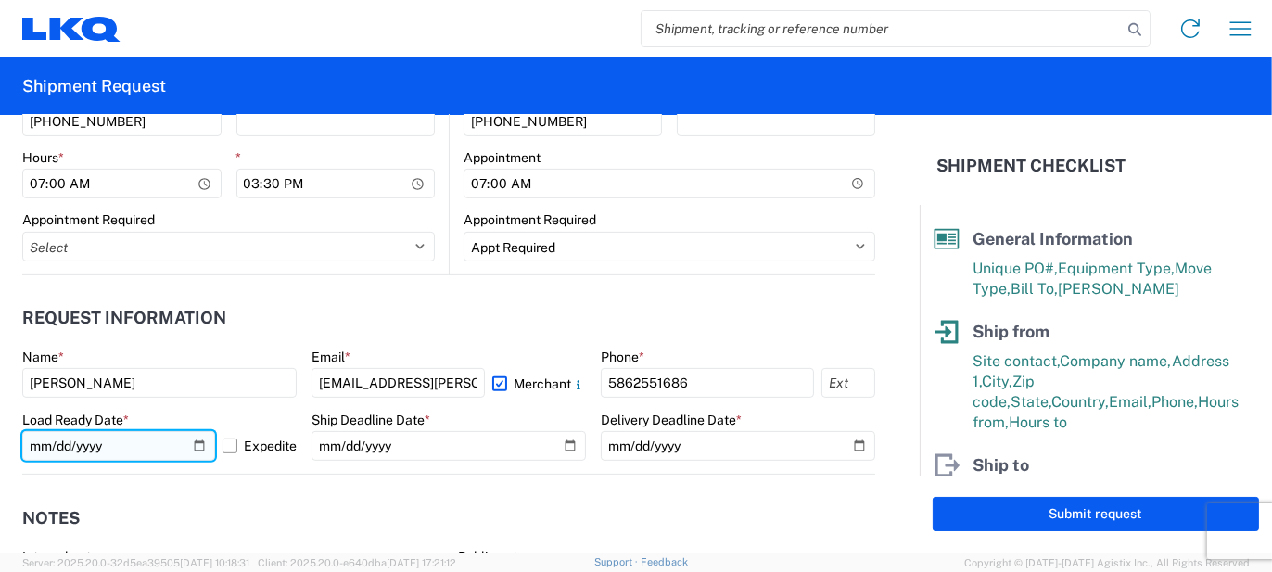
click at [190, 447] on input "[DATE]" at bounding box center [118, 446] width 193 height 30
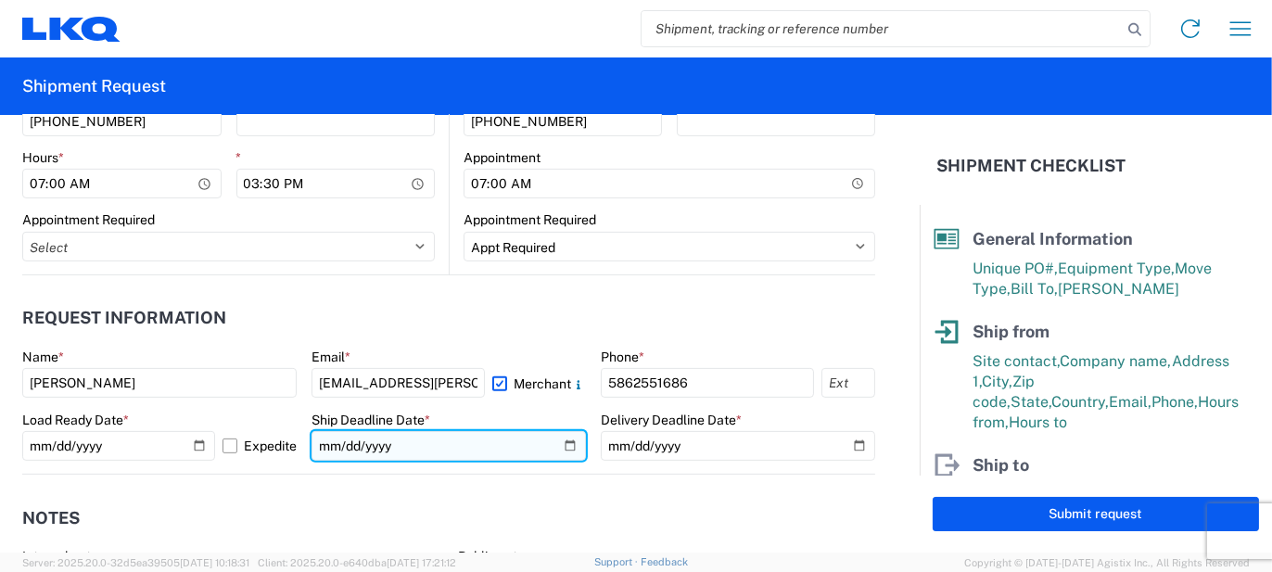
click at [559, 451] on input "date" at bounding box center [449, 446] width 275 height 30
type input "2025-10-14"
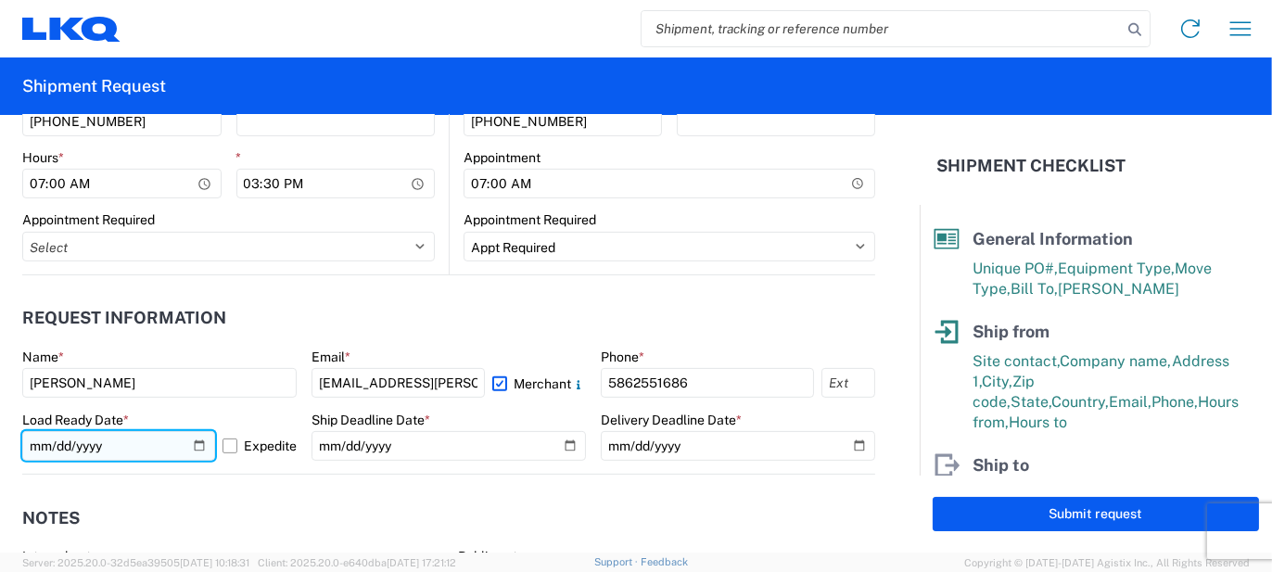
click at [198, 446] on input "[DATE]" at bounding box center [118, 446] width 193 height 30
click at [195, 467] on agx-form-control-wrapper-v2 "Load Ready Date * 2025-10-10 Expedite" at bounding box center [159, 443] width 275 height 63
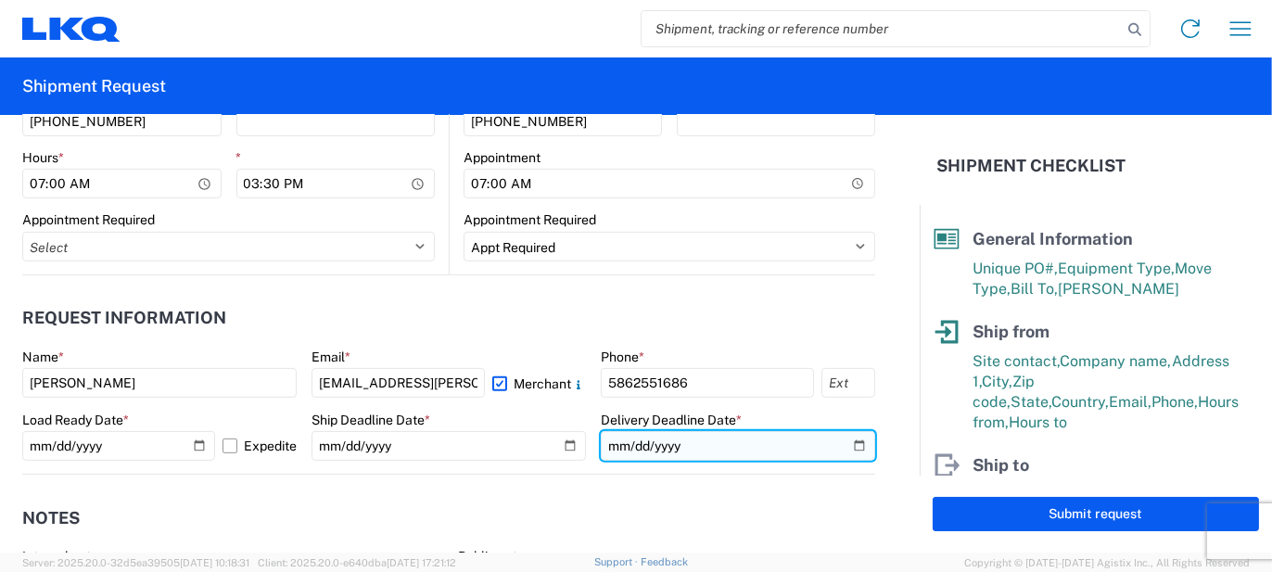
click at [846, 447] on input "date" at bounding box center [738, 446] width 275 height 30
type input "2025-10-16"
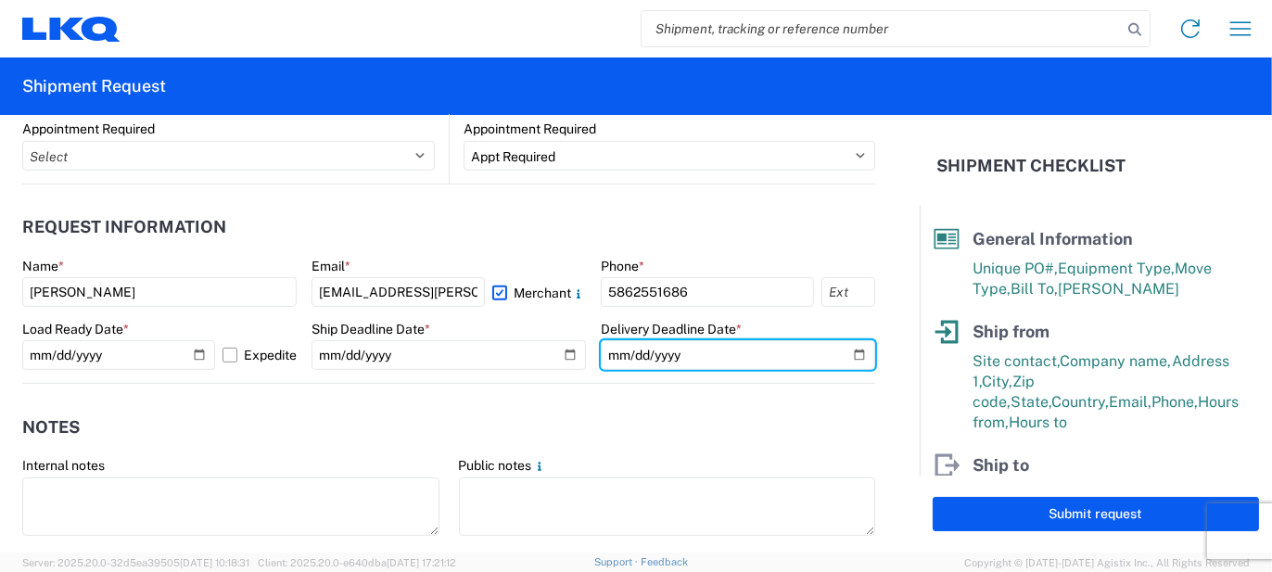
scroll to position [1298, 0]
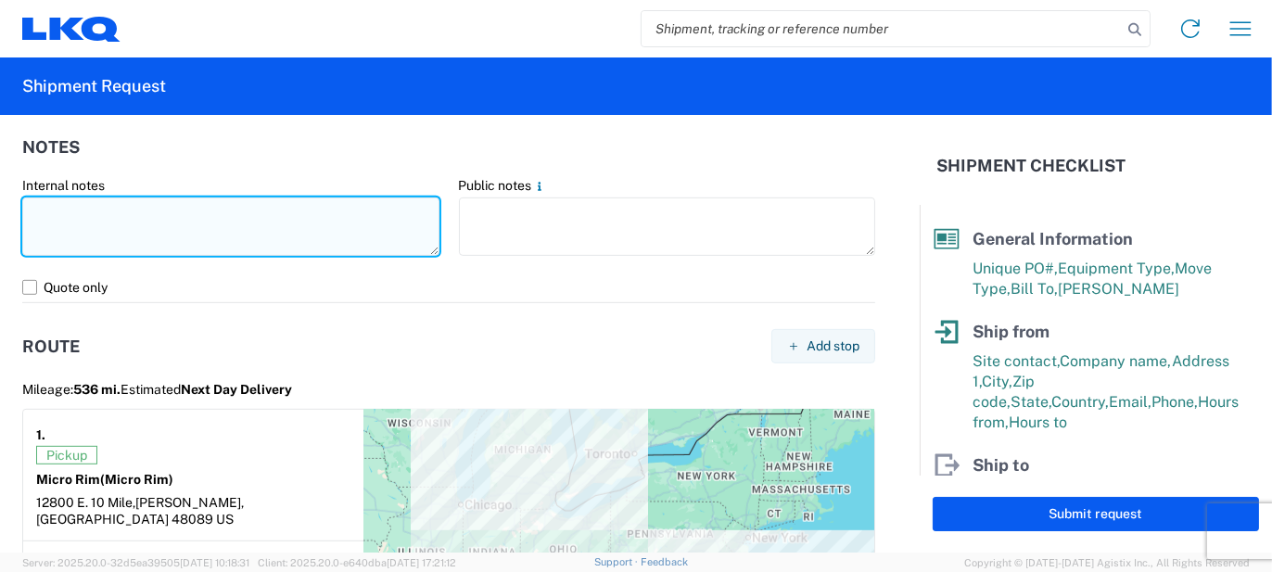
click at [255, 226] on textarea at bounding box center [230, 227] width 417 height 58
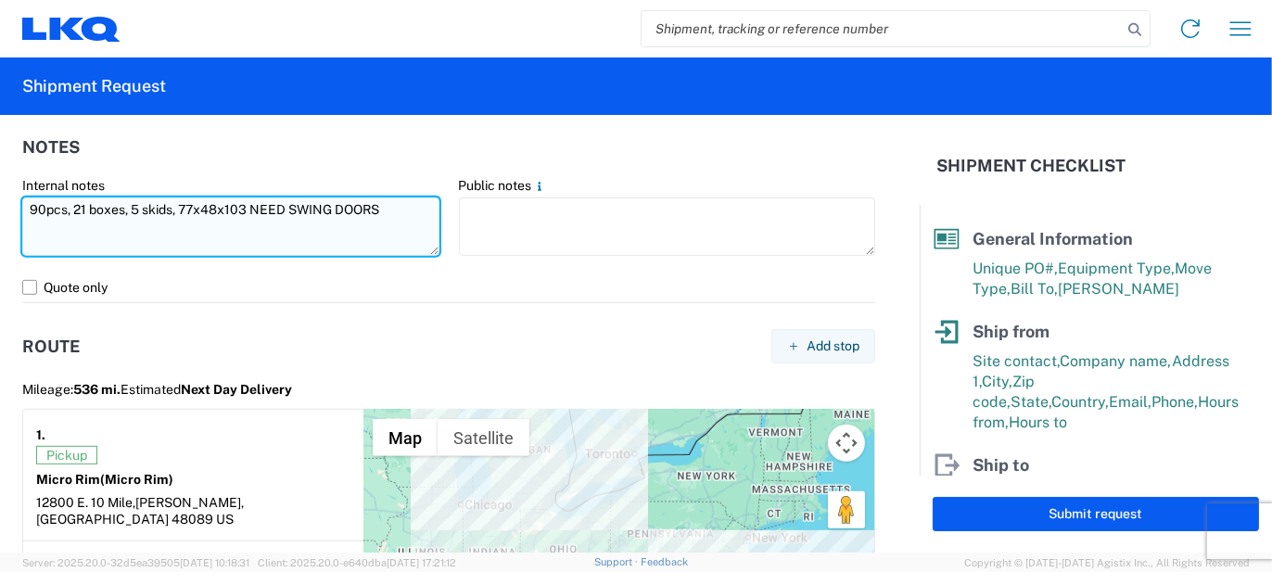
type textarea "90pcs, 21 boxes, 5 skids, 77x48x103 NEED SWING DOORS"
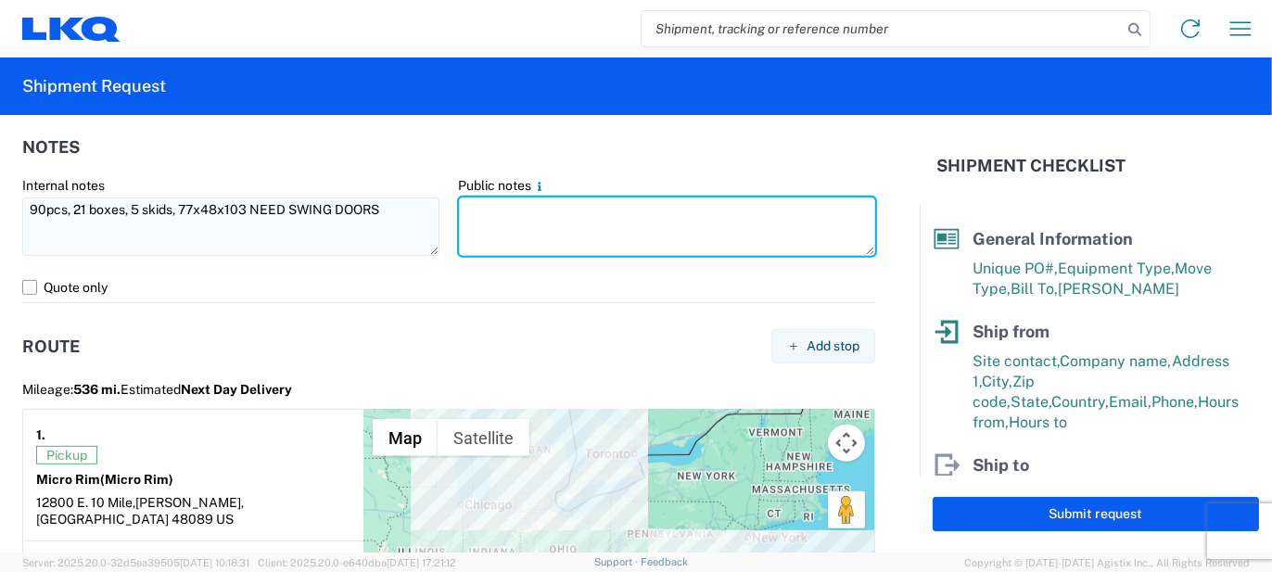
paste textarea "90pcs, 21 boxes, 5 skids, 77x48x103 NEED SWING DOORS"
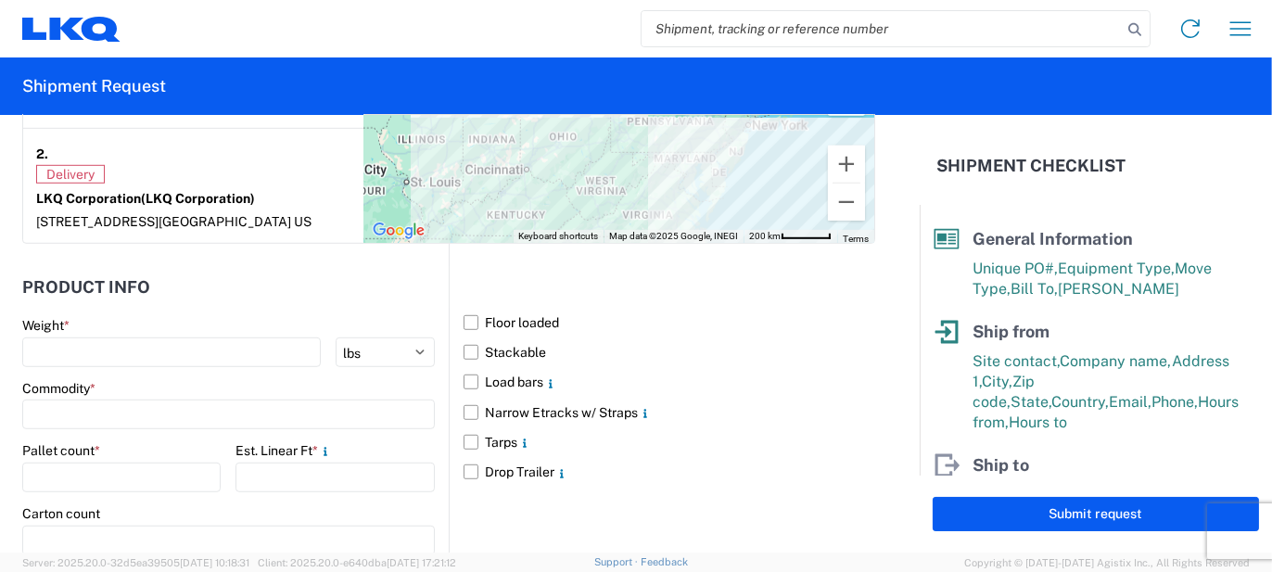
scroll to position [1762, 0]
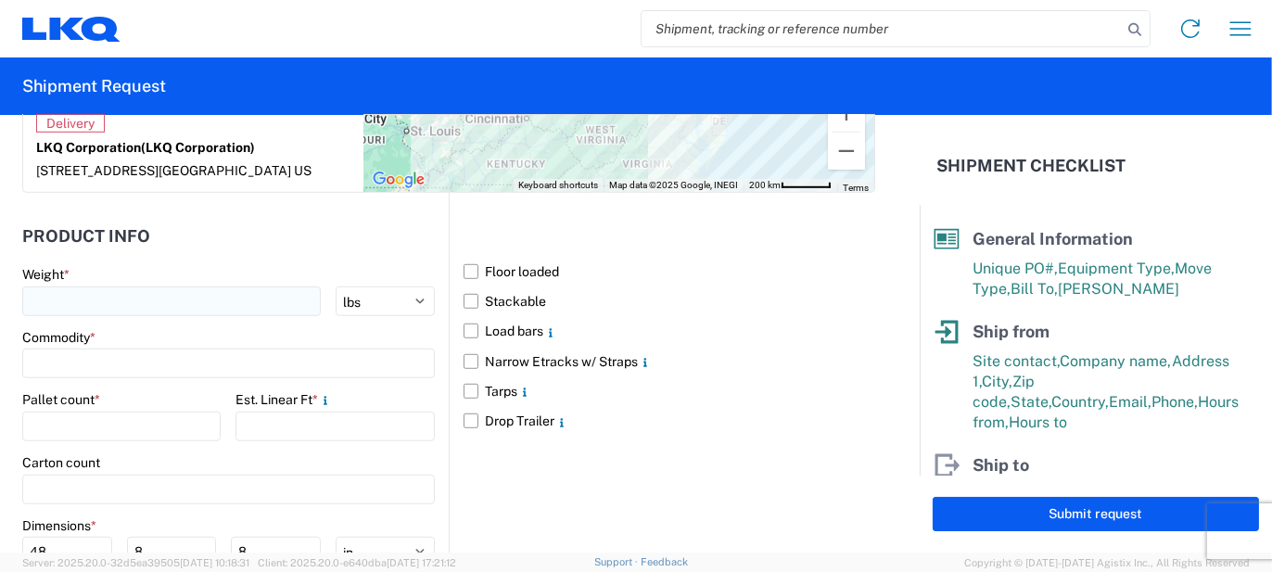
type textarea "90pcs, 21 boxes, 5 skids, 77x48x103 NEED SWING DOORS"
click at [182, 289] on input "number" at bounding box center [171, 302] width 299 height 30
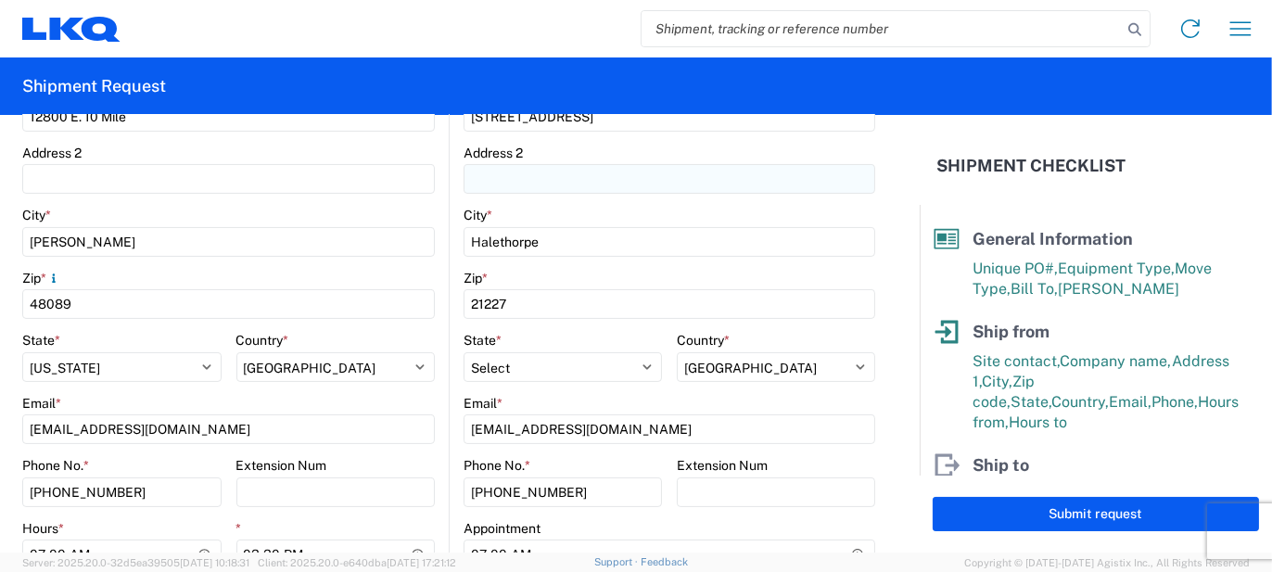
scroll to position [371, 0]
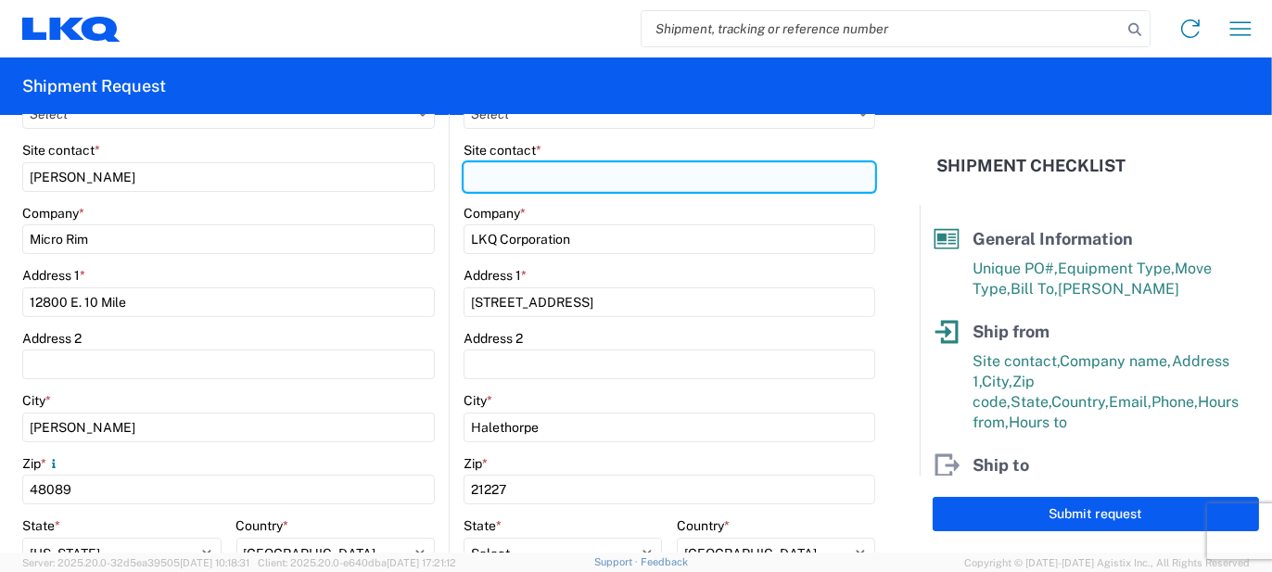
click at [505, 185] on input "Site contact *" at bounding box center [670, 177] width 412 height 30
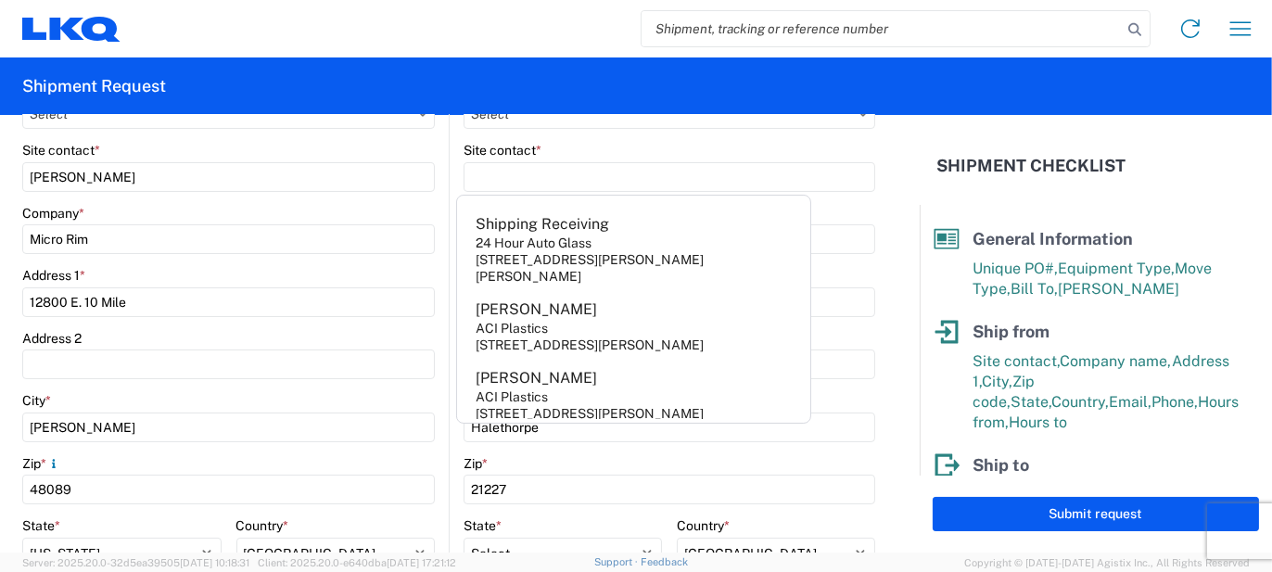
click at [643, 149] on div "Site contact *" at bounding box center [670, 150] width 412 height 17
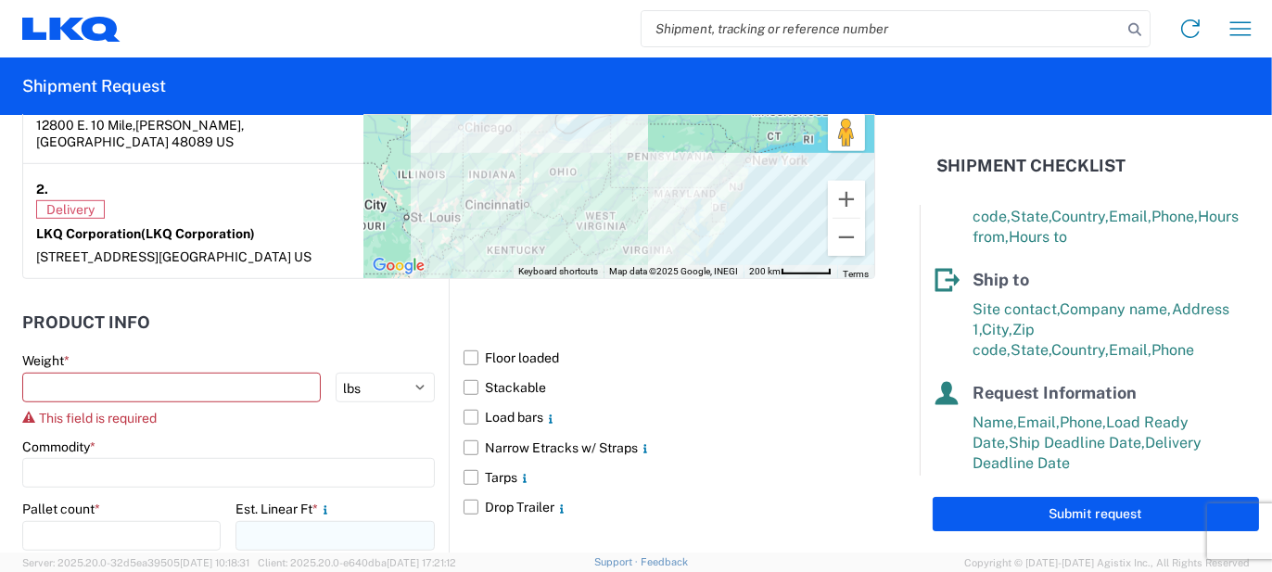
scroll to position [1762, 0]
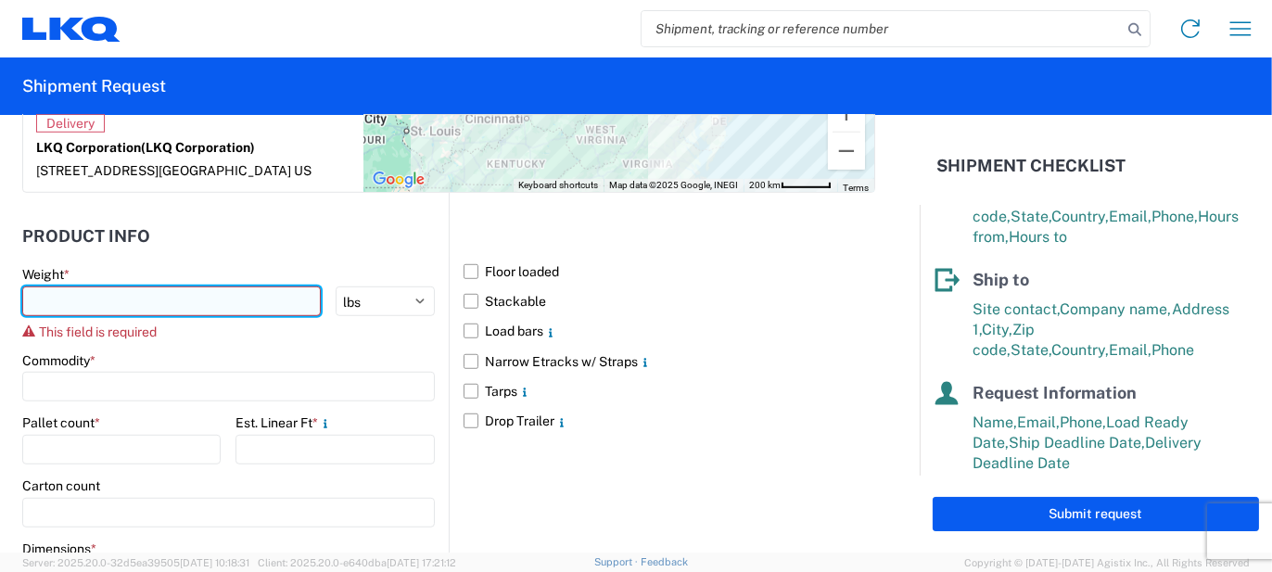
click at [192, 287] on input "number" at bounding box center [171, 302] width 299 height 30
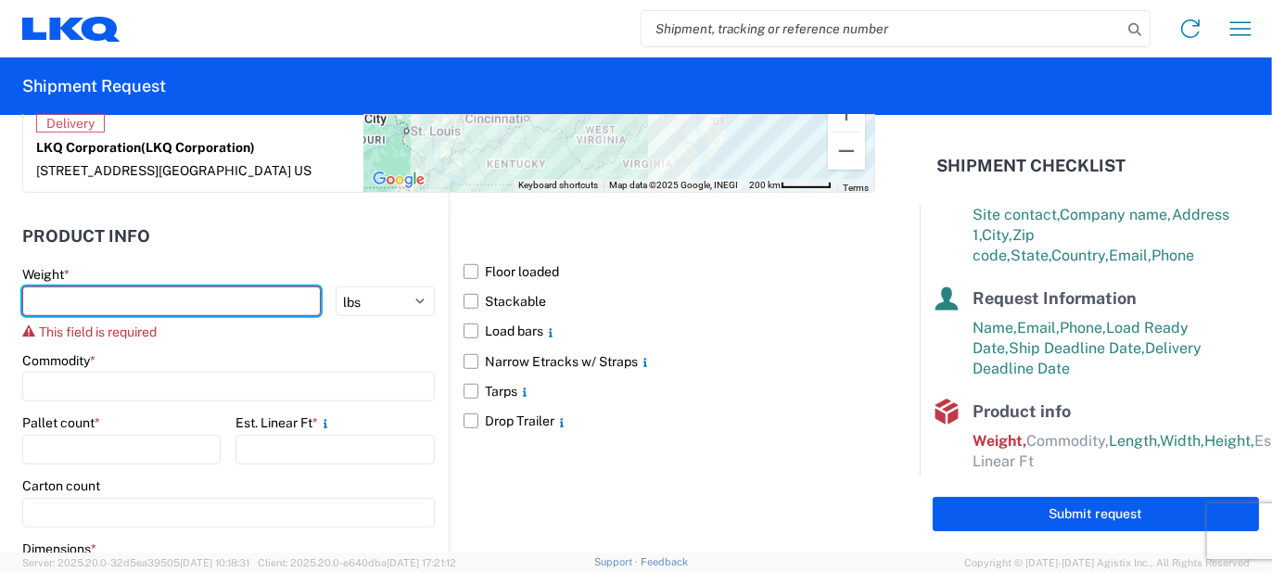
scroll to position [371, 0]
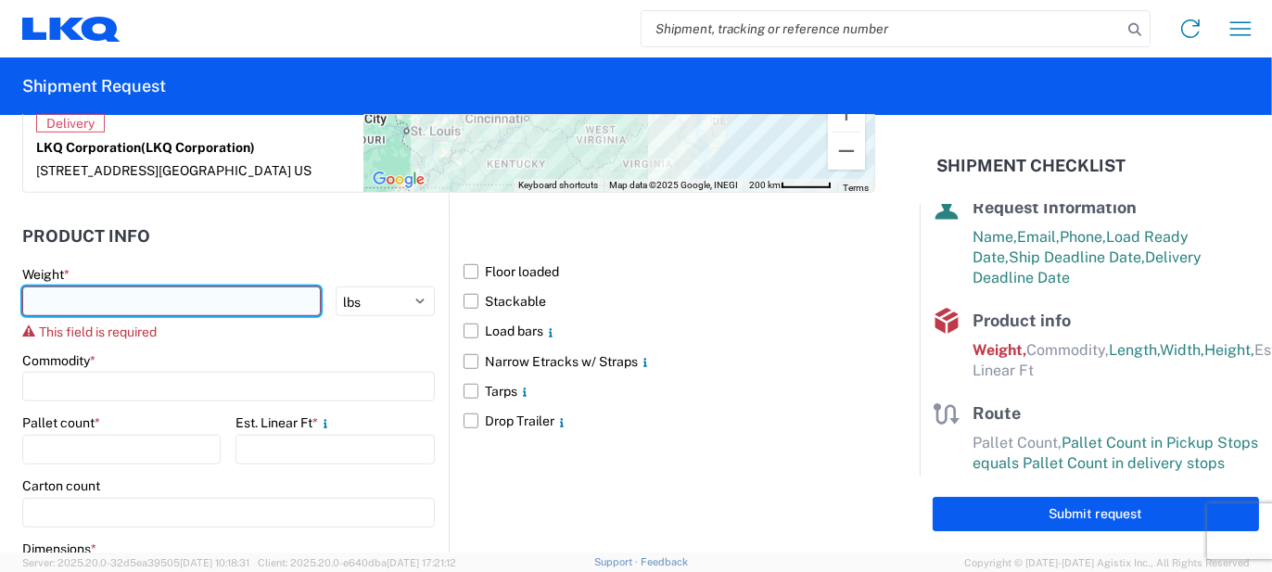
click at [95, 288] on input "number" at bounding box center [171, 302] width 299 height 30
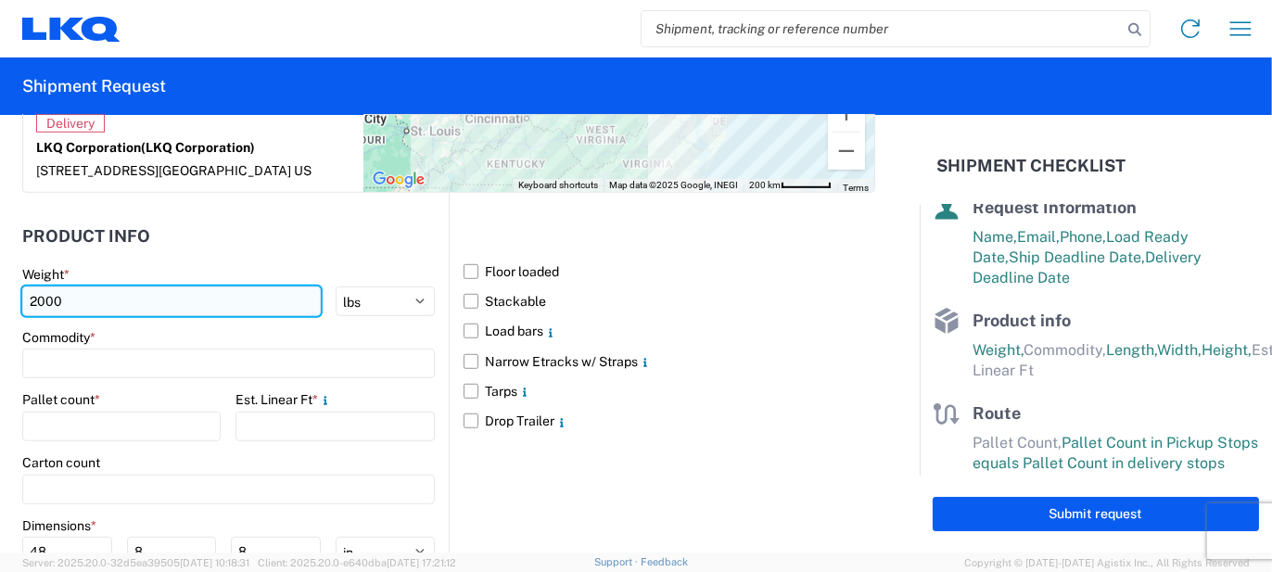
type input "2000"
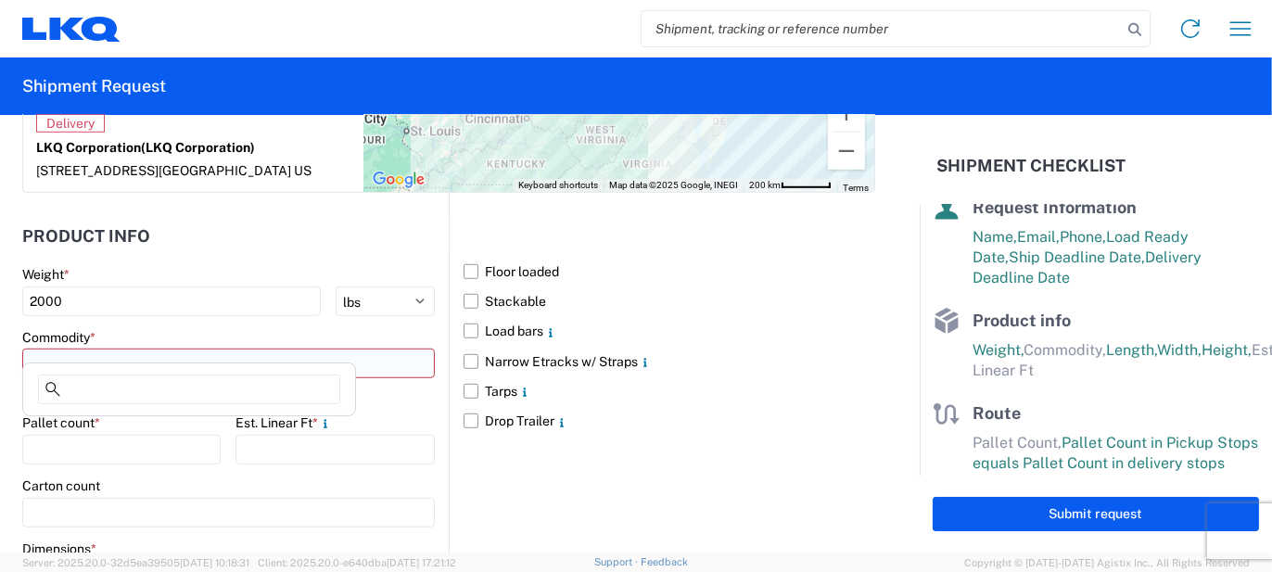
click at [95, 349] on input at bounding box center [228, 364] width 413 height 30
click at [118, 400] on input at bounding box center [189, 390] width 302 height 30
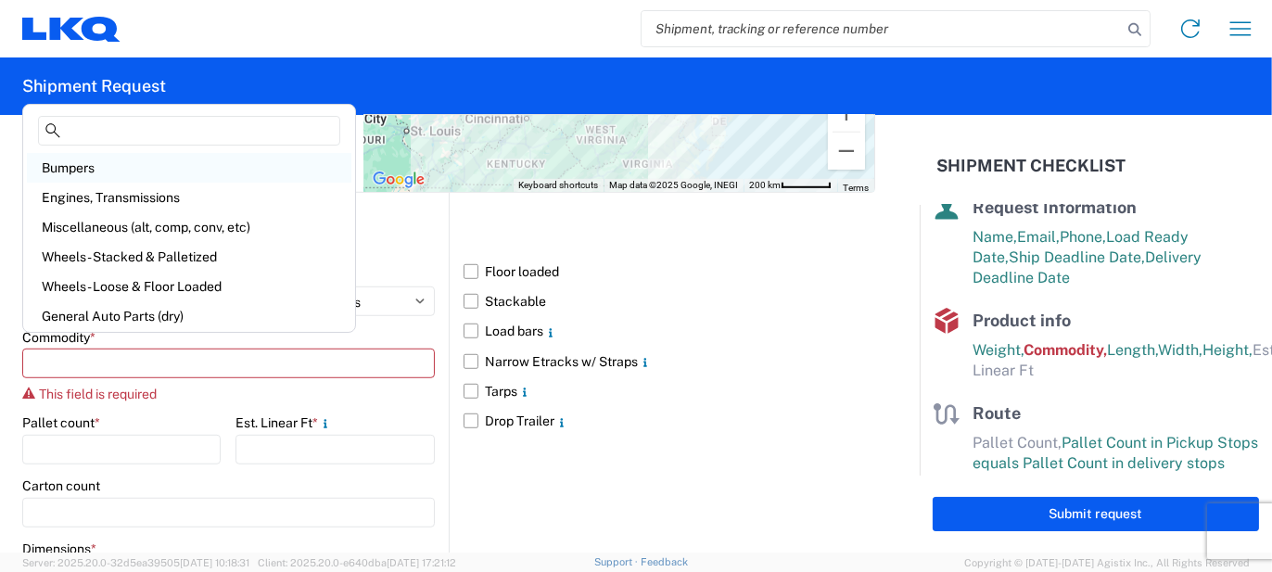
click at [93, 170] on div "Bumpers" at bounding box center [189, 168] width 325 height 30
type input "Bumpers"
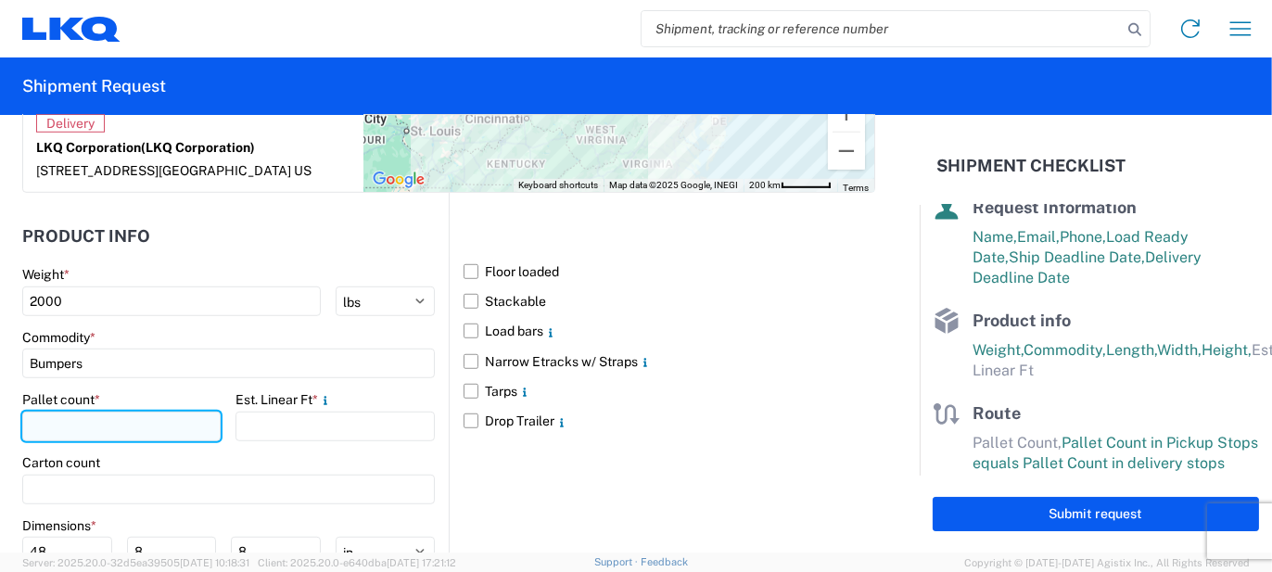
click at [107, 414] on input "number" at bounding box center [121, 427] width 198 height 30
type input "5"
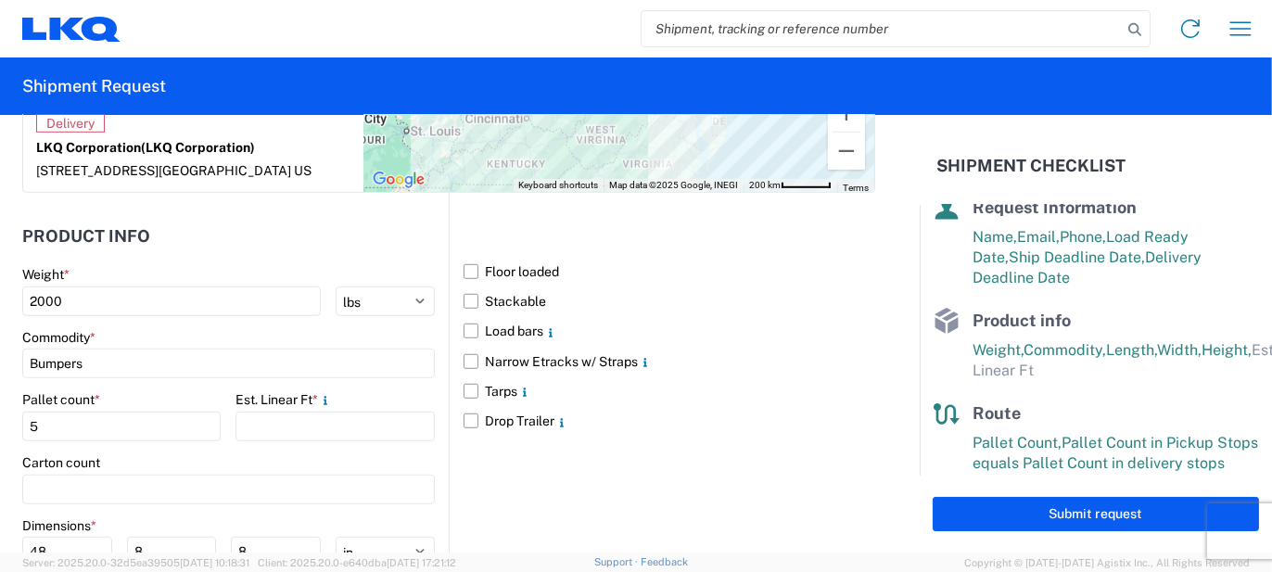
click at [231, 415] on div "Pallet count * 5 Est. Linear Ft *" at bounding box center [228, 422] width 413 height 63
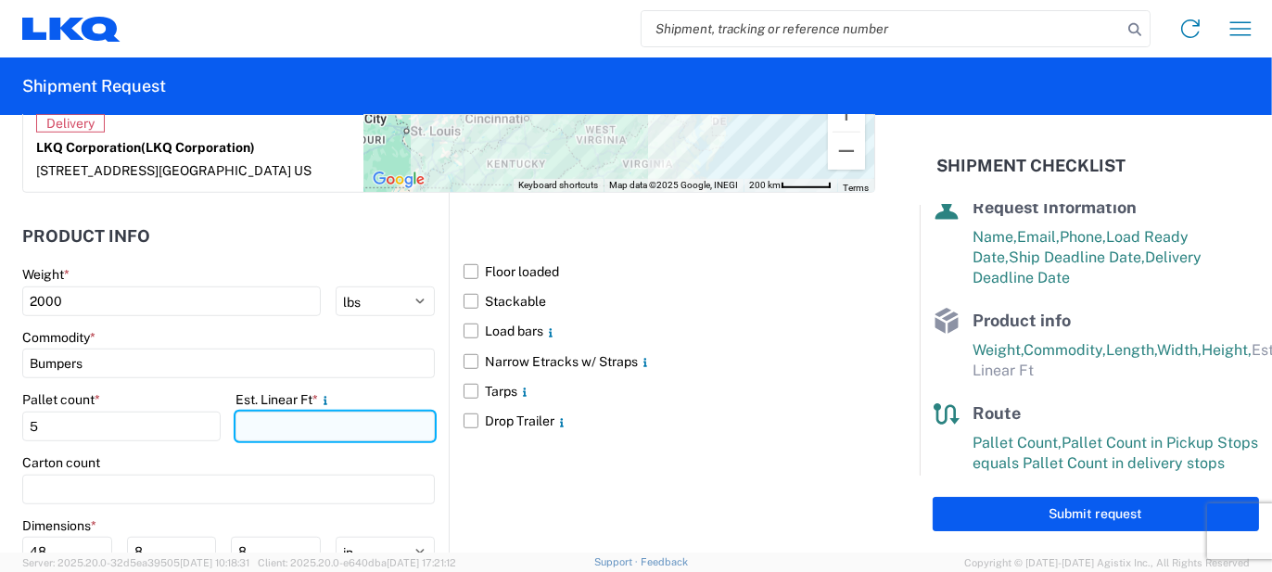
click at [246, 412] on input "number" at bounding box center [335, 427] width 198 height 30
type input "20"
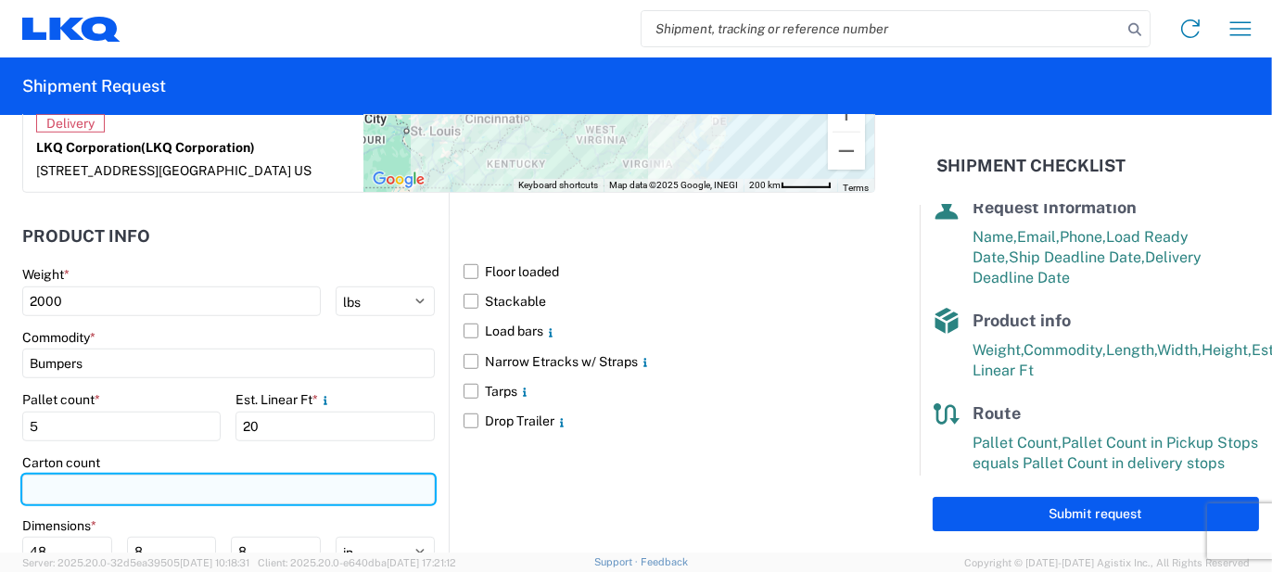
click at [148, 475] on input "number" at bounding box center [228, 490] width 413 height 30
type input "21"
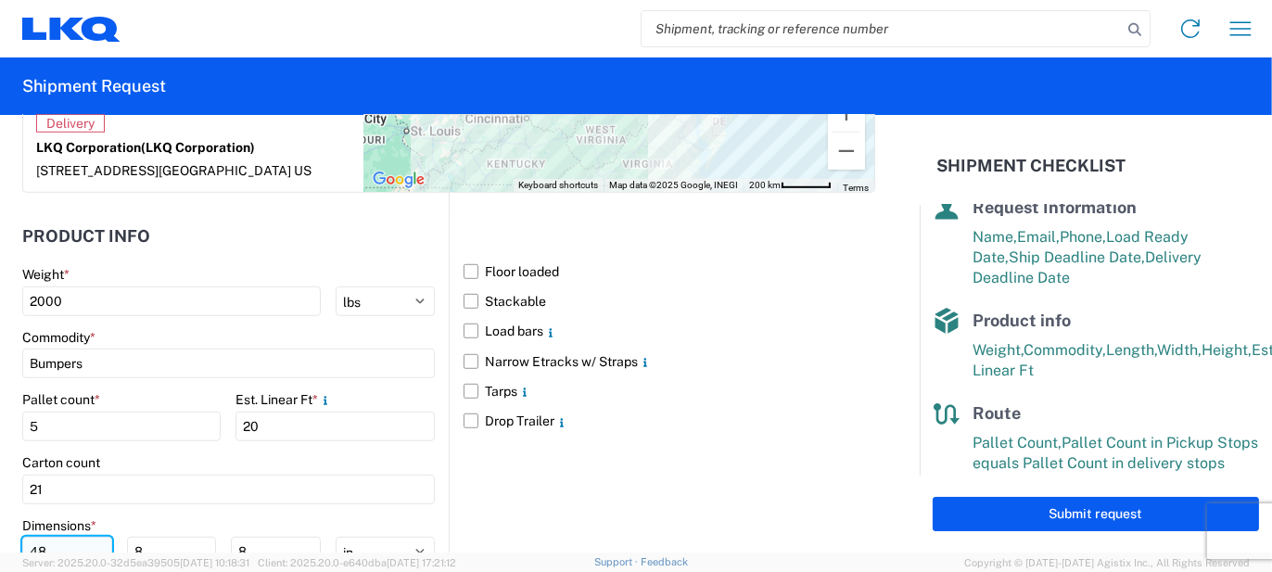
click at [69, 537] on input "48" at bounding box center [67, 552] width 90 height 30
click at [71, 537] on input "48" at bounding box center [67, 552] width 90 height 30
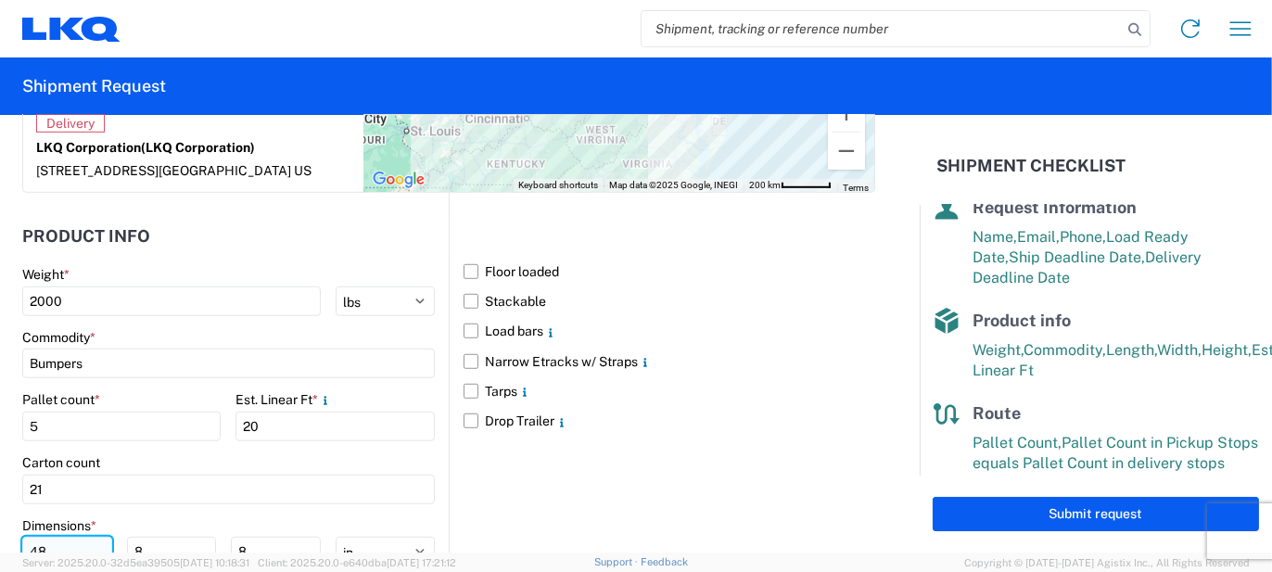
click at [71, 537] on input "48" at bounding box center [67, 552] width 90 height 30
type input "77"
click at [146, 537] on input "8" at bounding box center [172, 552] width 90 height 30
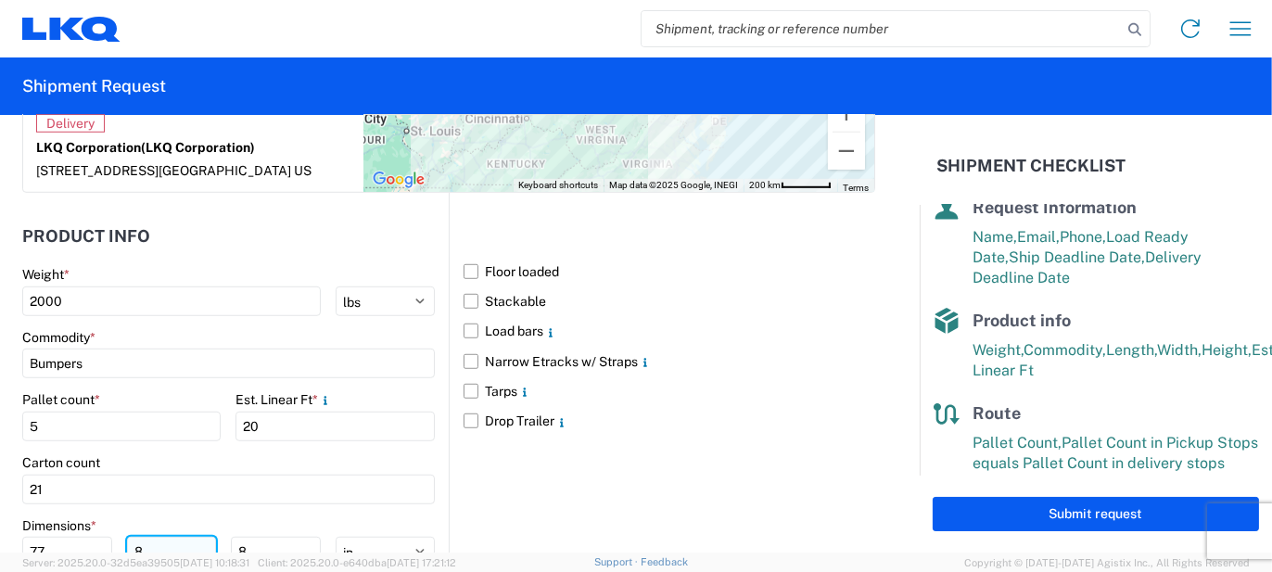
click at [146, 537] on input "8" at bounding box center [172, 552] width 90 height 30
type input "48"
click at [250, 537] on input "8" at bounding box center [276, 552] width 90 height 30
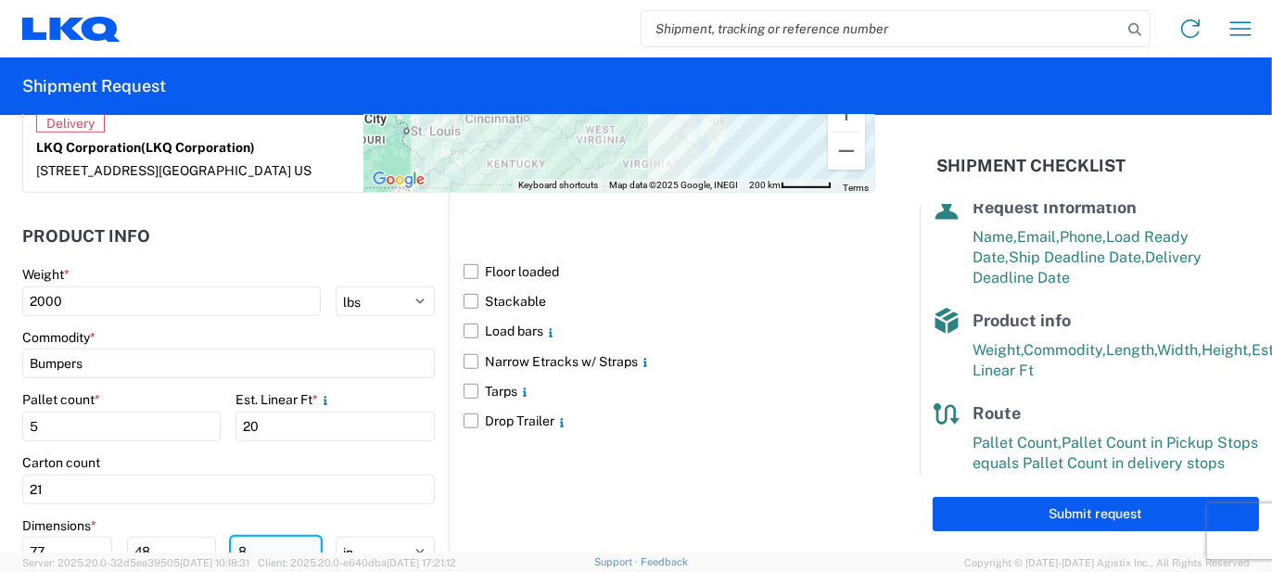
click at [250, 537] on input "8" at bounding box center [276, 552] width 90 height 30
type input "103"
click at [431, 486] on main "Weight * 2000 kgs lbs Commodity * Bumpers Pallet count * 5 Est. Linear Ft * 20 …" at bounding box center [235, 470] width 427 height 409
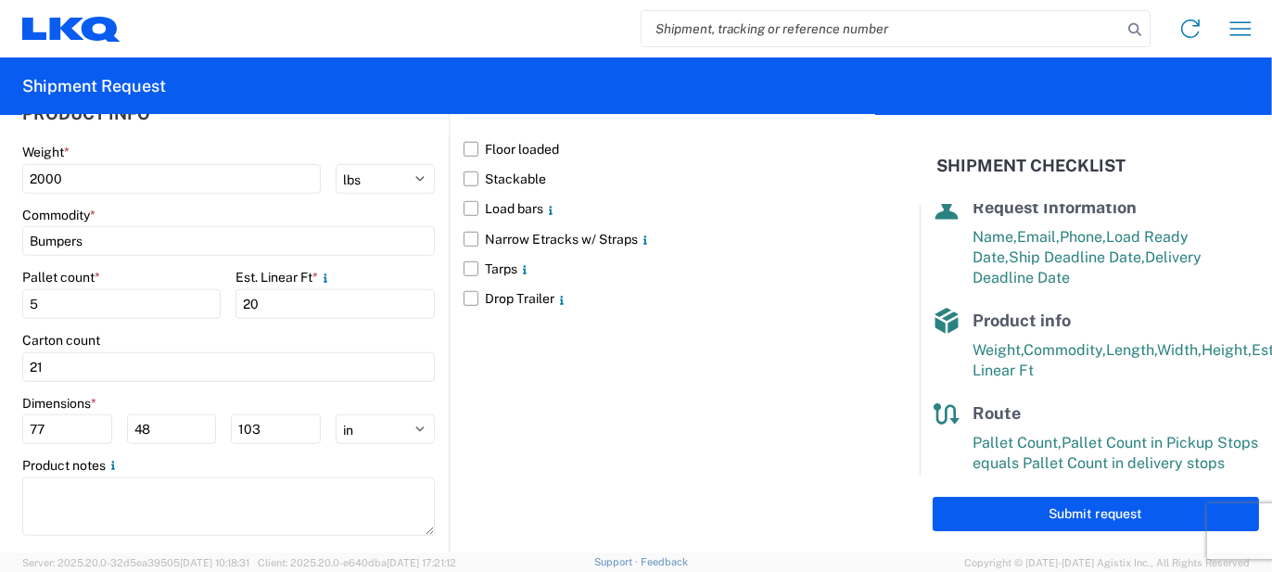
scroll to position [1893, 0]
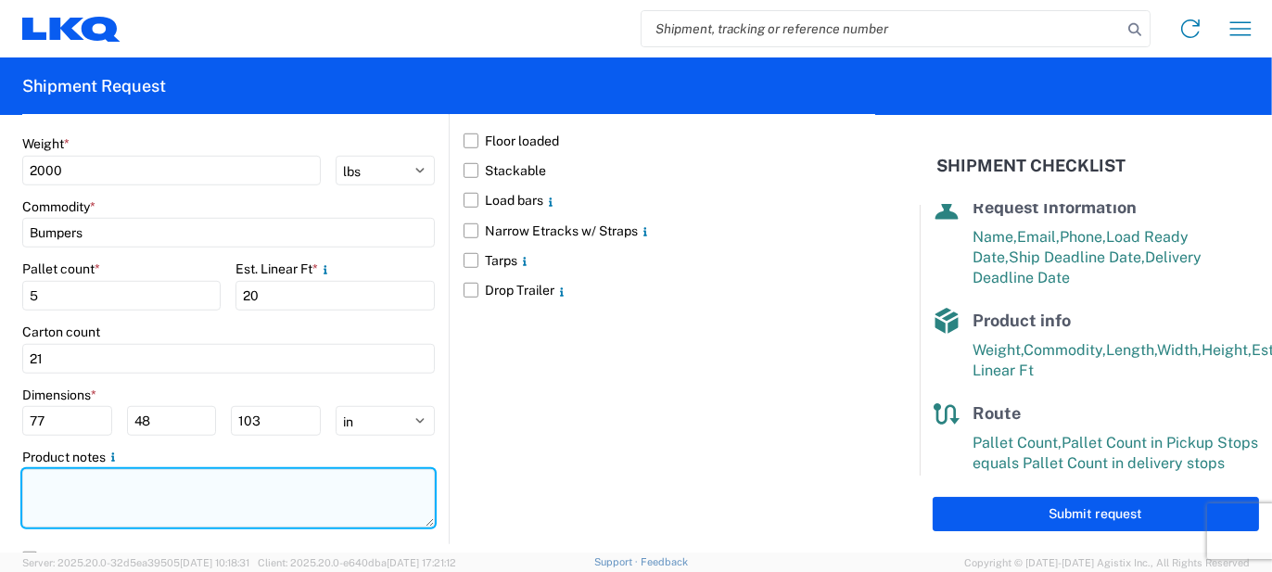
click at [47, 469] on textarea at bounding box center [228, 498] width 413 height 58
paste textarea "90pcs, 21 boxes, 5 skids, 77x48x103 NEED SWING DOORS"
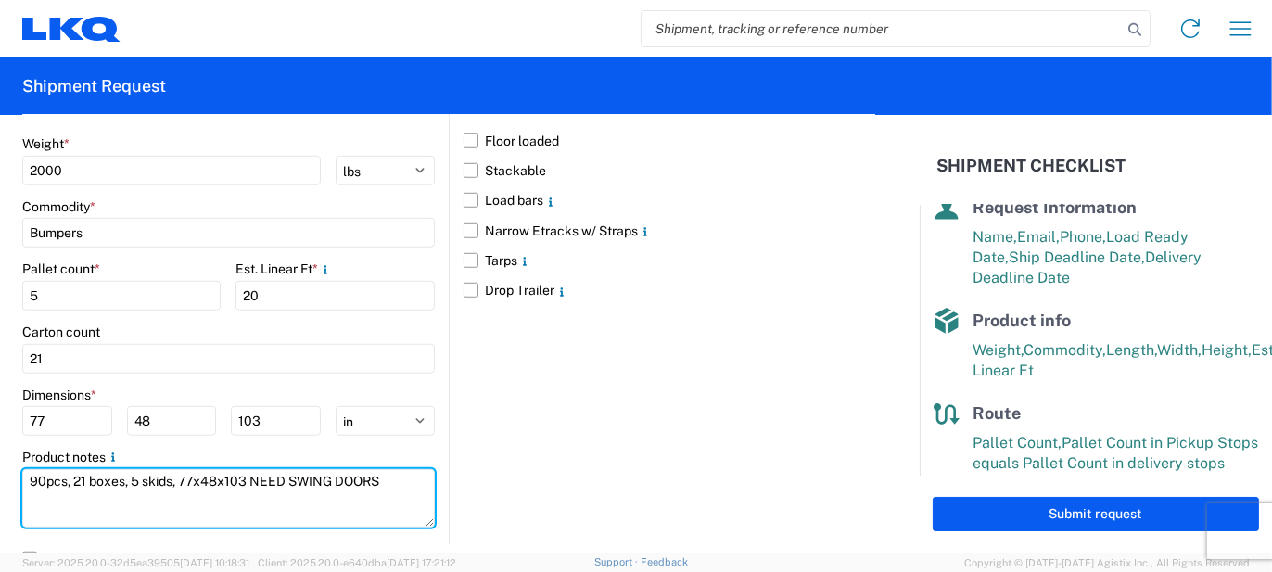
scroll to position [387, 0]
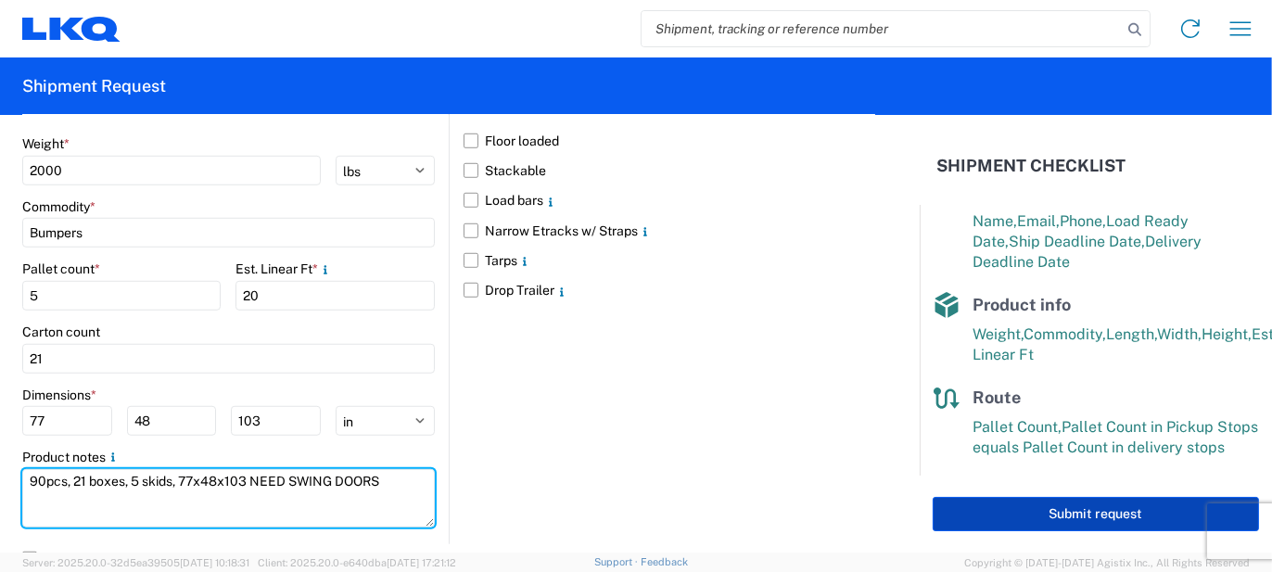
type textarea "90pcs, 21 boxes, 5 skids, 77x48x103 NEED SWING DOORS"
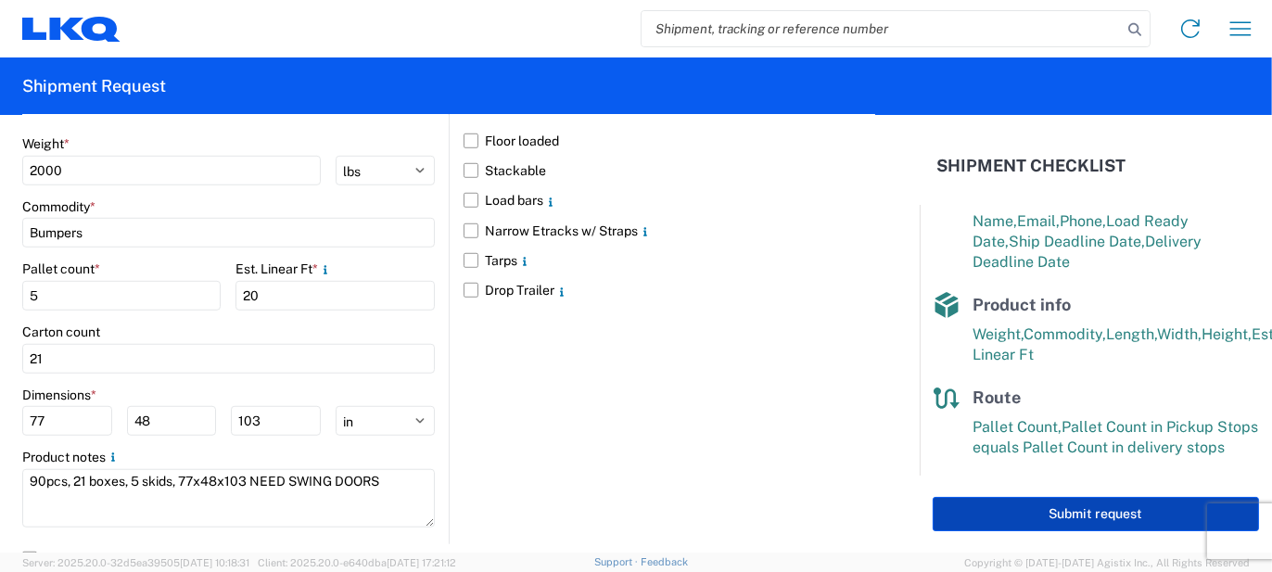
click at [1002, 508] on button "Submit request" at bounding box center [1096, 514] width 326 height 34
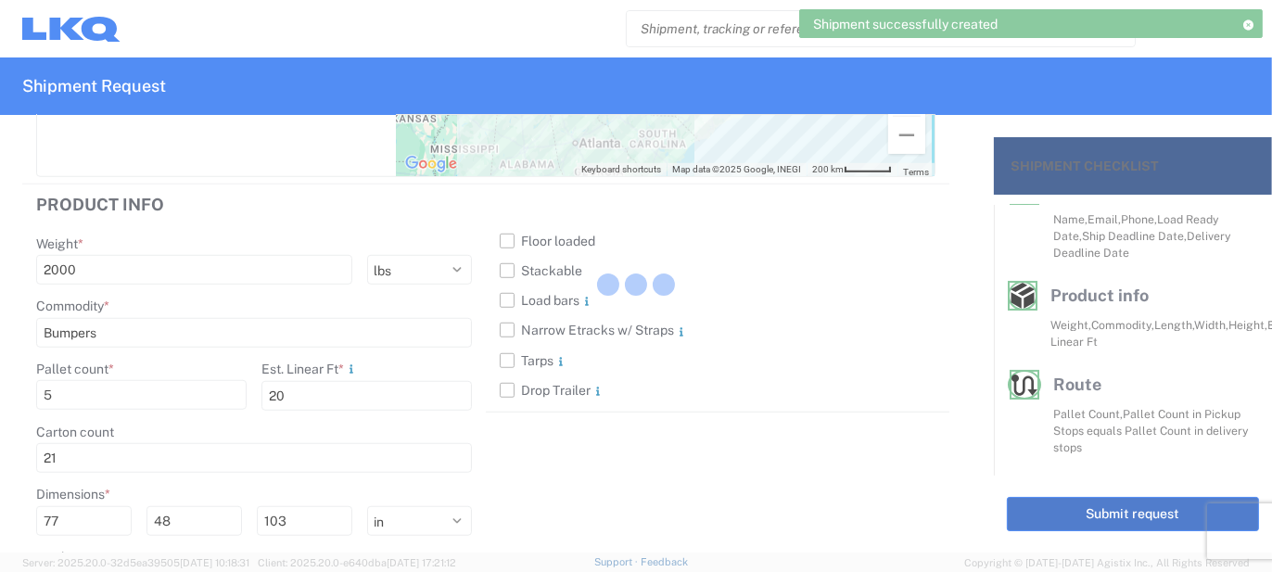
scroll to position [354, 0]
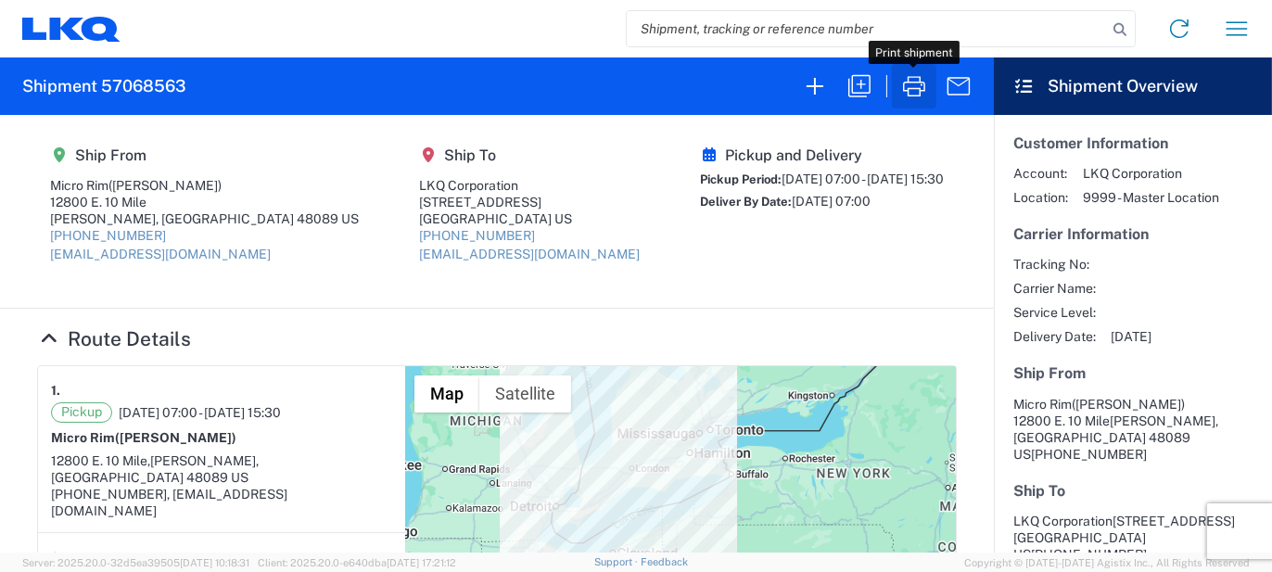
click at [900, 81] on icon "button" at bounding box center [915, 86] width 30 height 30
